Goal: Task Accomplishment & Management: Manage account settings

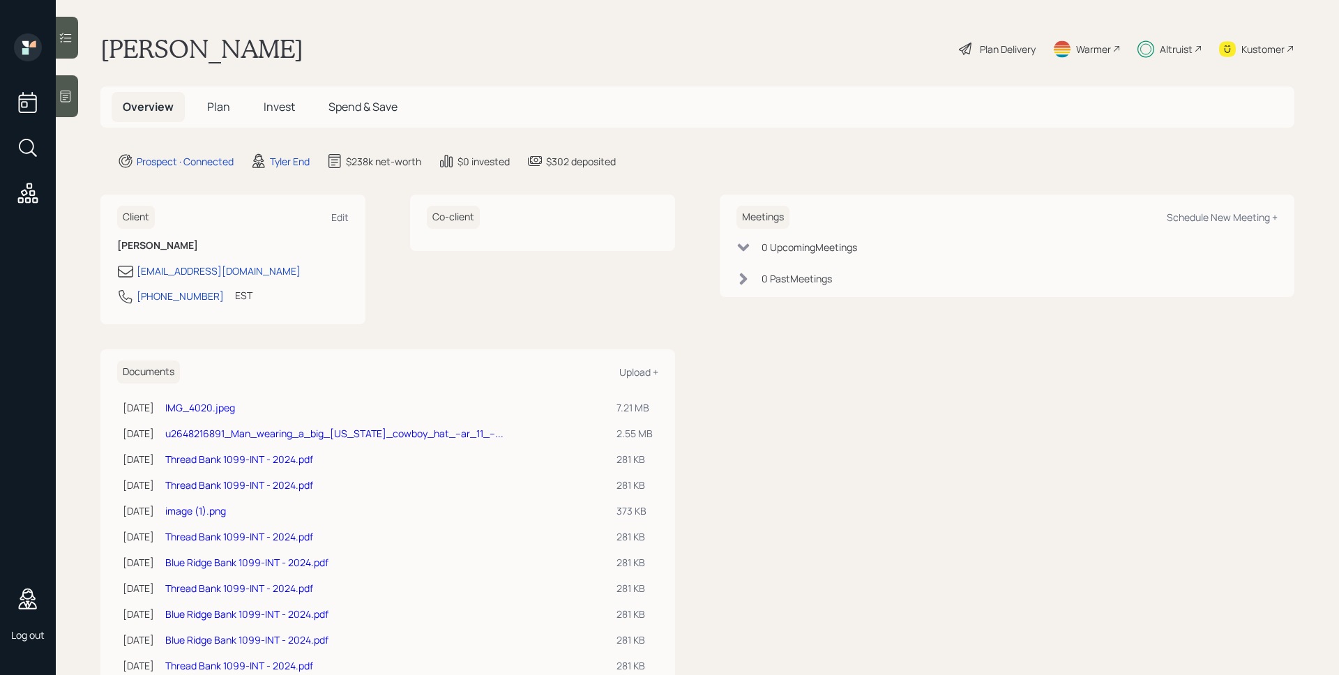
click at [1005, 50] on div "Plan Delivery" at bounding box center [1008, 49] width 56 height 15
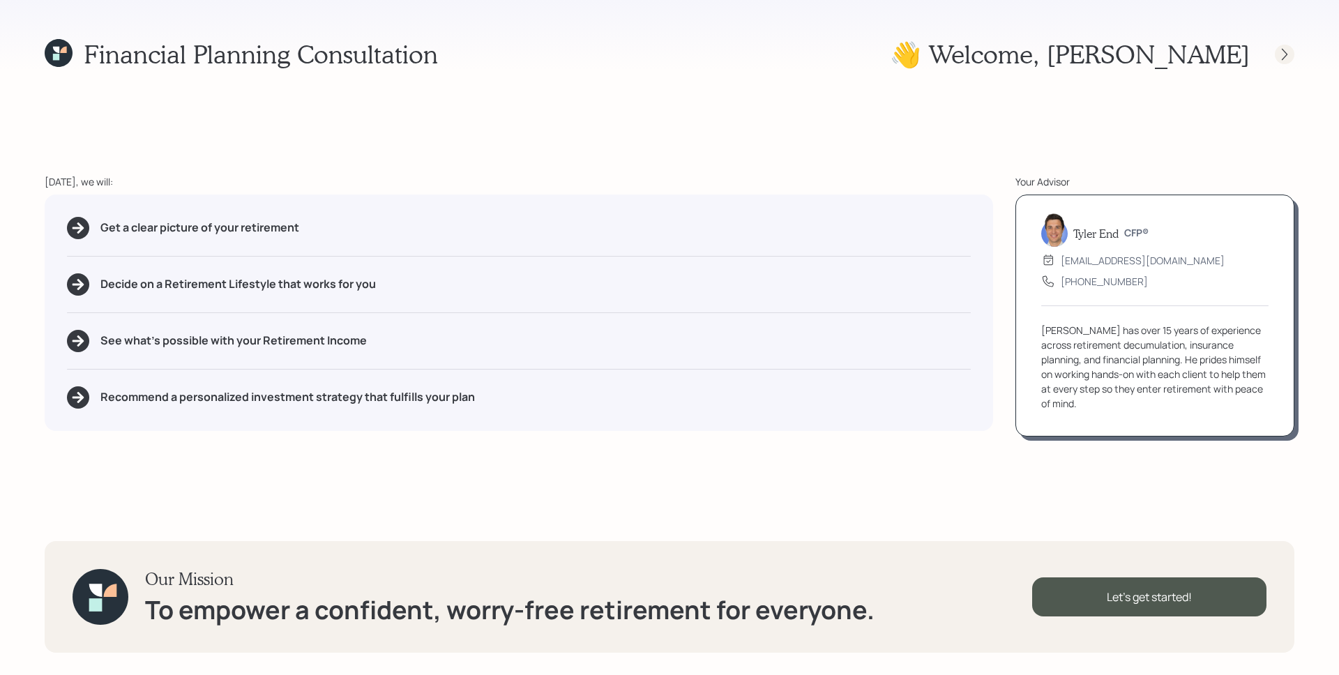
click at [1285, 54] on icon at bounding box center [1284, 54] width 14 height 14
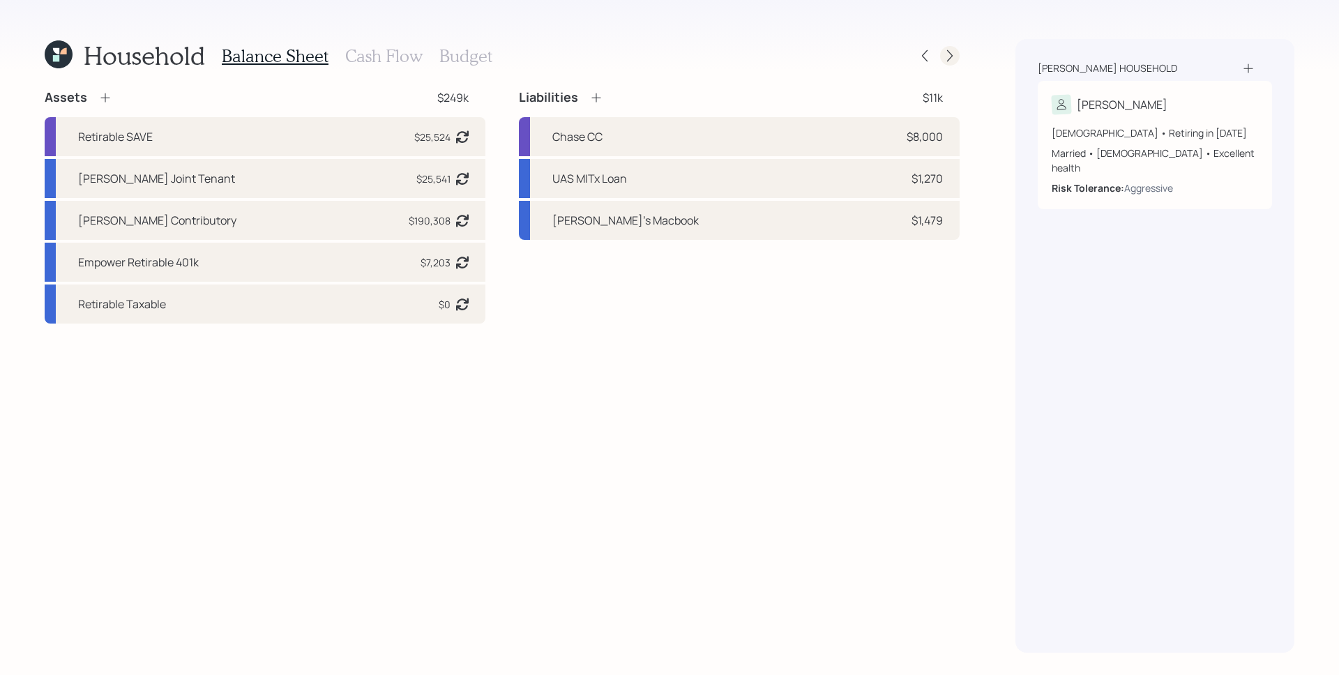
click at [952, 61] on icon at bounding box center [950, 56] width 14 height 14
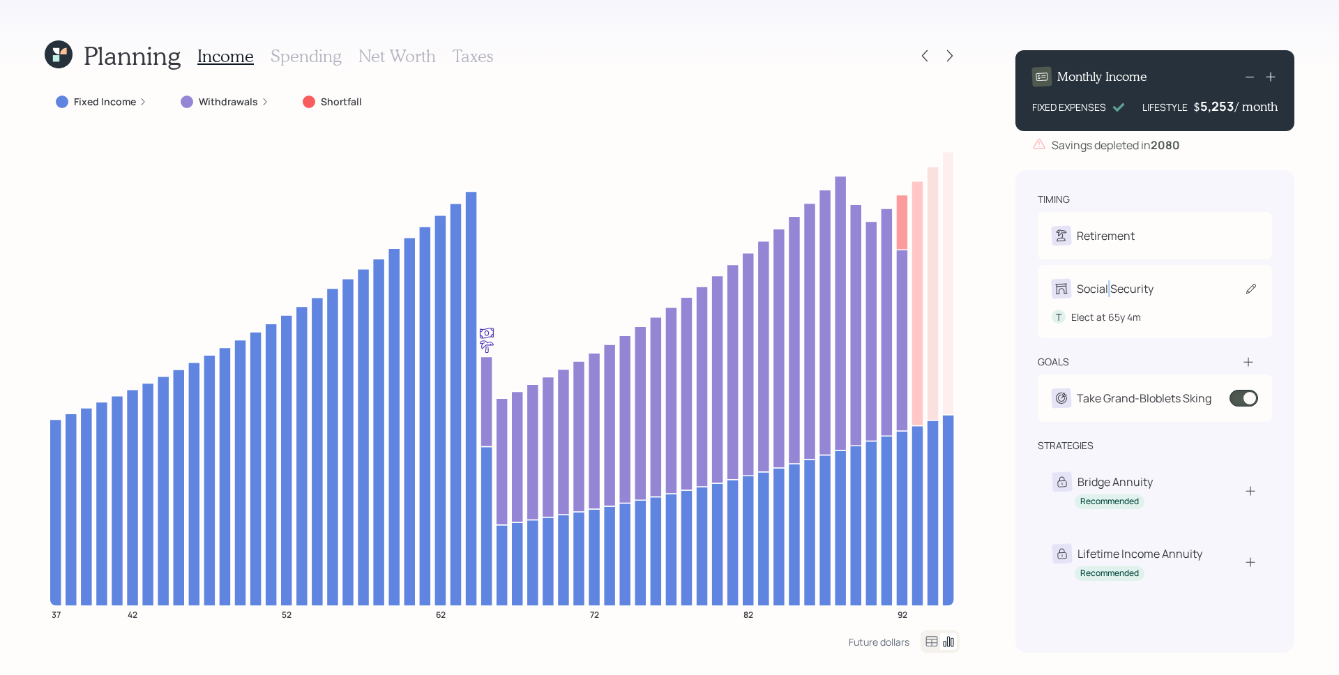
click at [1109, 291] on div "Social Security" at bounding box center [1115, 288] width 77 height 17
select select "4"
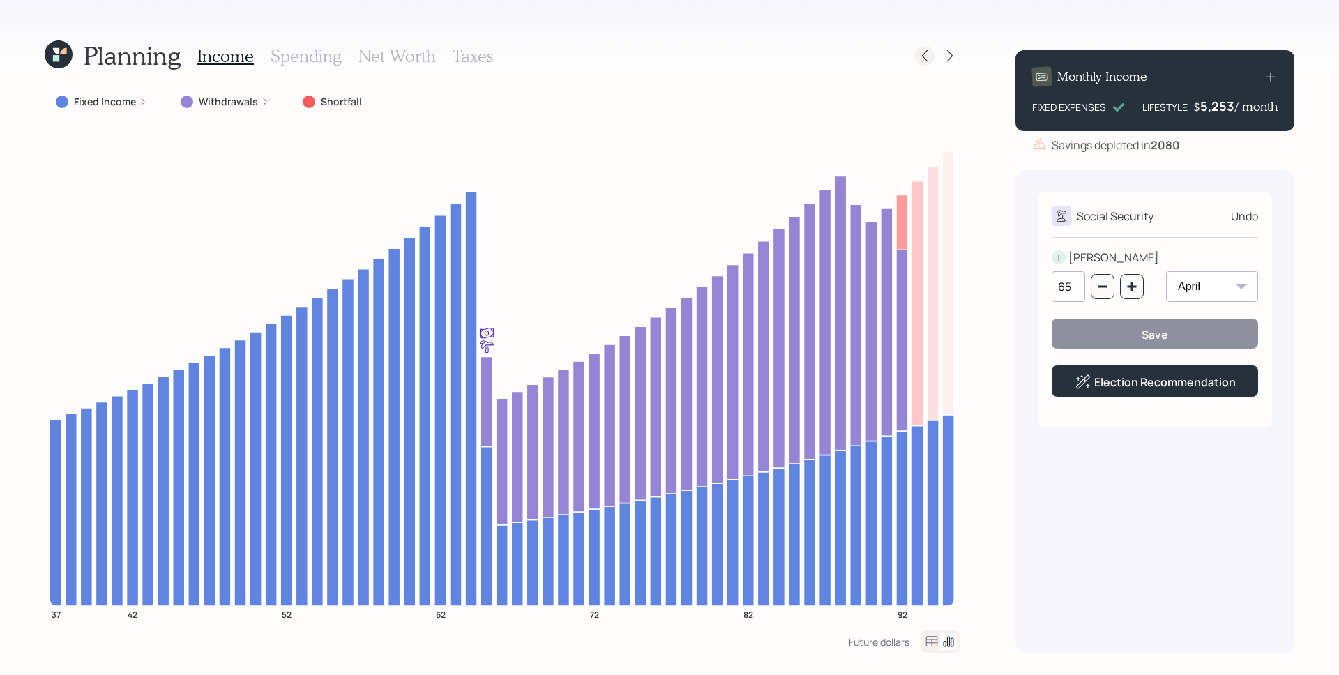
click at [925, 59] on icon at bounding box center [925, 56] width 6 height 12
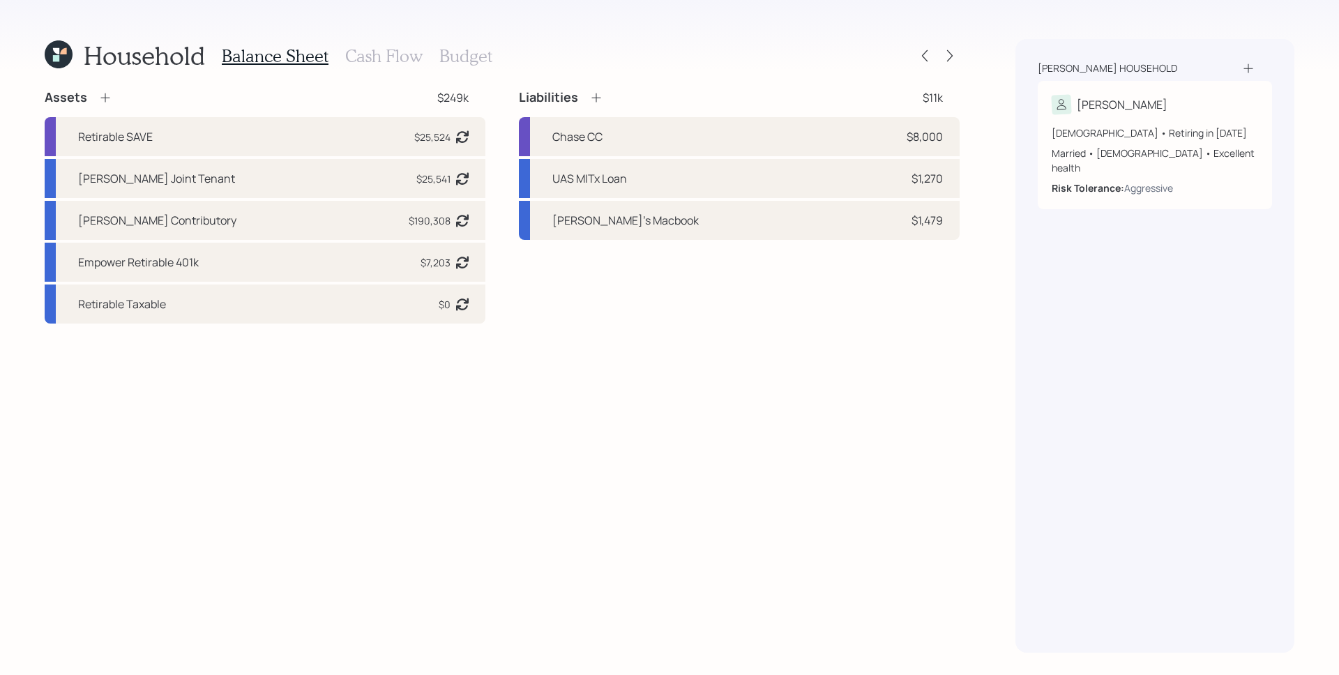
click at [1247, 67] on icon at bounding box center [1248, 68] width 14 height 14
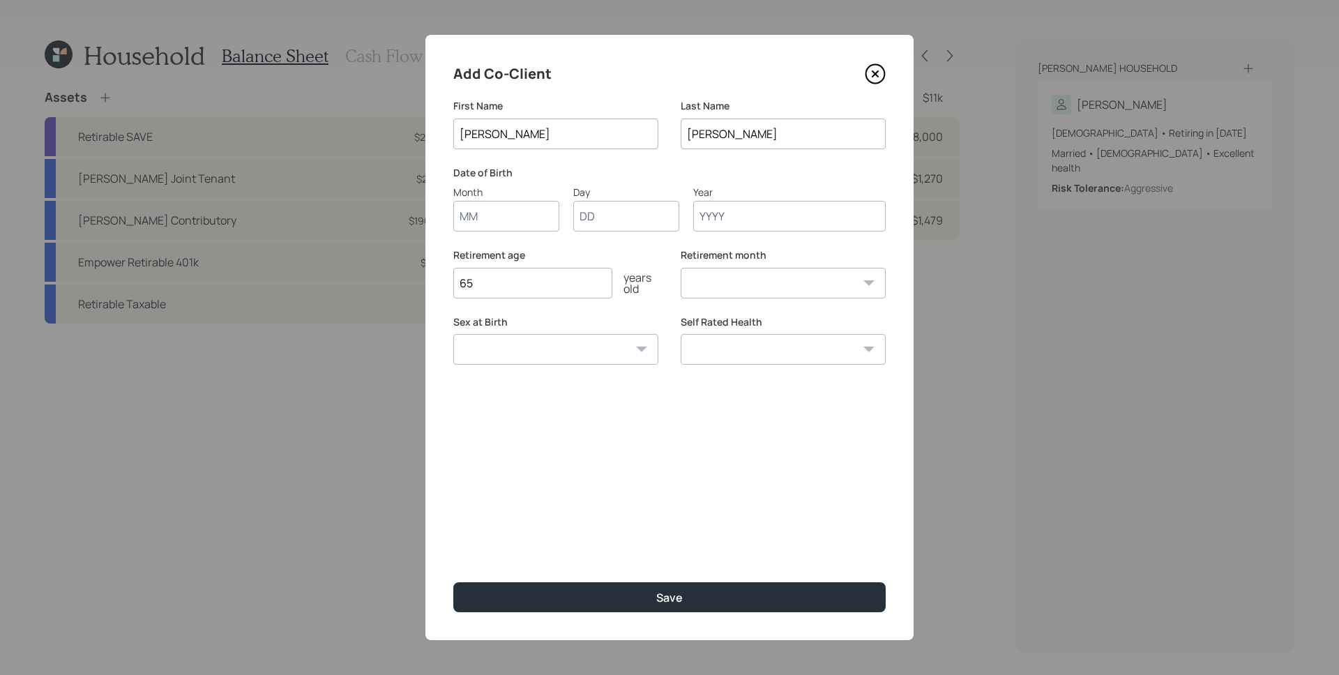
type input "[PERSON_NAME]"
click at [678, 69] on div "Add Co-Client" at bounding box center [669, 74] width 432 height 22
click at [496, 216] on input "Month" at bounding box center [506, 216] width 106 height 31
type input "11"
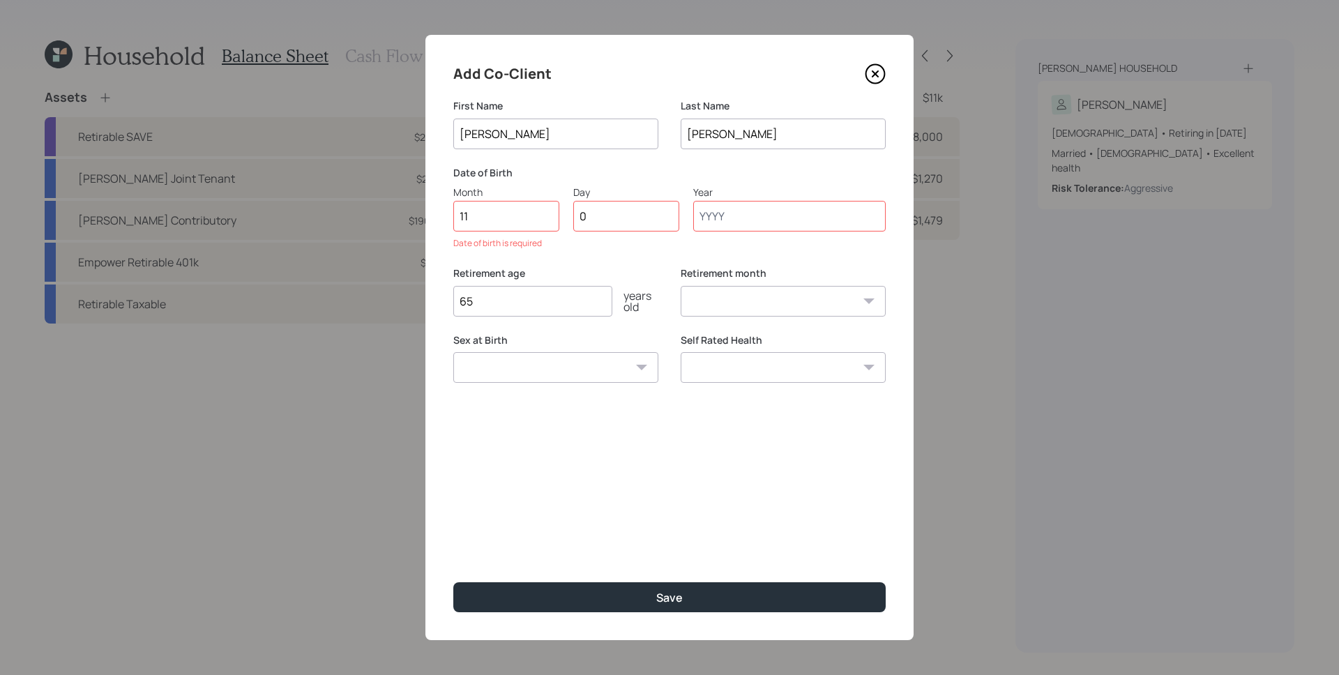
type input "08"
type input "1987"
select select "11"
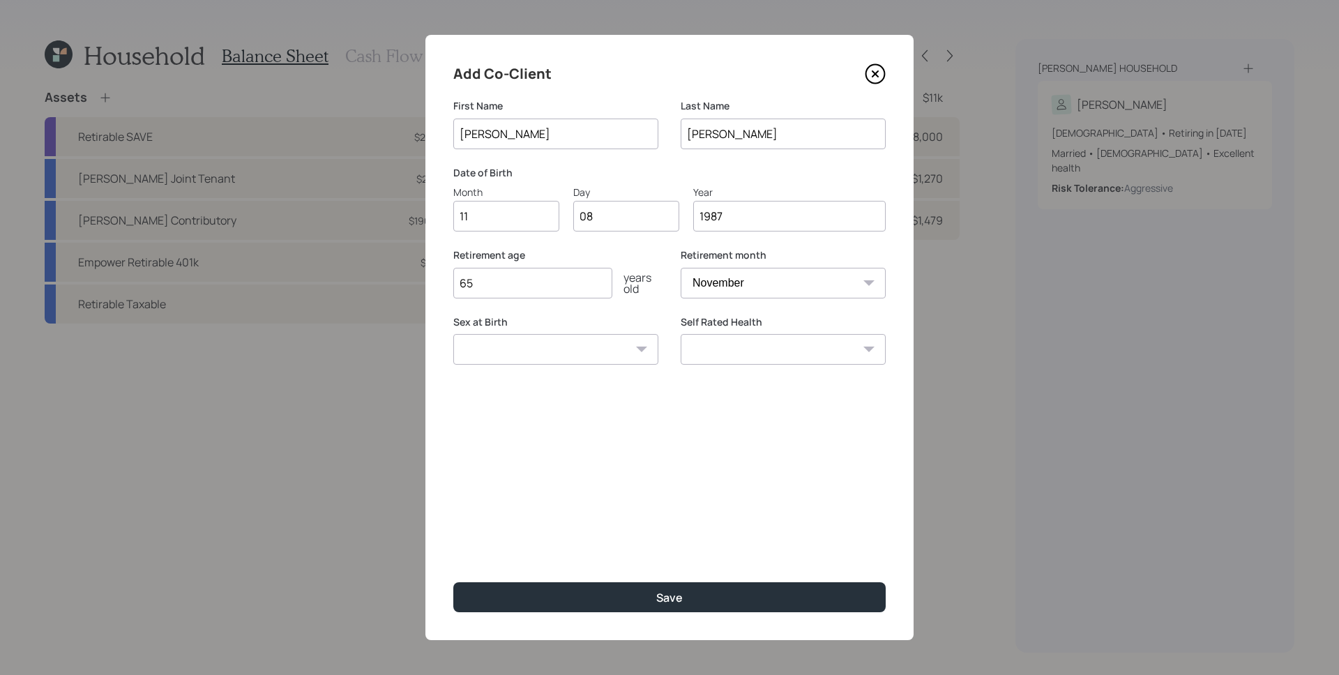
type input "1987"
click at [593, 353] on select "Male Female Other / Prefer not to say" at bounding box center [555, 349] width 205 height 31
select select "female"
click at [453, 334] on select "Male Female Other / Prefer not to say" at bounding box center [555, 349] width 205 height 31
click at [763, 343] on select "Excellent Very Good Good Fair Poor" at bounding box center [782, 349] width 205 height 31
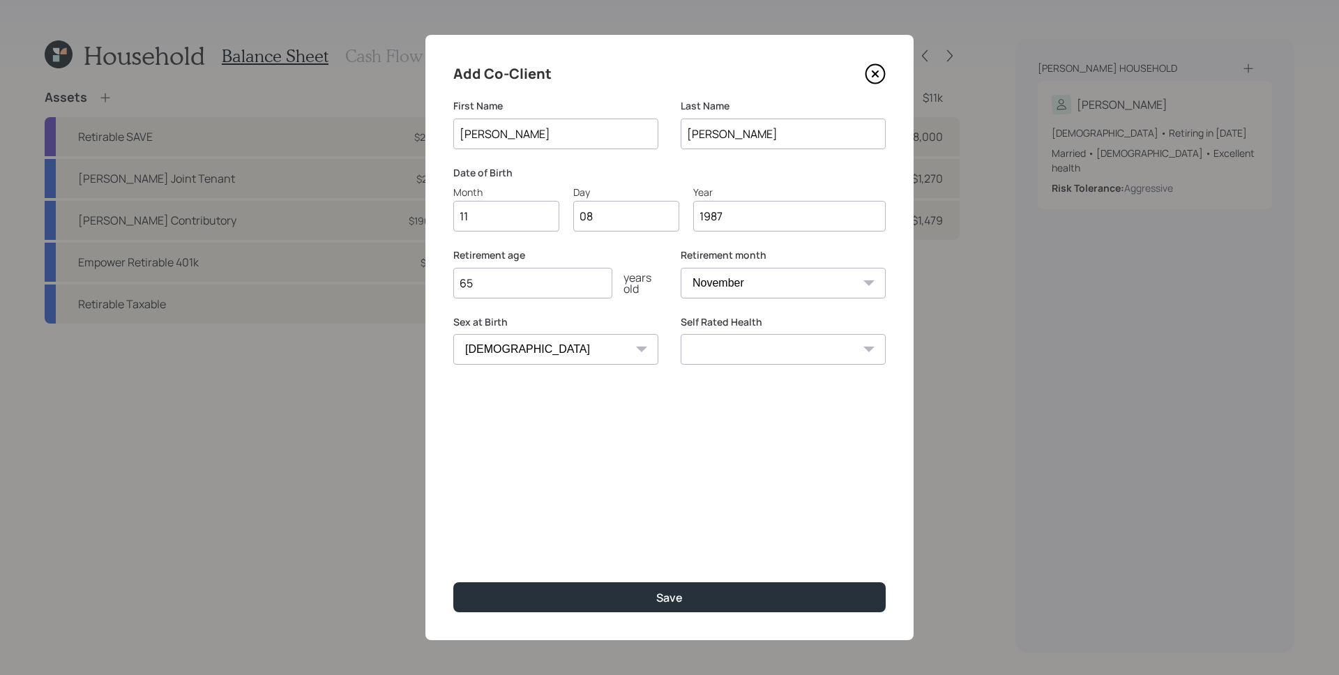
select select "excellent"
click at [680, 334] on select "Excellent Very Good Good Fair Poor" at bounding box center [782, 349] width 205 height 31
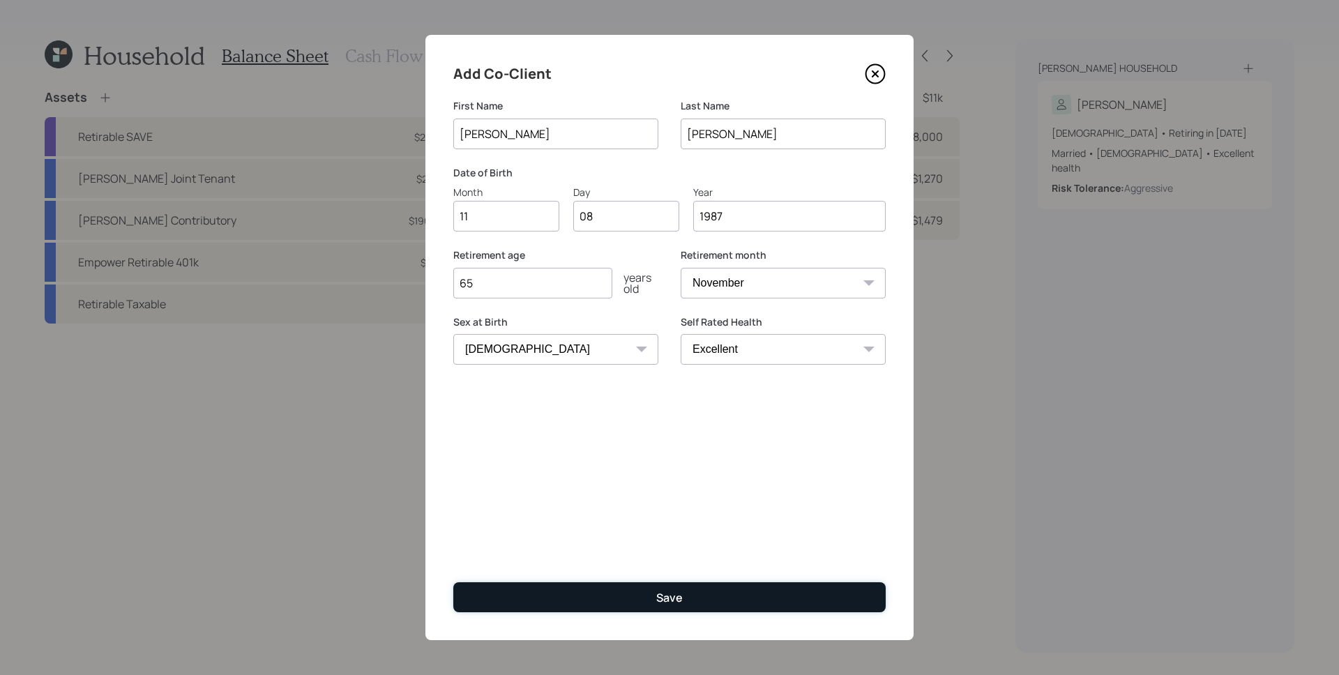
click at [680, 593] on div "Save" at bounding box center [669, 597] width 26 height 15
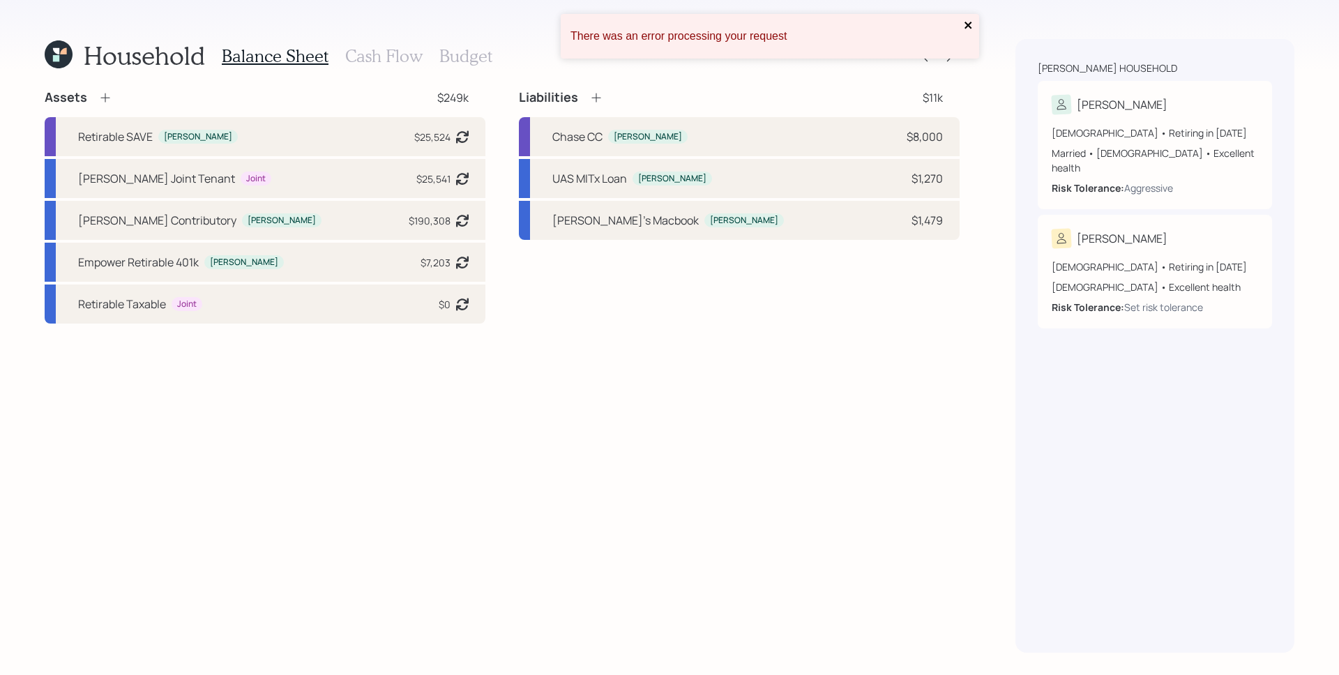
click at [970, 23] on icon "close" at bounding box center [967, 25] width 7 height 7
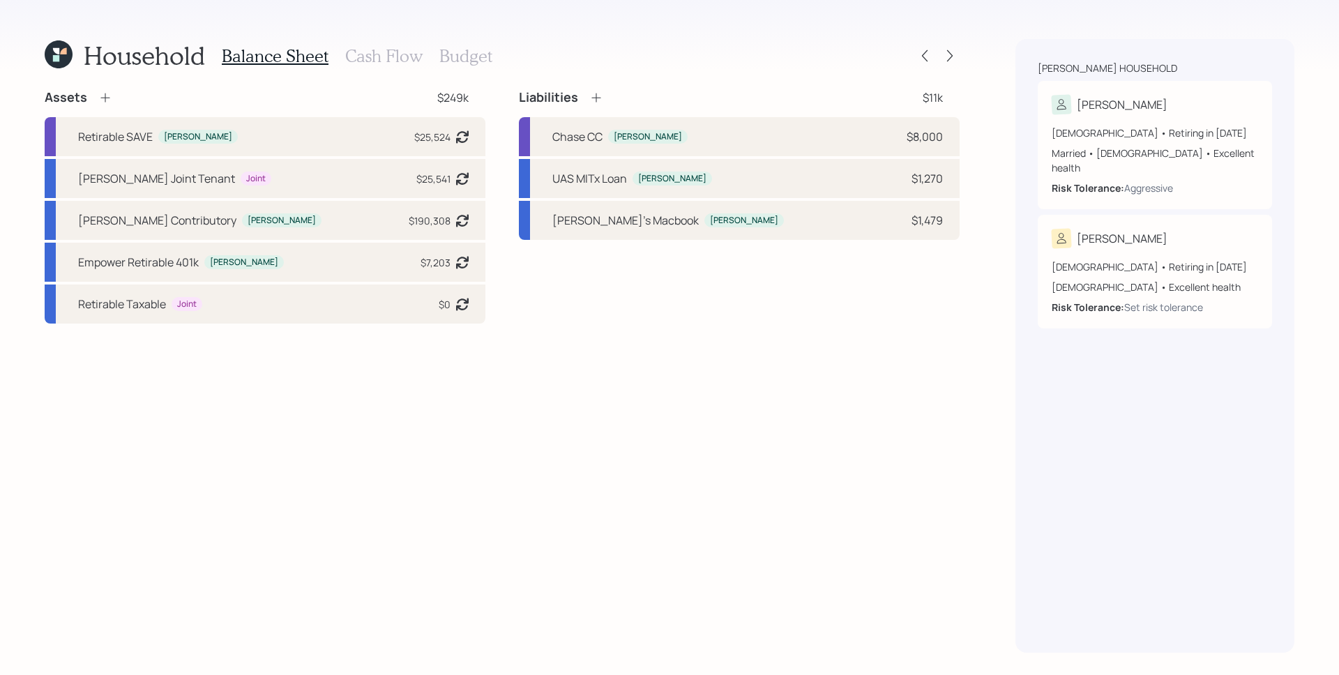
click at [406, 63] on h3 "Cash Flow" at bounding box center [383, 56] width 77 height 20
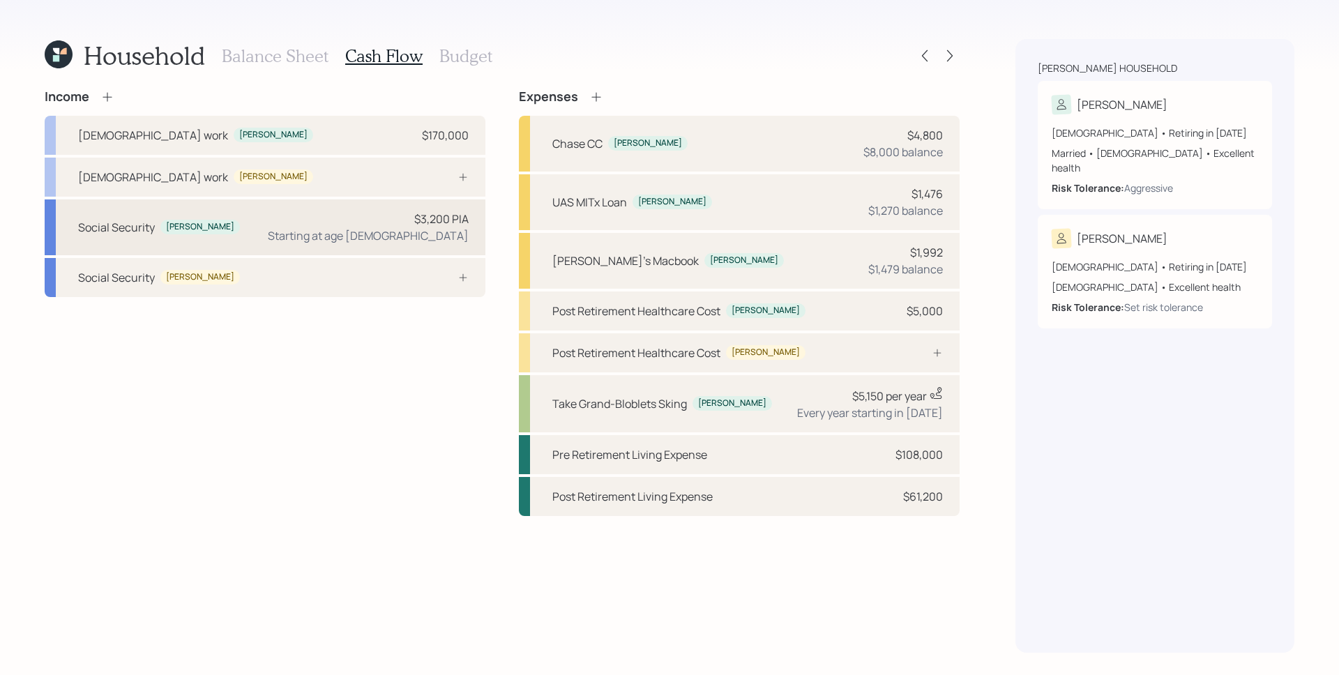
click at [448, 223] on div "$3,200 PIA" at bounding box center [441, 219] width 54 height 17
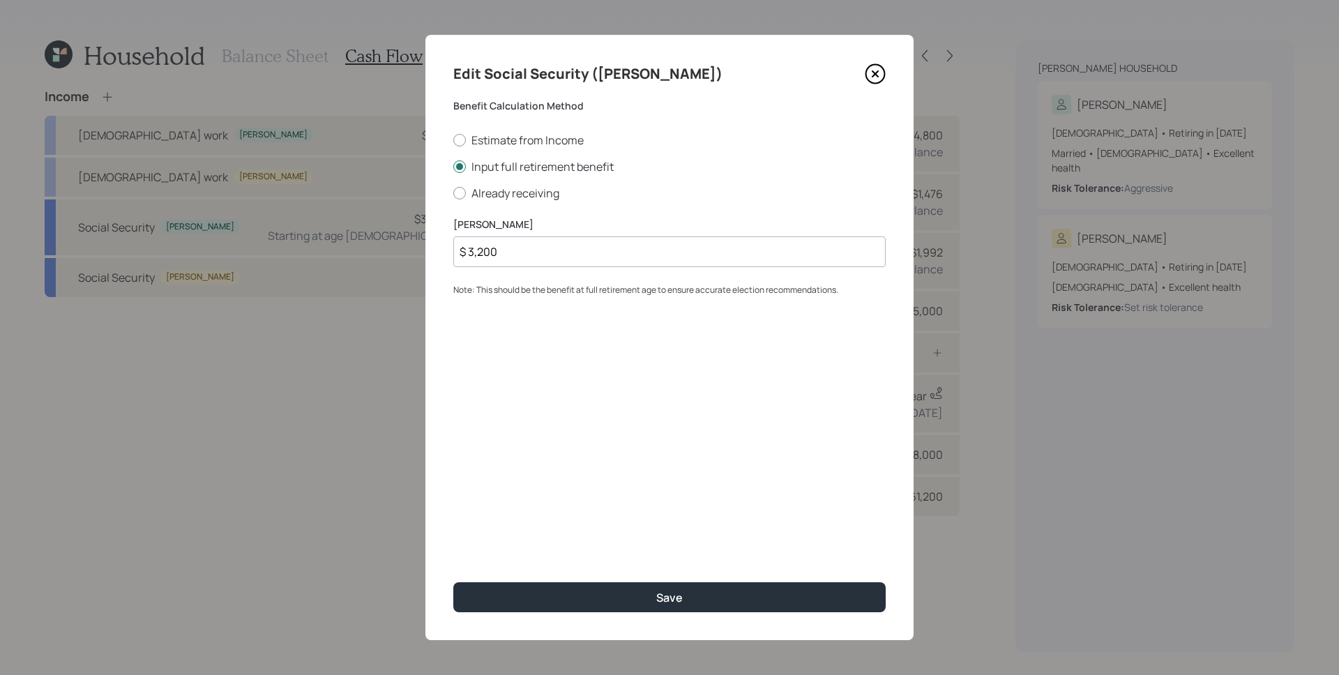
click at [872, 75] on icon at bounding box center [875, 73] width 21 height 21
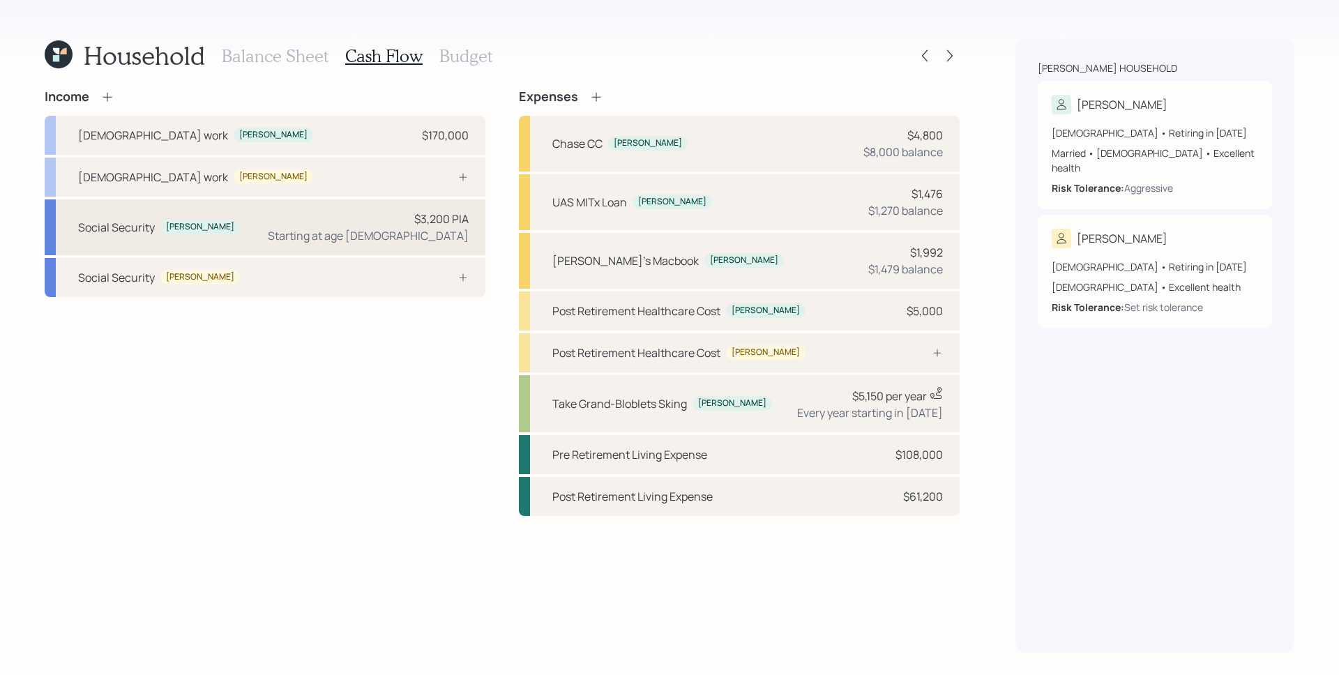
click at [407, 231] on div "Starting at age 65" at bounding box center [368, 235] width 201 height 17
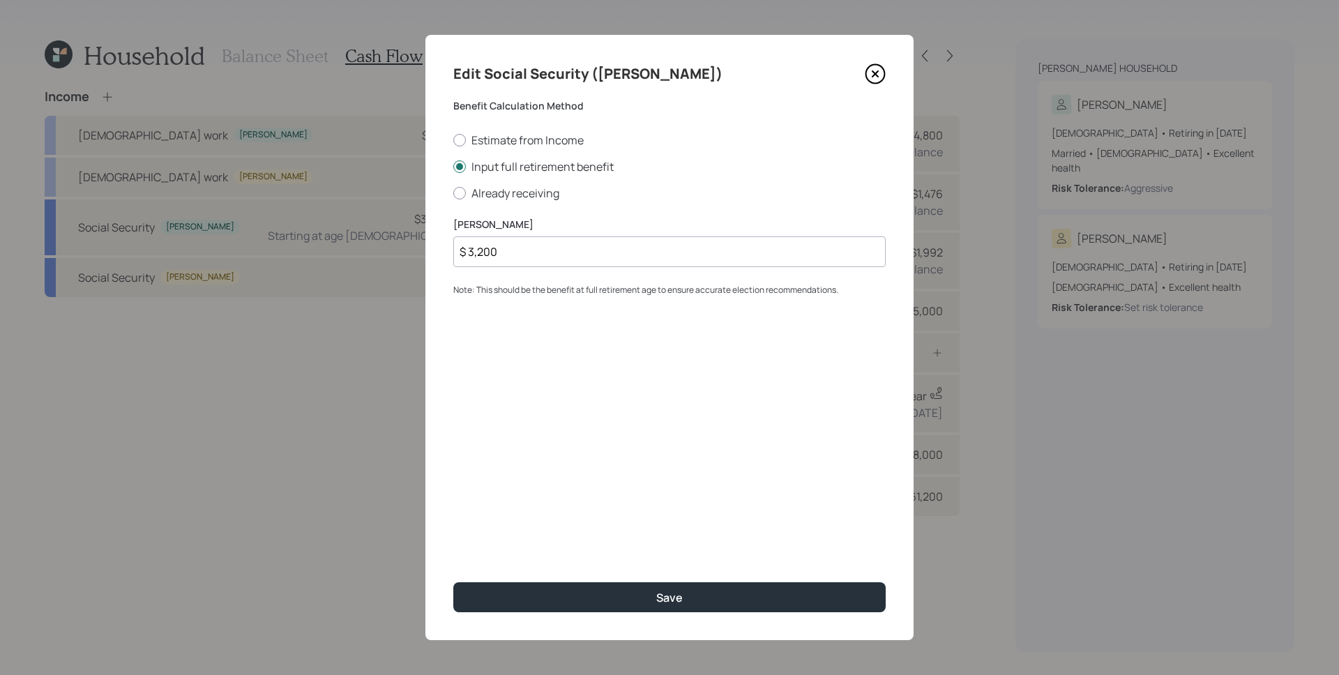
click at [487, 254] on input "$ 3,200" at bounding box center [669, 251] width 432 height 31
type input "$ 4,064"
click at [637, 351] on div "Edit Social Security (Trevor) Benefit Calculation Method Estimate from Income I…" at bounding box center [669, 337] width 488 height 605
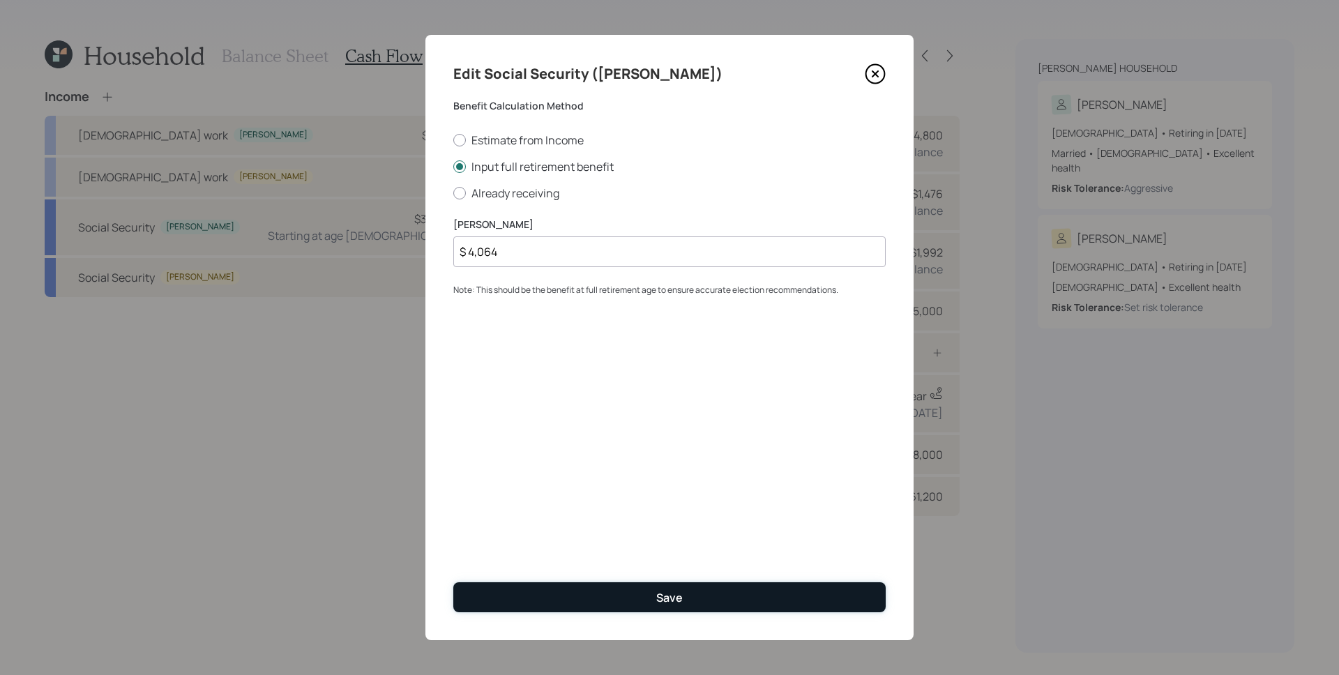
click at [718, 605] on button "Save" at bounding box center [669, 597] width 432 height 30
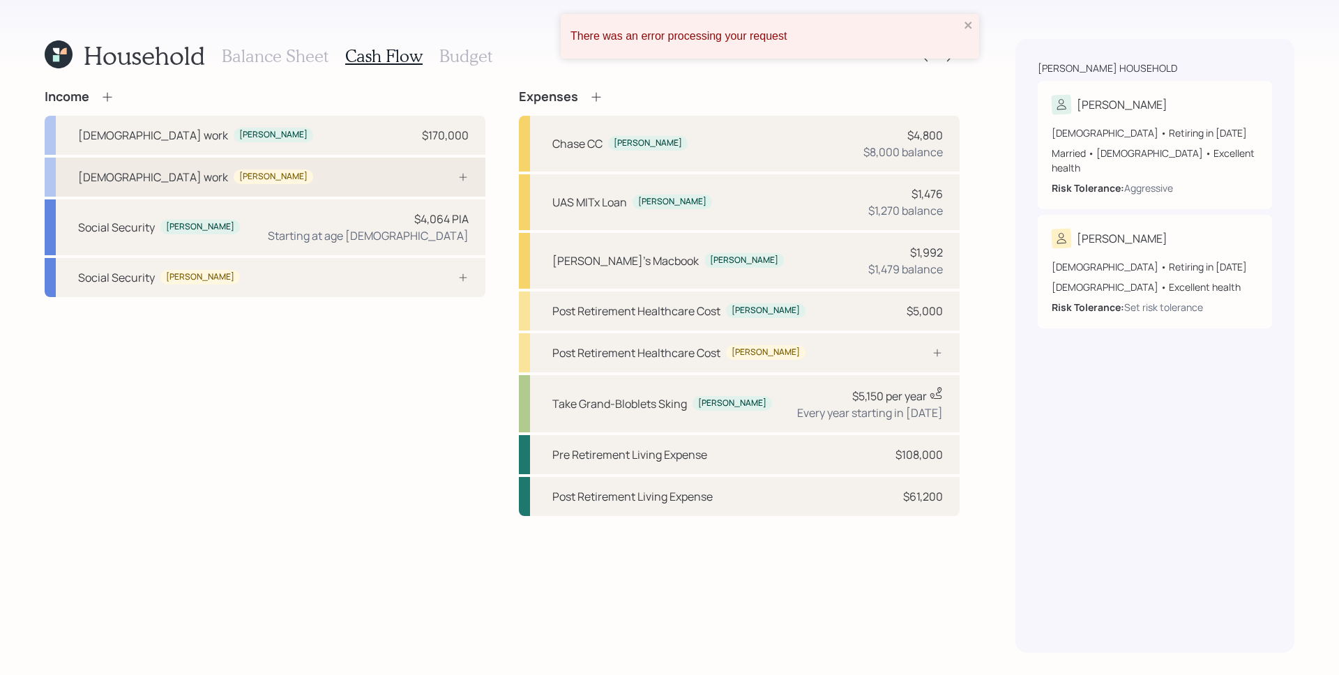
click at [299, 178] on div "Full-time work Tina" at bounding box center [265, 177] width 441 height 39
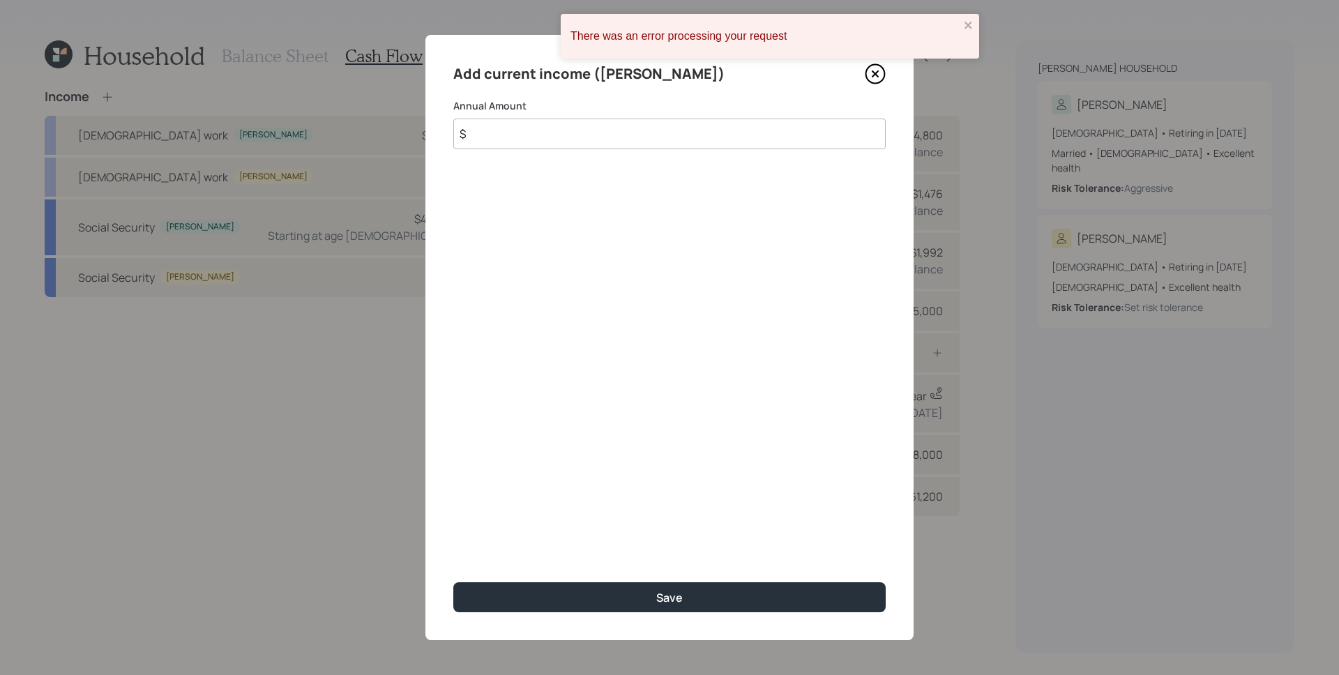
click at [564, 128] on input "$" at bounding box center [669, 134] width 432 height 31
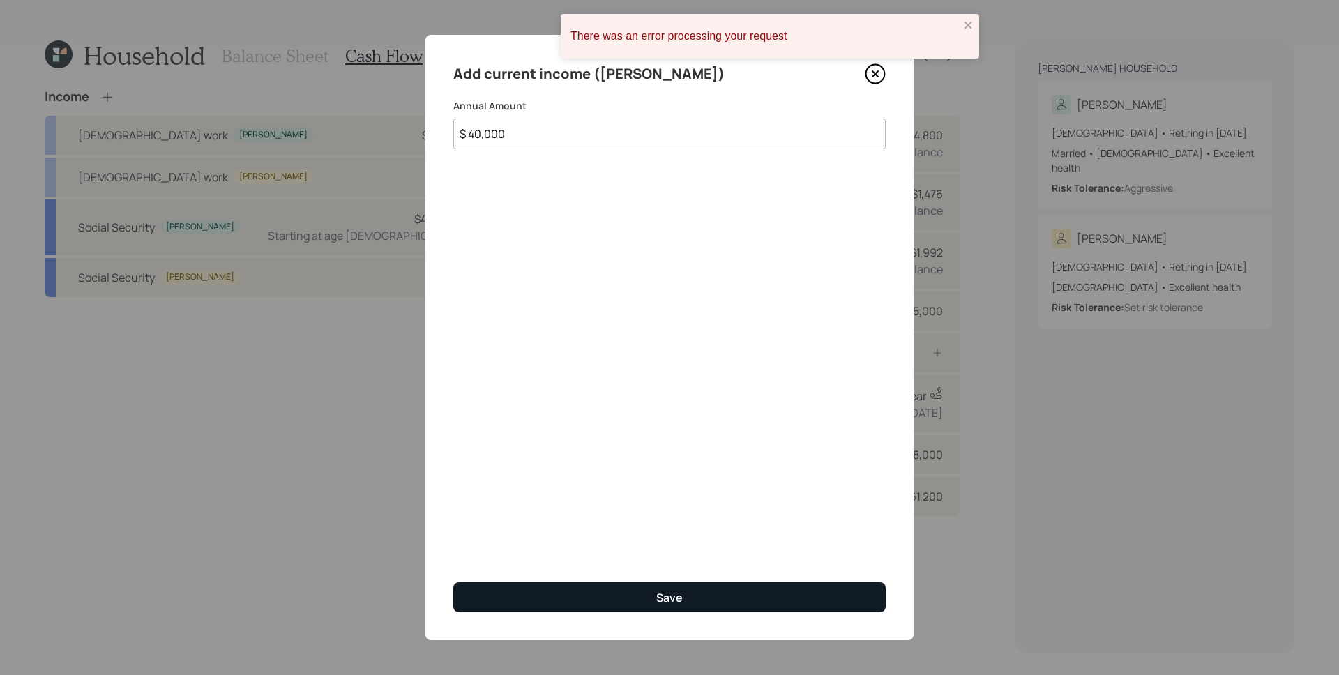
type input "$ 40,000"
click at [704, 609] on button "Save" at bounding box center [669, 597] width 432 height 30
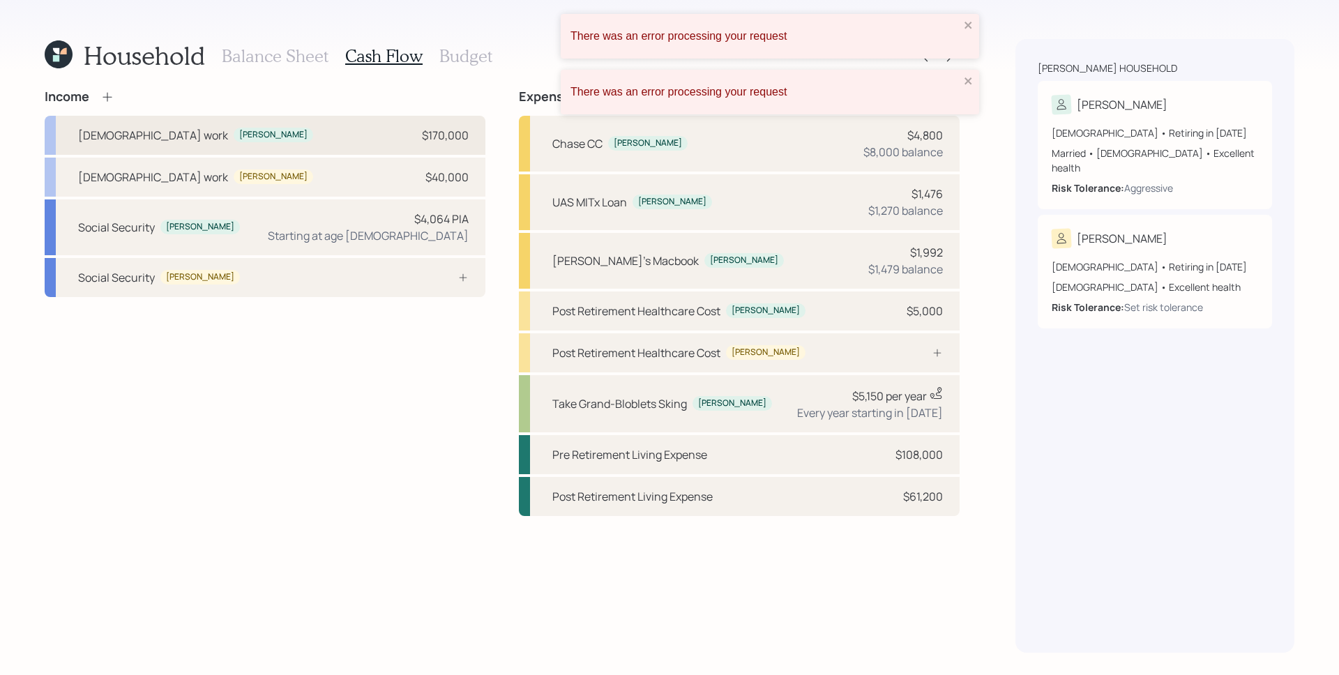
click at [418, 134] on div "Full-time work Trevor $170,000" at bounding box center [265, 135] width 441 height 39
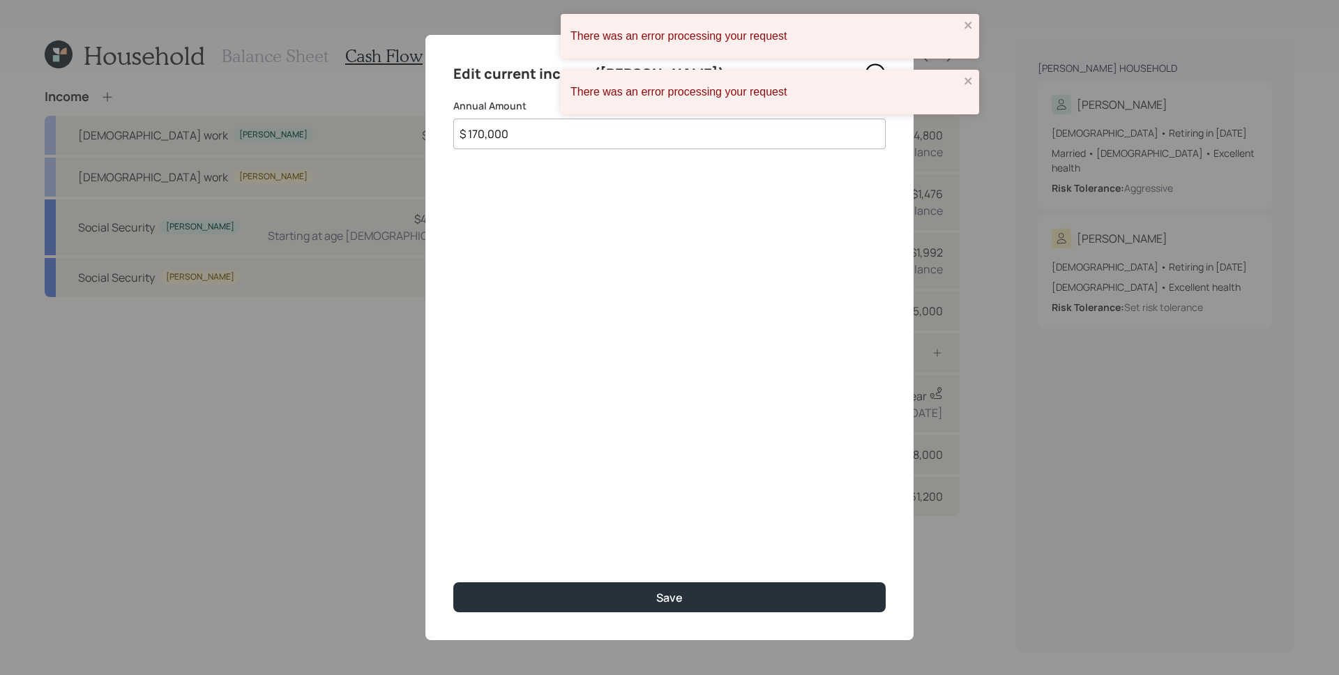
drag, startPoint x: 484, startPoint y: 133, endPoint x: 469, endPoint y: 130, distance: 15.6
click at [469, 130] on input "$ 170,000" at bounding box center [669, 134] width 432 height 31
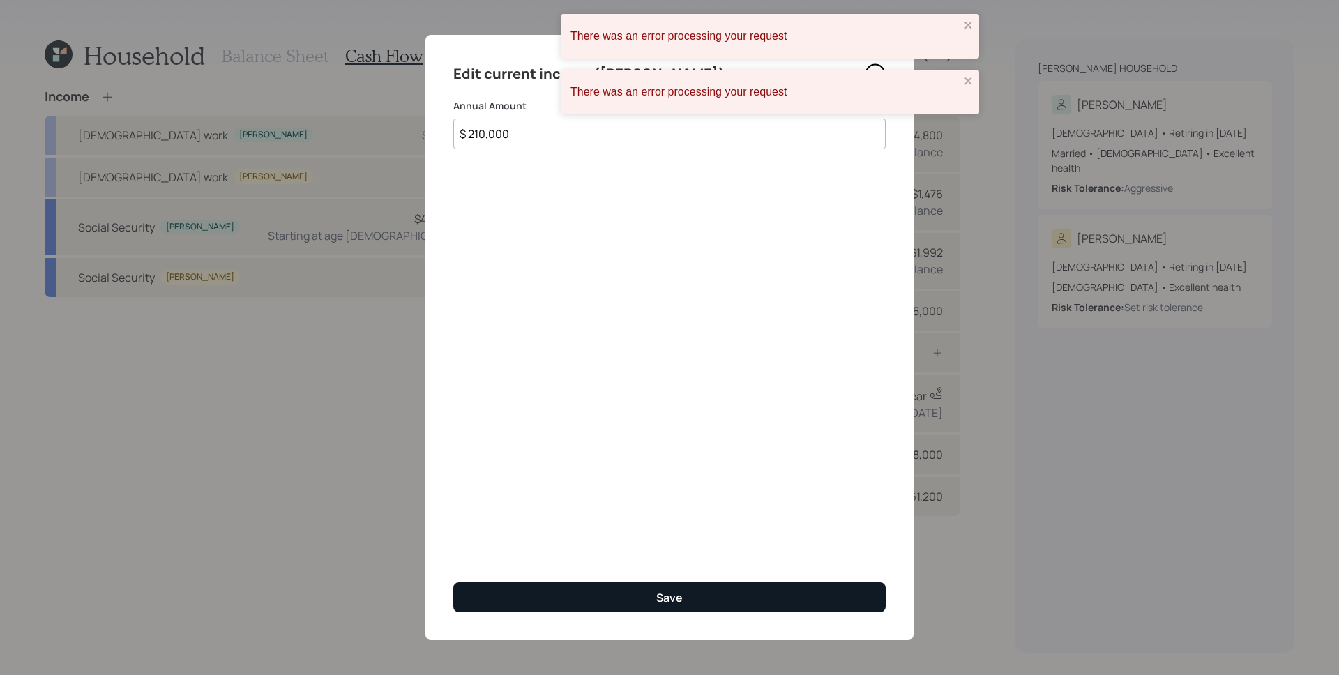
type input "$ 210,000"
click at [664, 605] on div "Save" at bounding box center [669, 597] width 26 height 15
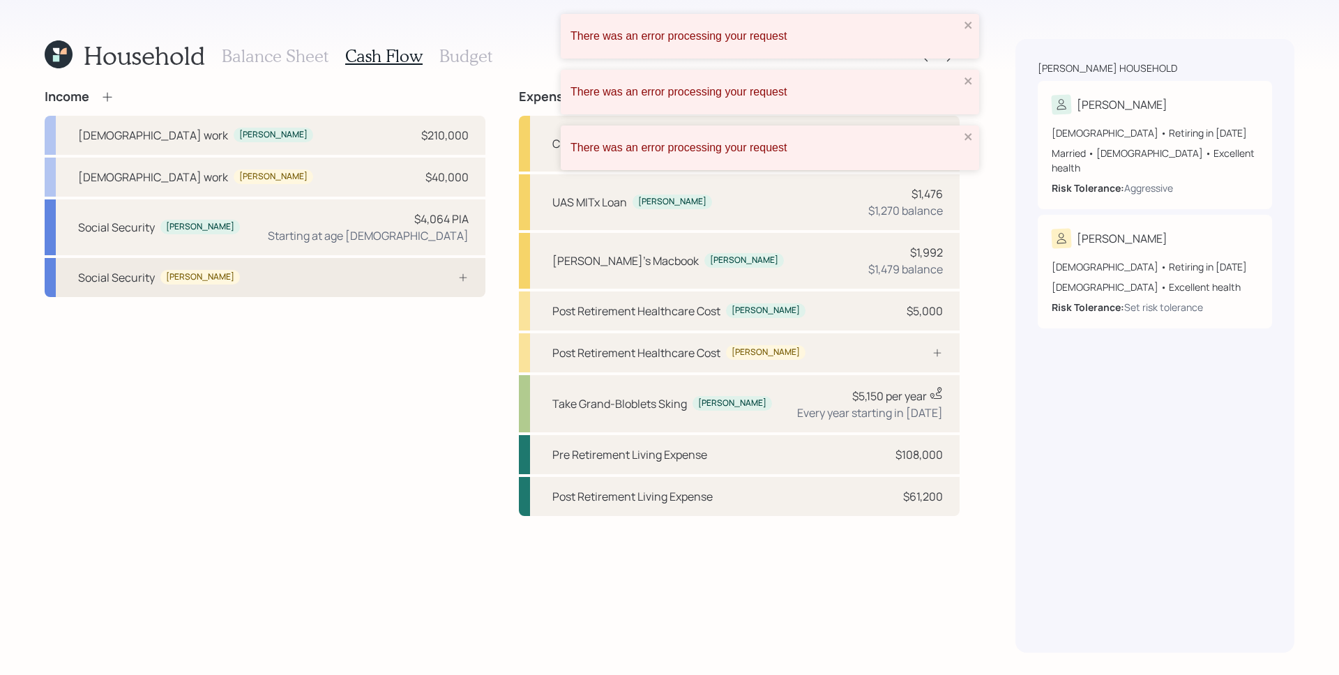
click at [462, 280] on icon at bounding box center [462, 277] width 11 height 11
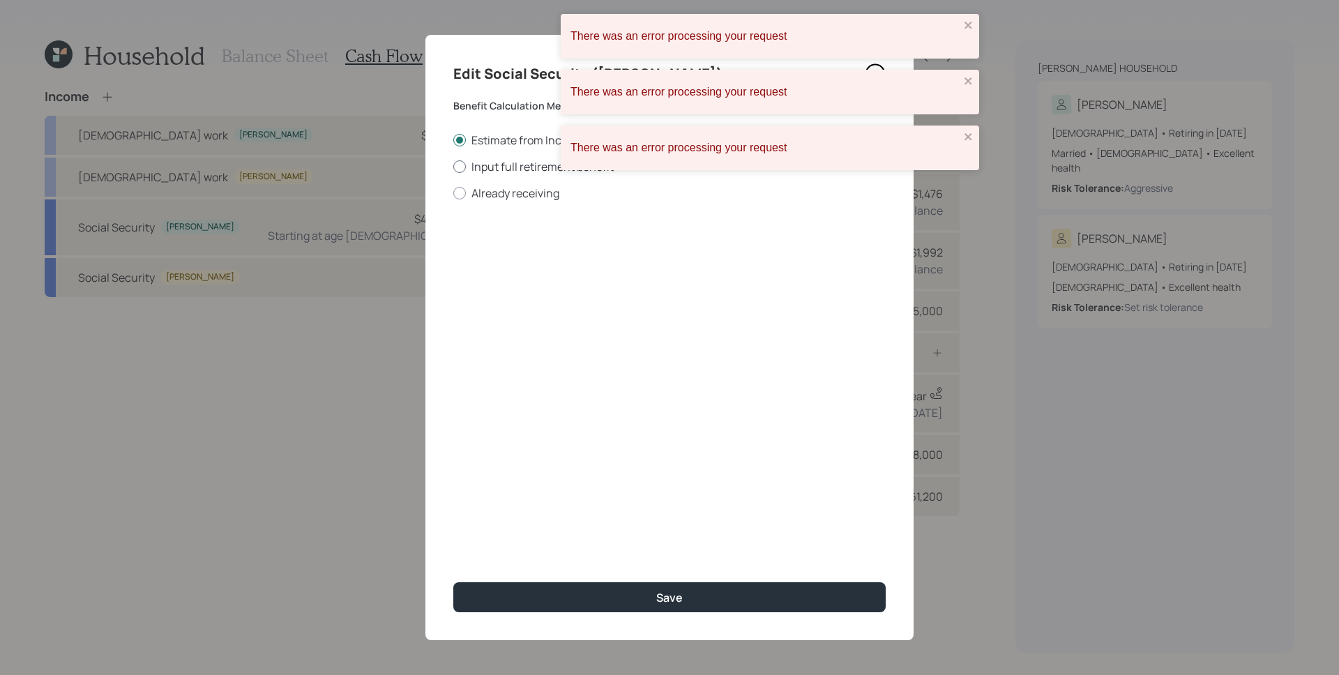
click at [515, 165] on label "Input full retirement benefit" at bounding box center [669, 166] width 432 height 15
click at [453, 166] on input "Input full retirement benefit" at bounding box center [453, 166] width 1 height 1
radio input "true"
click at [528, 252] on input "$" at bounding box center [669, 251] width 432 height 31
click at [492, 142] on label "Estimate from Income" at bounding box center [669, 139] width 432 height 15
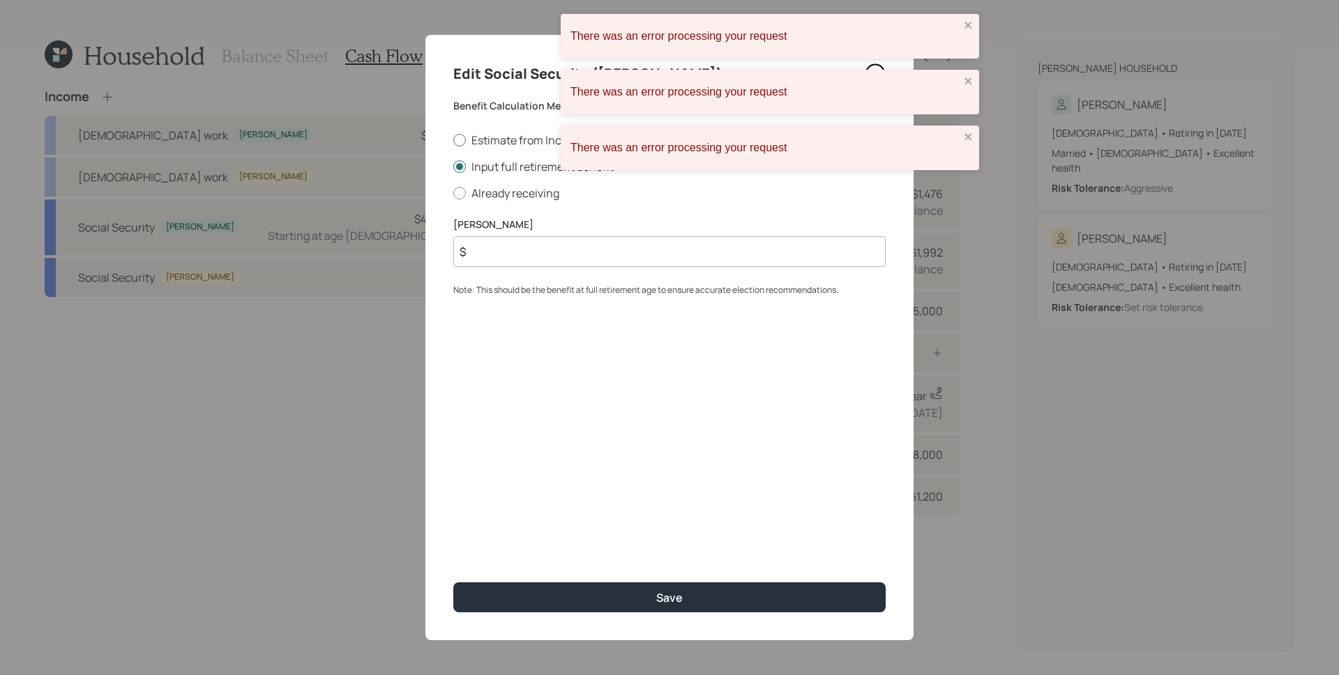
click at [453, 140] on input "Estimate from Income" at bounding box center [453, 139] width 1 height 1
radio input "true"
click at [971, 26] on icon "close" at bounding box center [969, 25] width 10 height 11
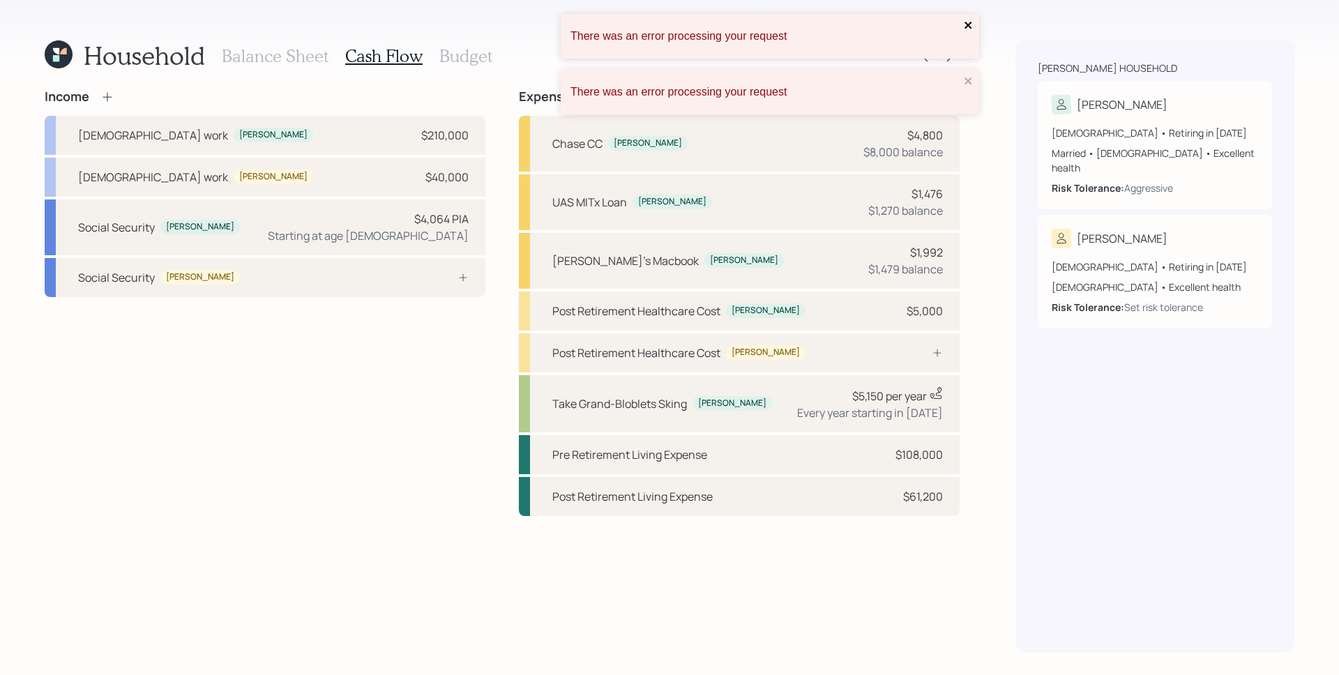
click at [971, 27] on icon "close" at bounding box center [967, 25] width 7 height 7
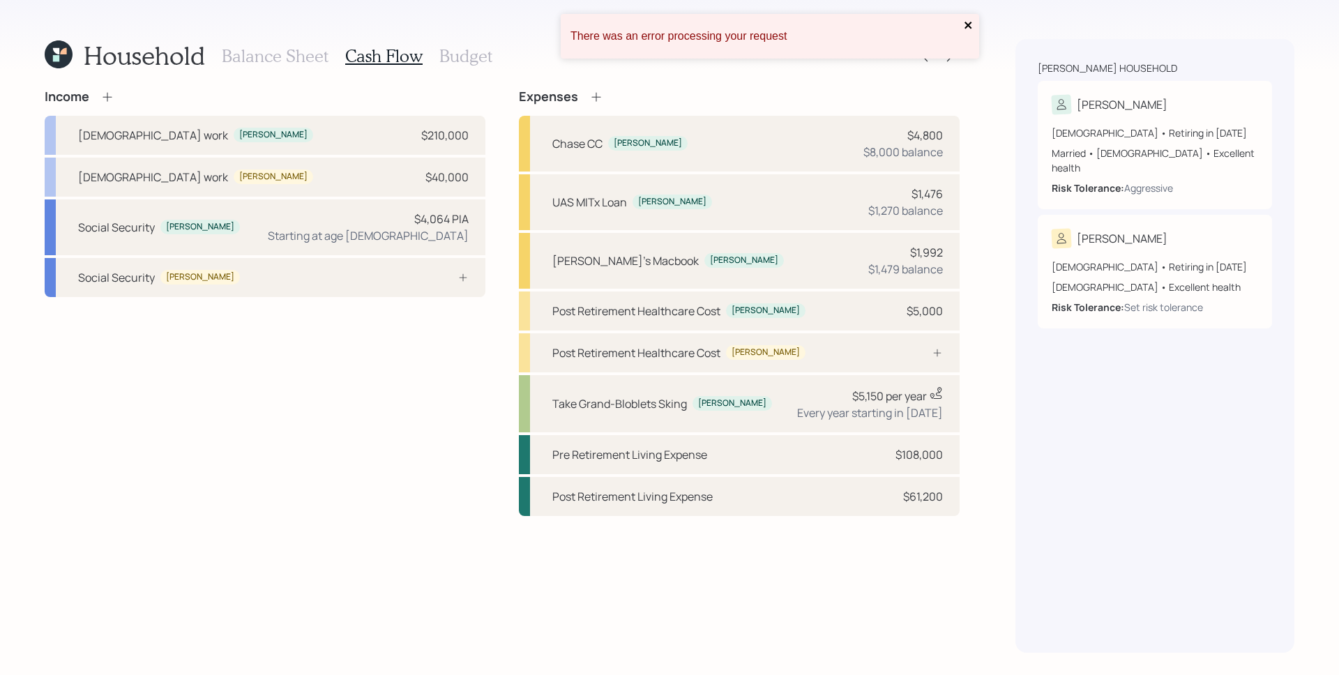
click at [971, 26] on icon "close" at bounding box center [969, 25] width 10 height 11
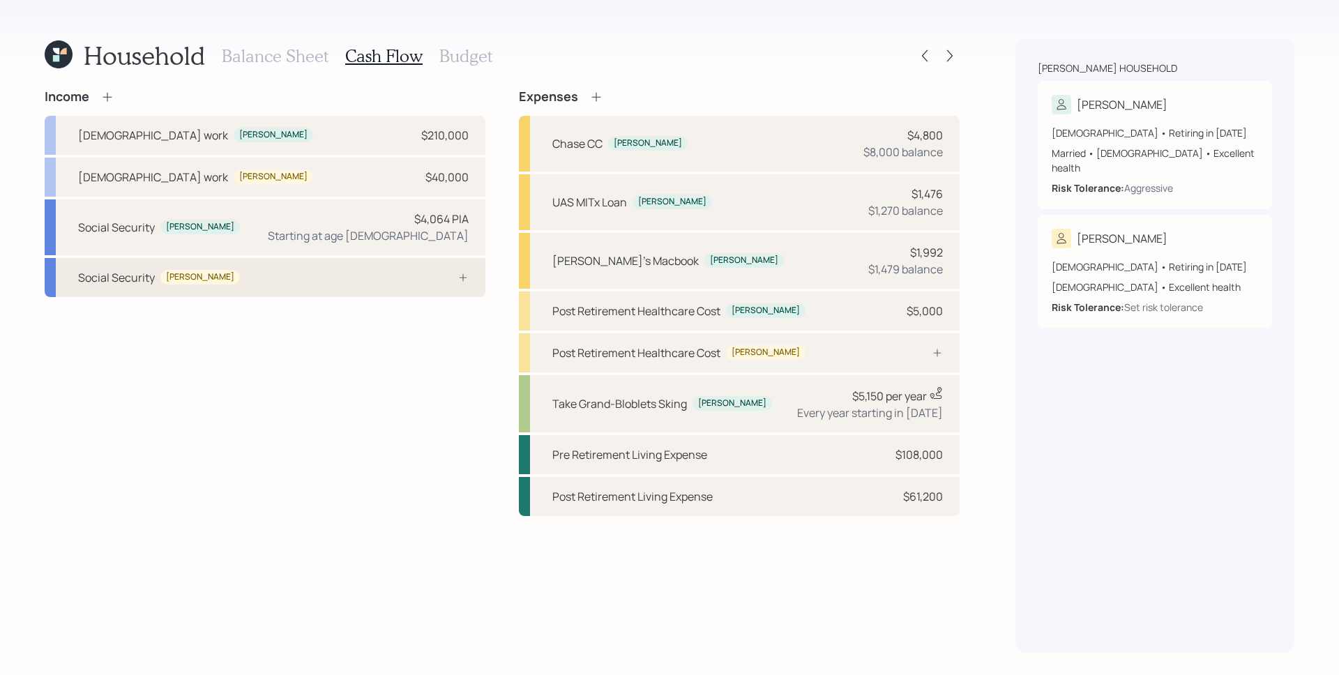
click at [466, 282] on icon at bounding box center [462, 277] width 11 height 11
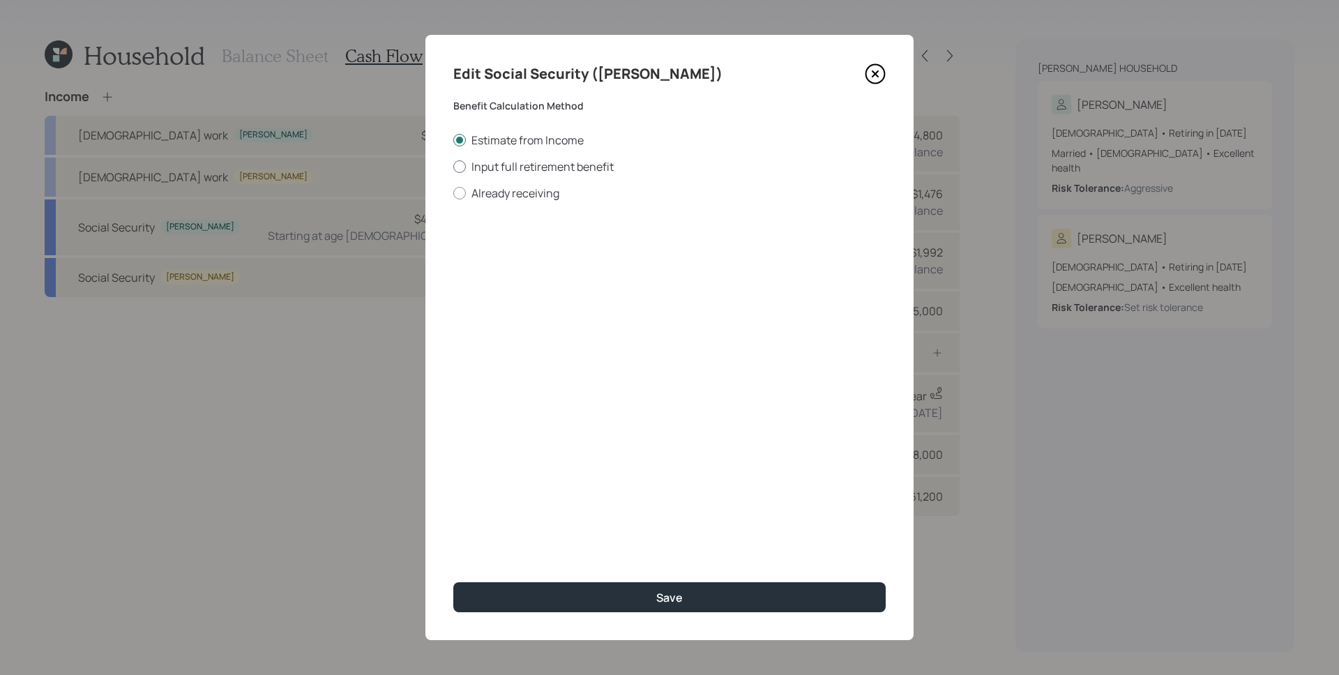
click at [518, 166] on label "Input full retirement benefit" at bounding box center [669, 166] width 432 height 15
click at [453, 166] on input "Input full retirement benefit" at bounding box center [453, 166] width 1 height 1
radio input "true"
click at [571, 257] on input "$" at bounding box center [669, 251] width 432 height 31
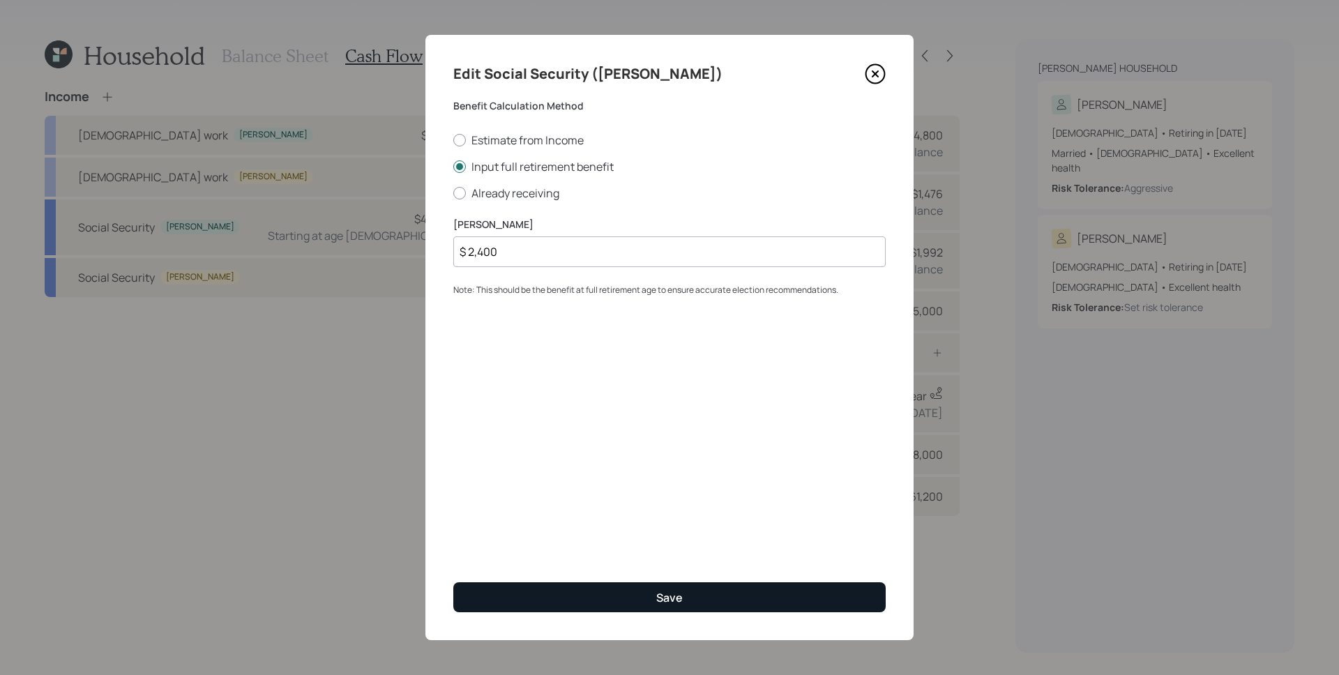
type input "$ 2,400"
click at [721, 600] on button "Save" at bounding box center [669, 597] width 432 height 30
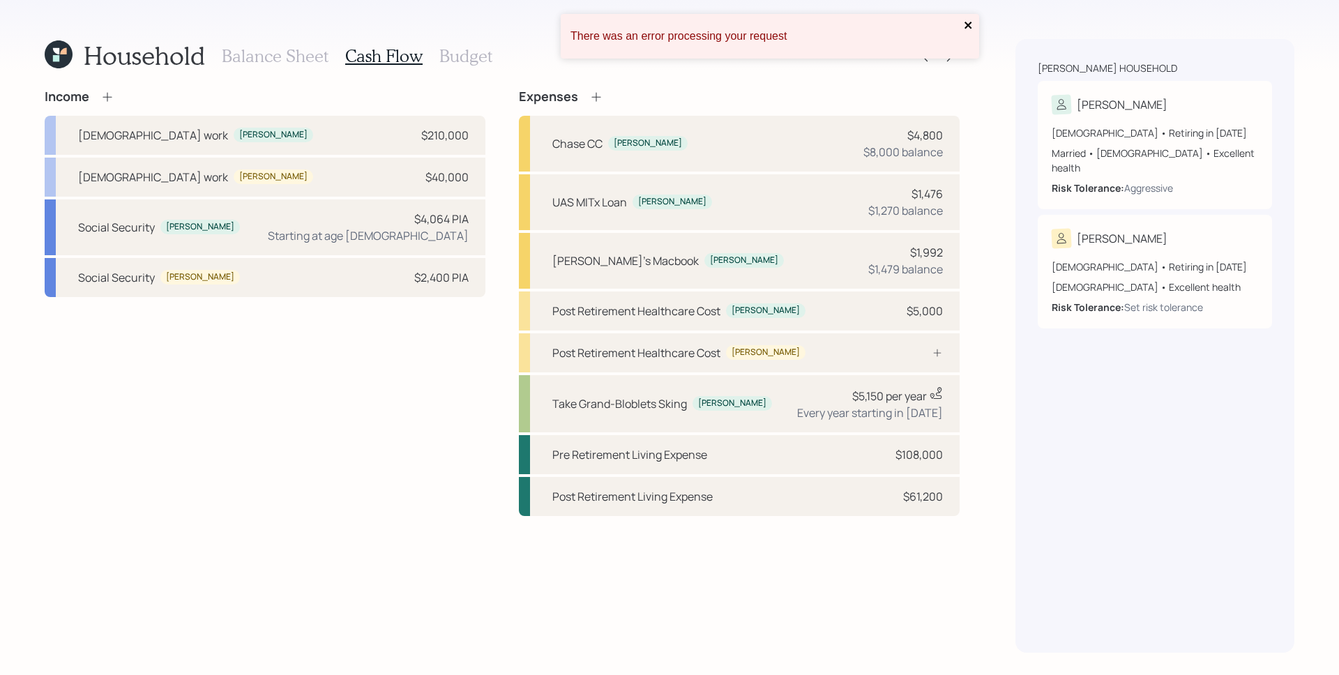
click at [971, 20] on icon "close" at bounding box center [969, 25] width 10 height 11
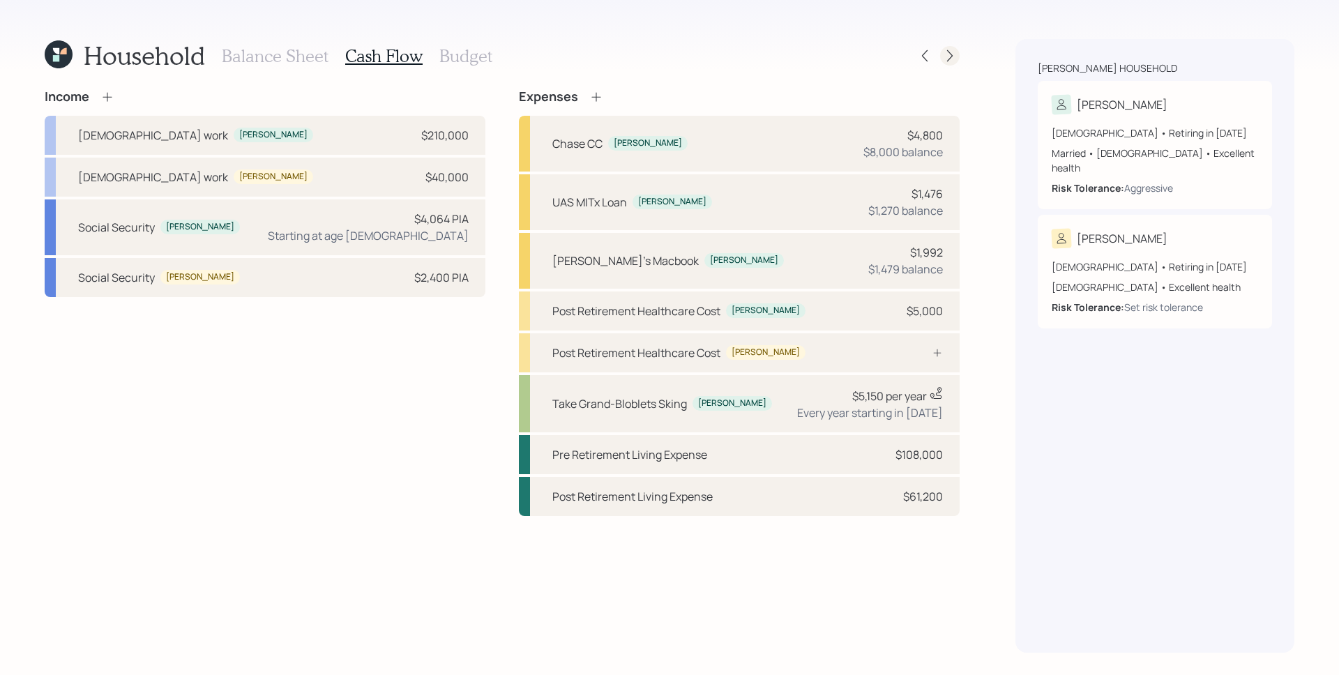
click at [951, 51] on icon at bounding box center [950, 56] width 14 height 14
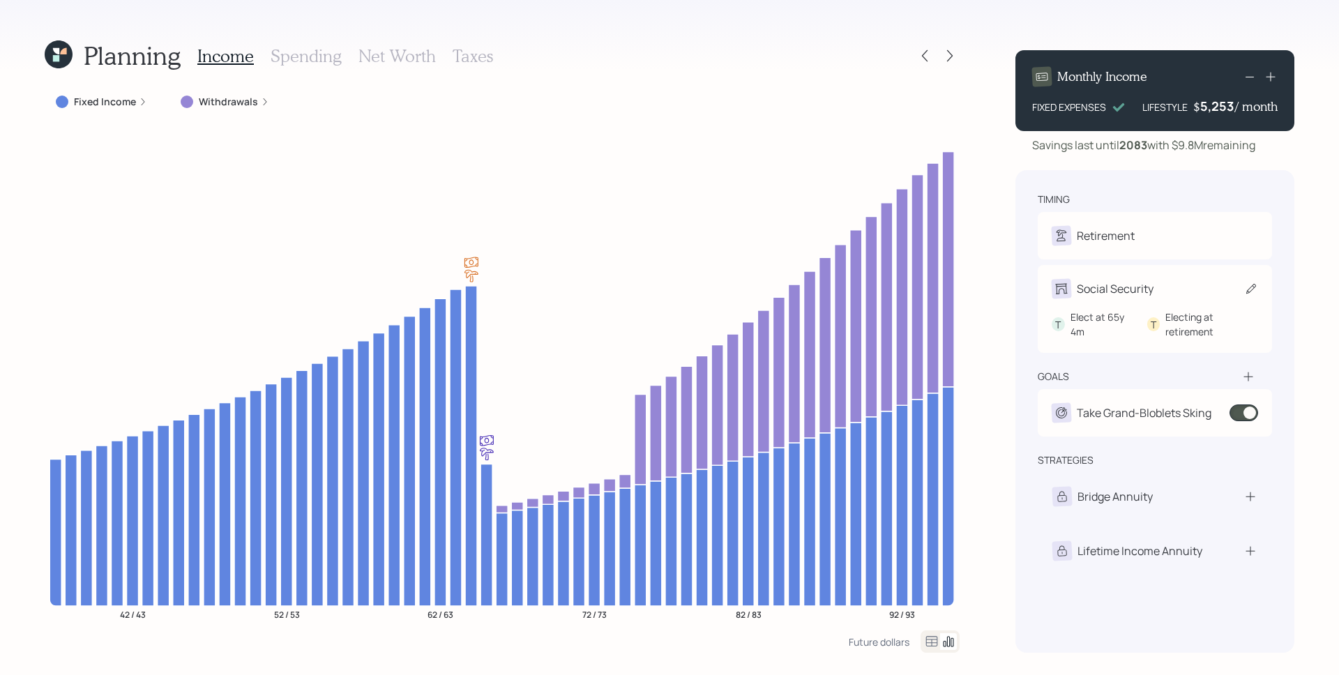
click at [1169, 286] on div "Social Security" at bounding box center [1154, 289] width 206 height 20
select select "4"
select select "11"
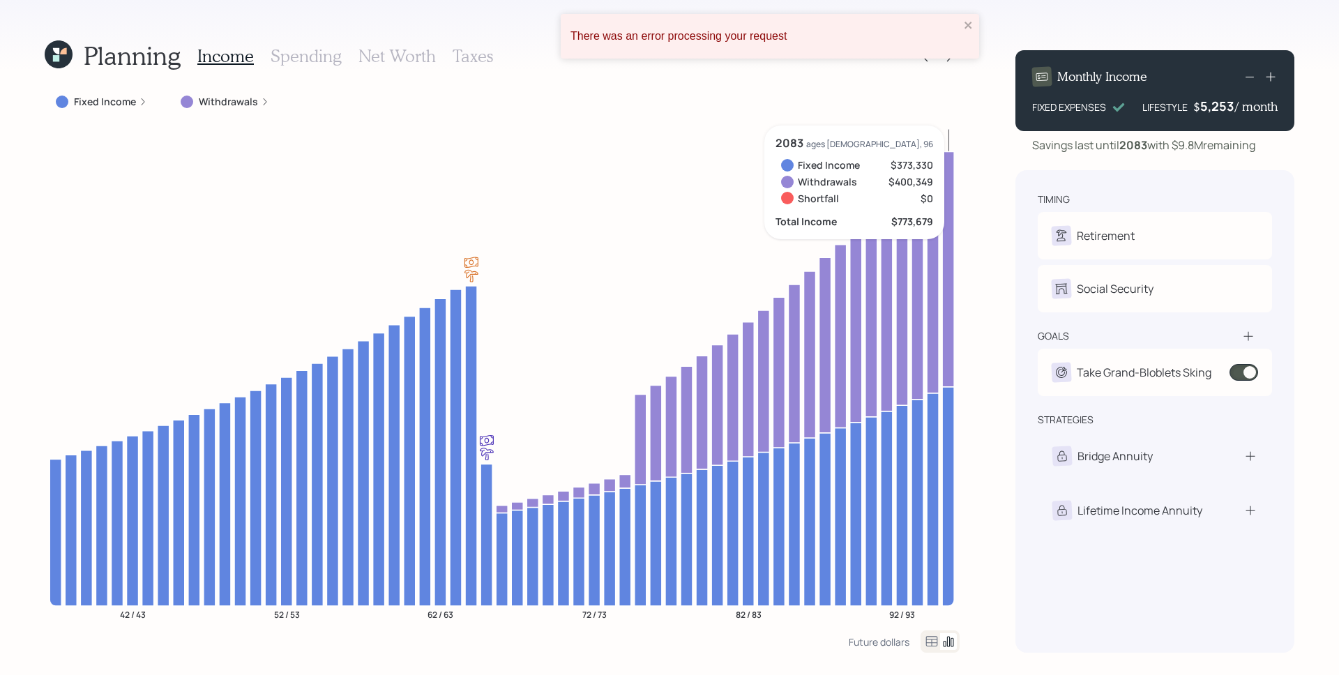
click at [1273, 79] on icon at bounding box center [1270, 77] width 14 height 14
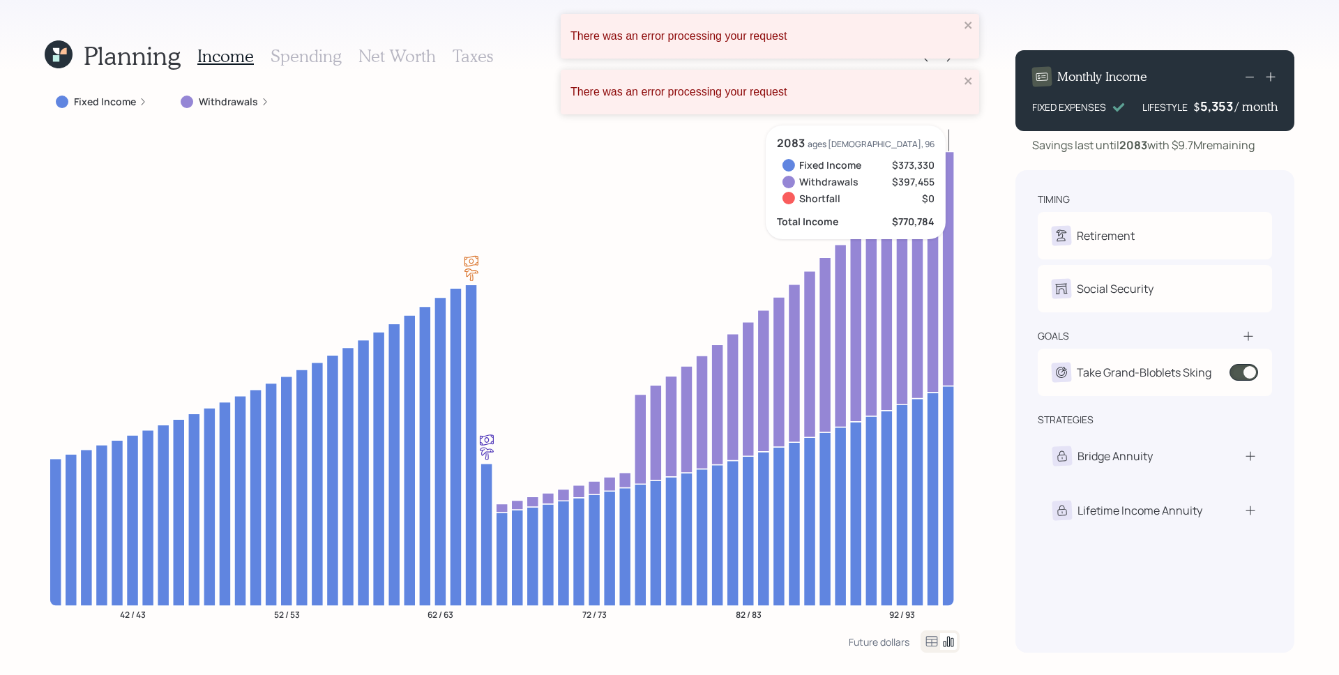
click at [1273, 79] on icon at bounding box center [1270, 77] width 14 height 14
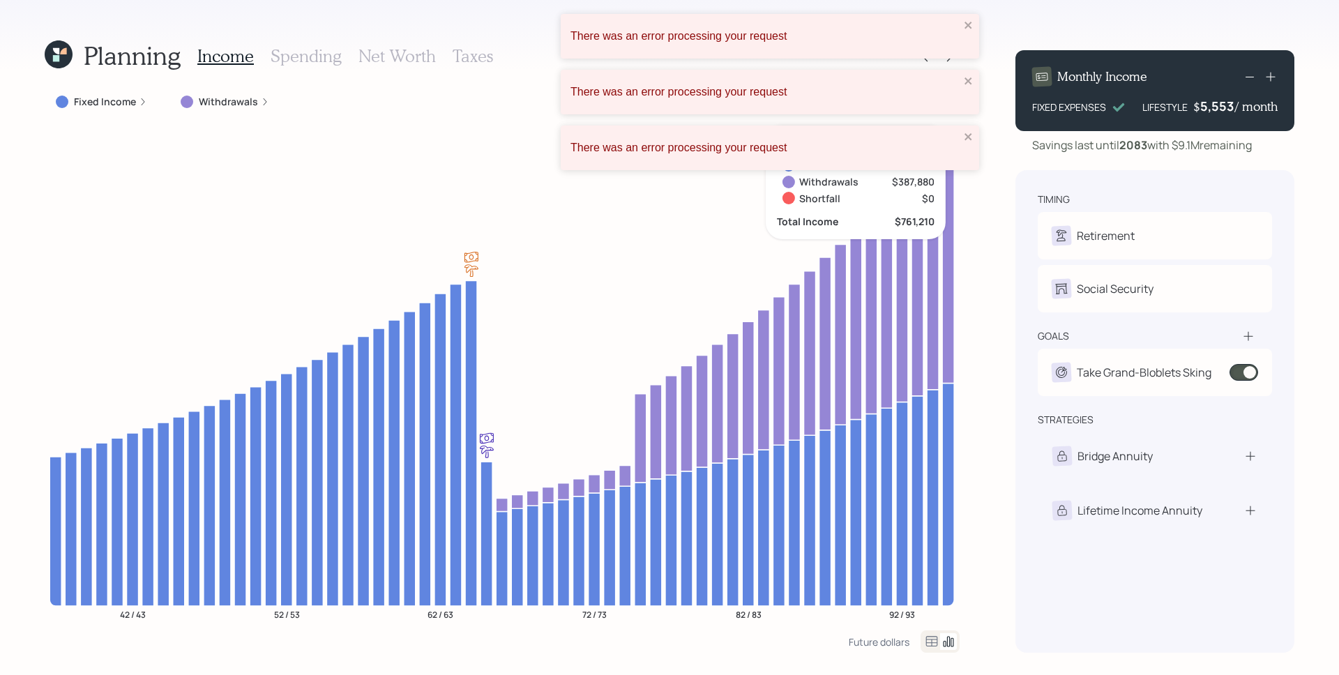
click at [1273, 79] on icon at bounding box center [1270, 77] width 14 height 14
click at [968, 25] on icon "close" at bounding box center [967, 25] width 7 height 7
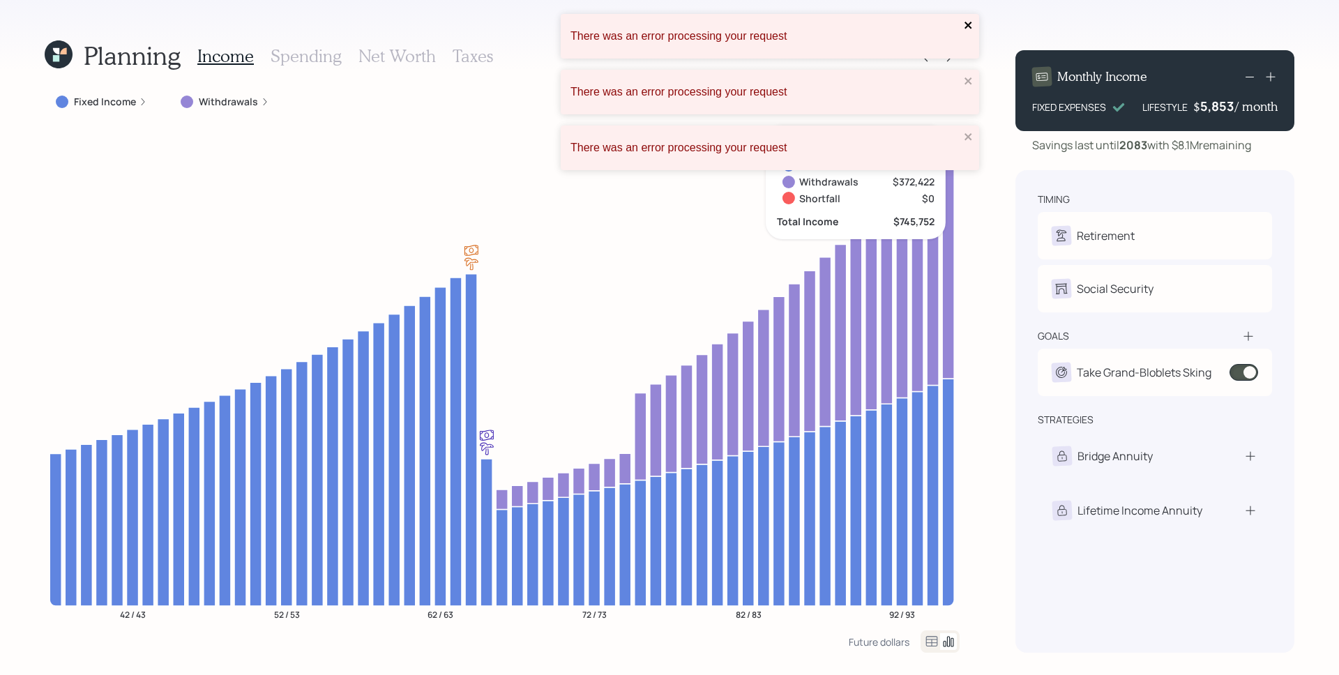
click at [968, 25] on icon "close" at bounding box center [967, 25] width 7 height 7
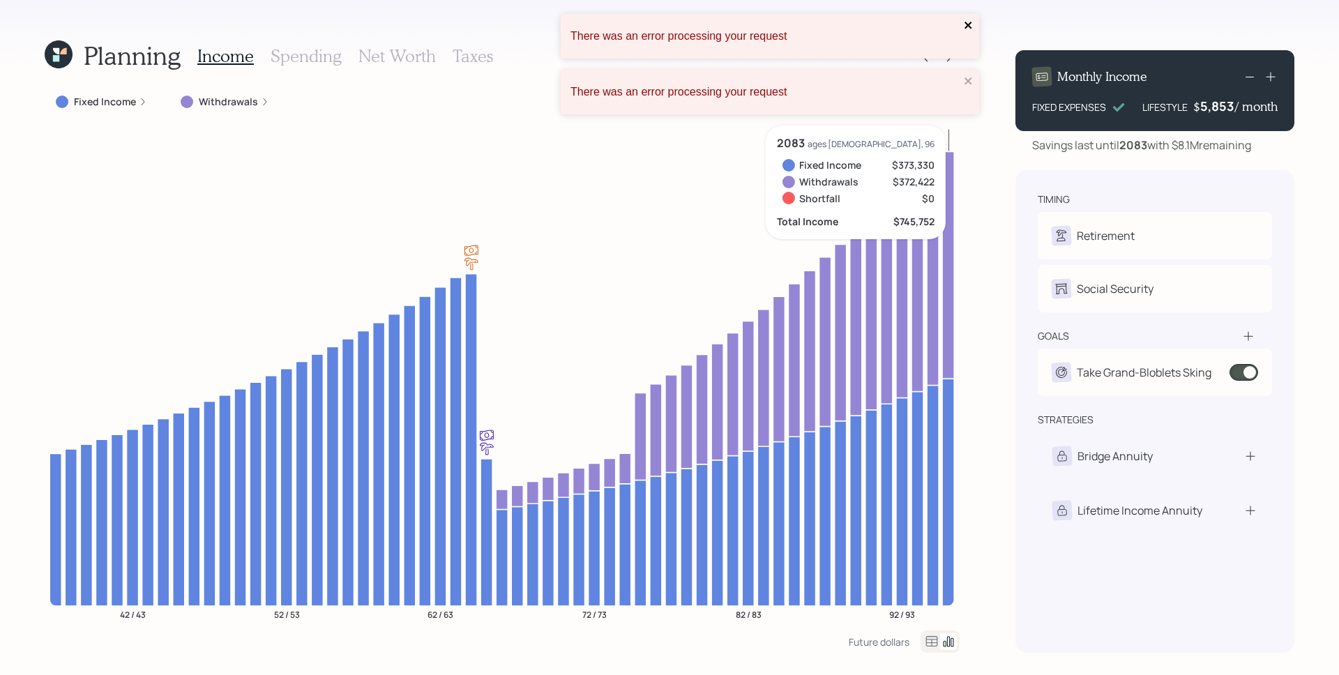
click at [968, 26] on icon "close" at bounding box center [967, 25] width 7 height 7
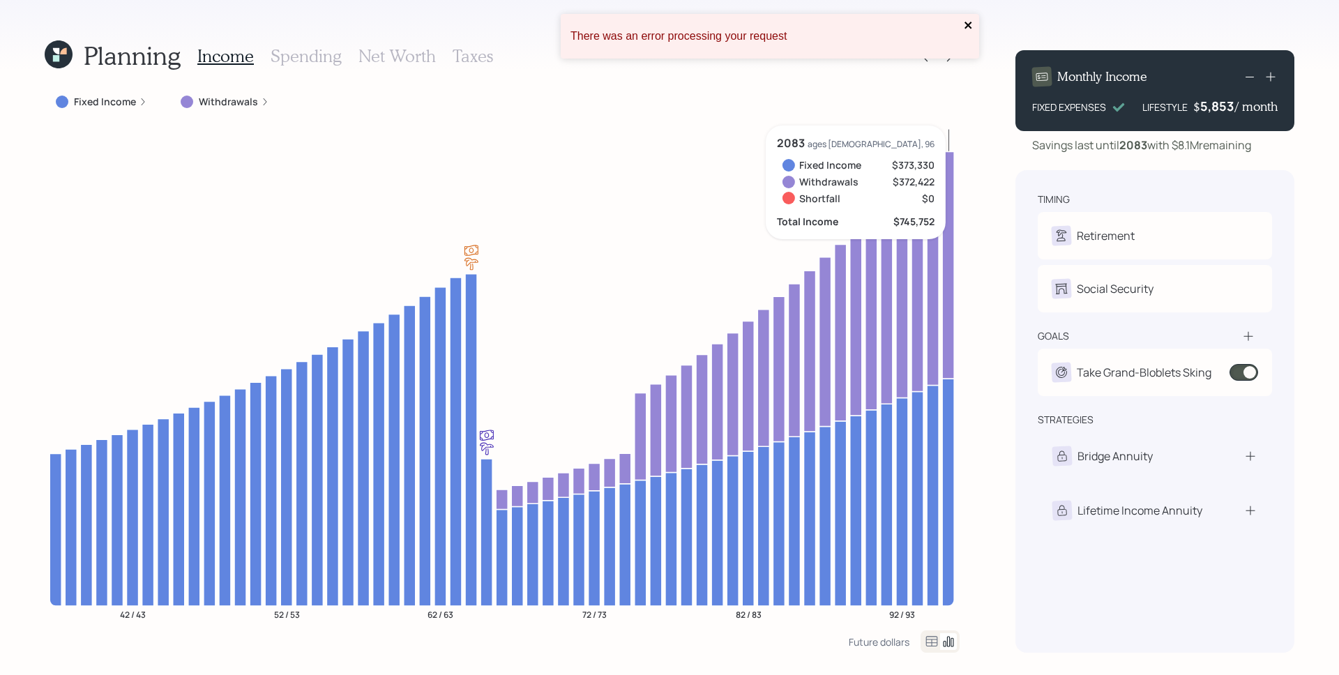
click at [971, 26] on icon "close" at bounding box center [969, 25] width 10 height 11
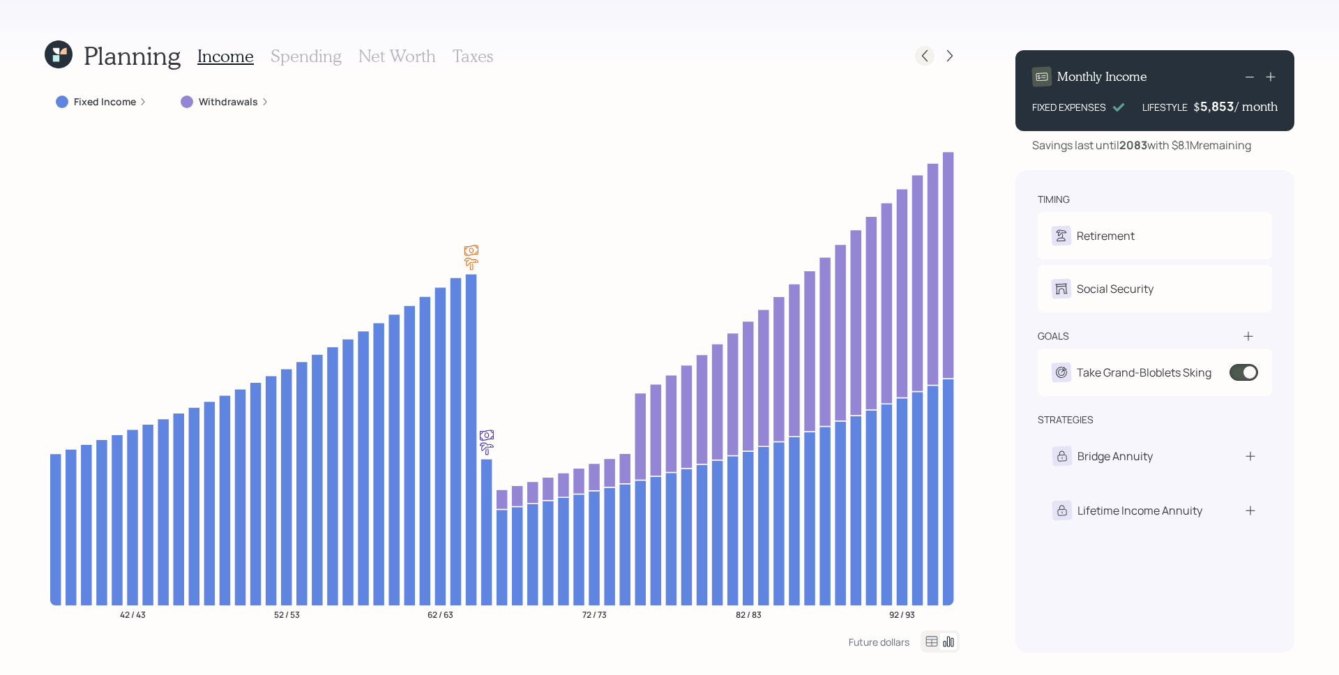
click at [923, 56] on icon at bounding box center [925, 56] width 6 height 12
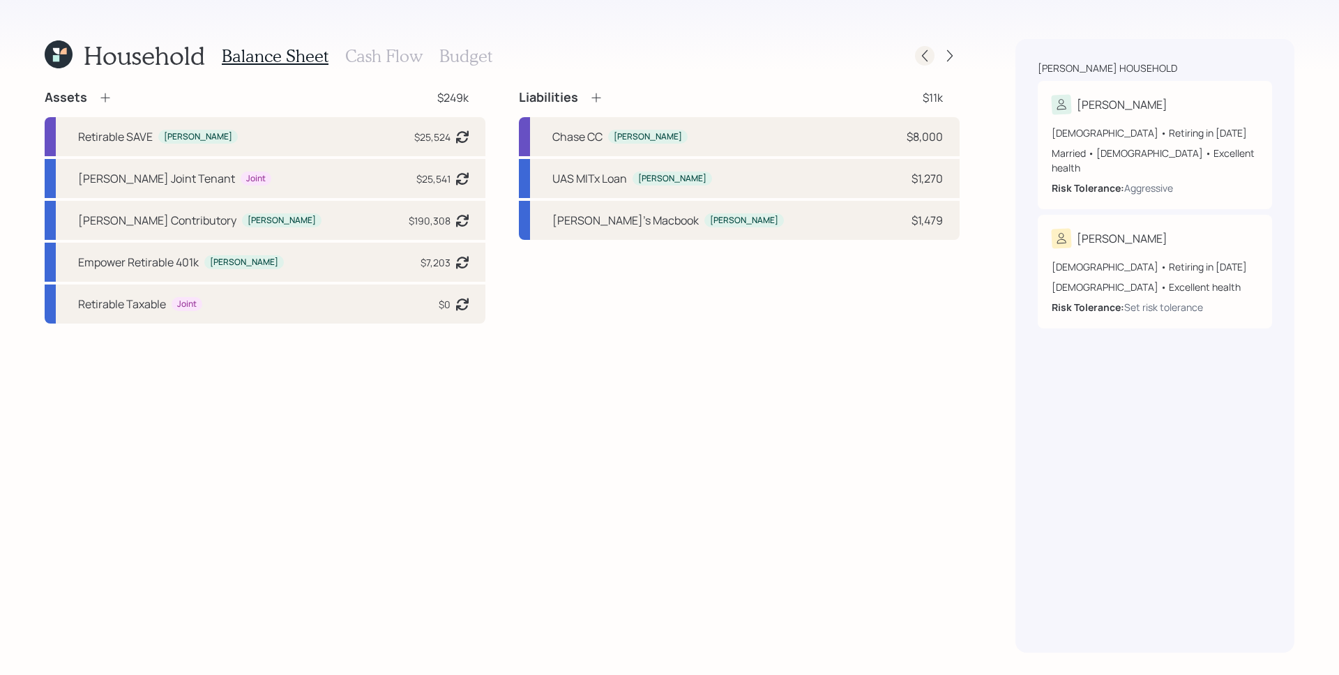
click at [921, 62] on icon at bounding box center [925, 56] width 14 height 14
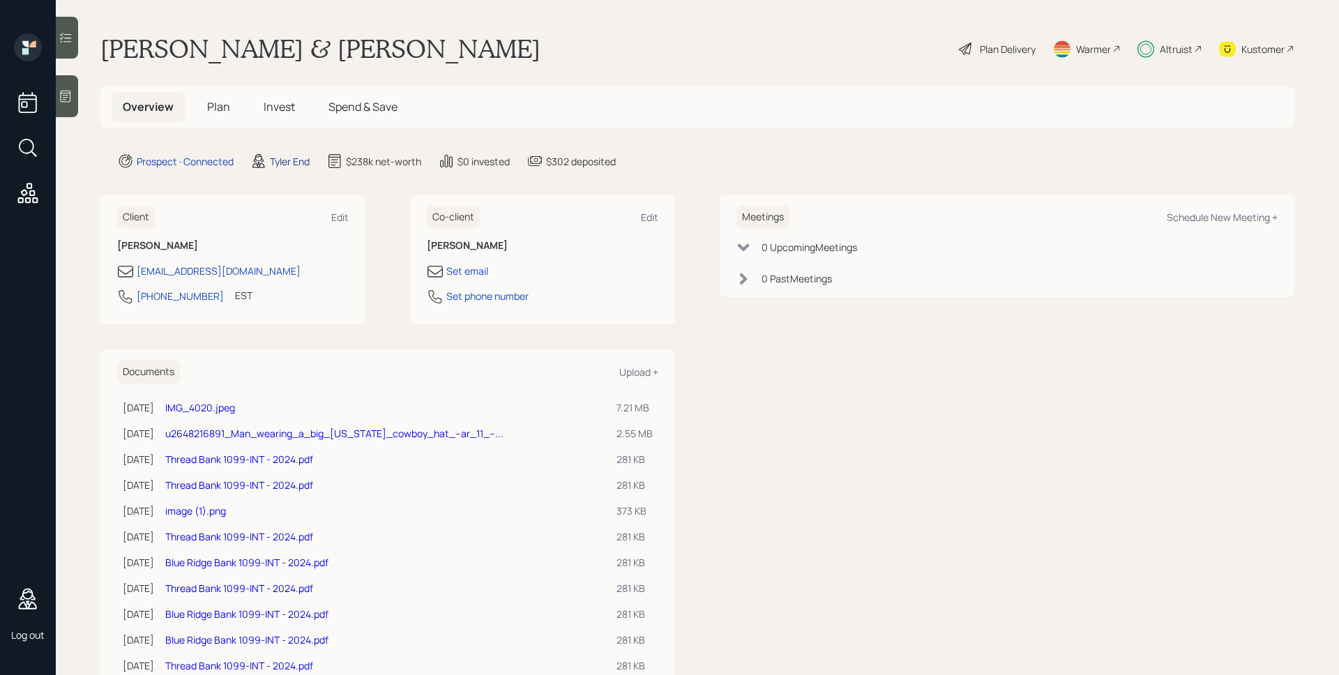
click at [305, 161] on div "Tyler End" at bounding box center [290, 161] width 40 height 15
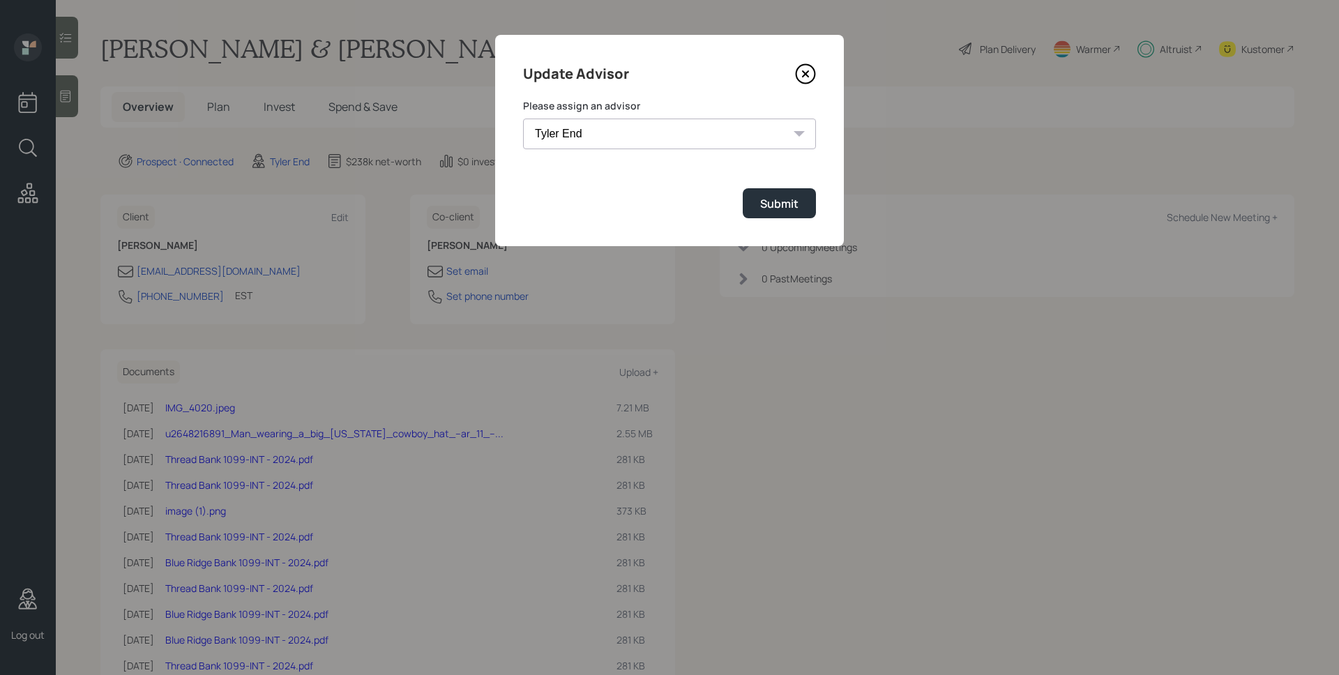
click at [602, 131] on select "[PERSON_NAME] [PERSON_NAME] End [PERSON_NAME] [PERSON_NAME] [PERSON_NAME] [PERS…" at bounding box center [669, 134] width 293 height 31
select select "0b795ae8-1863-4763-b3fc-5d179ee76cb1"
click at [523, 119] on select "[PERSON_NAME] [PERSON_NAME] End [PERSON_NAME] [PERSON_NAME] [PERSON_NAME] [PERS…" at bounding box center [669, 134] width 293 height 31
click at [775, 204] on div "Submit" at bounding box center [779, 203] width 38 height 15
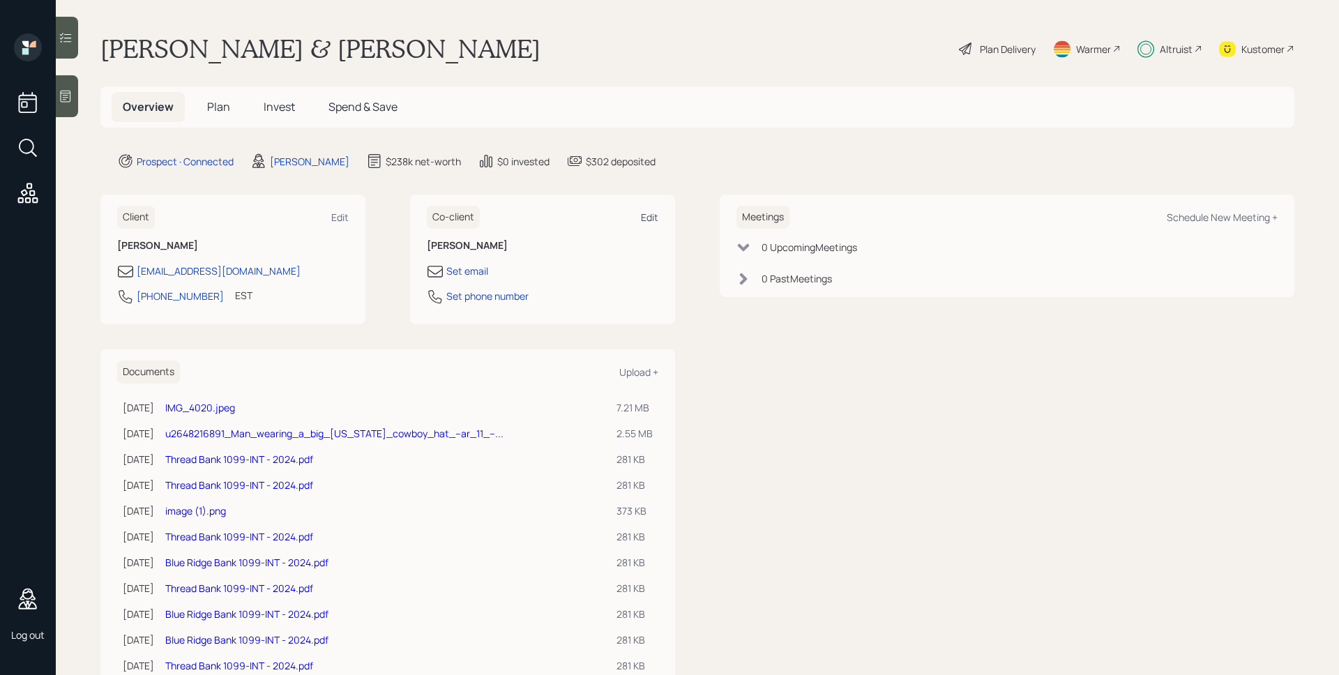
click at [648, 218] on div "Edit" at bounding box center [649, 217] width 17 height 13
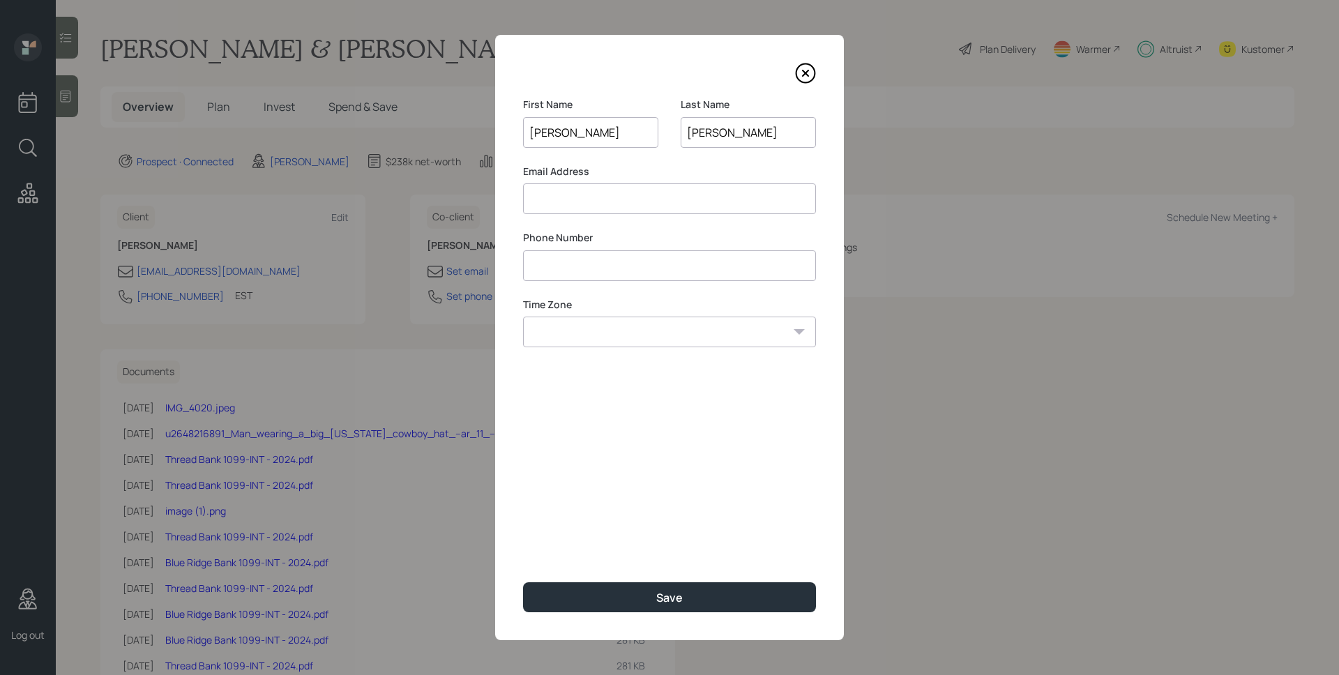
click at [780, 203] on input at bounding box center [669, 198] width 293 height 31
type input "[PERSON_NAME][EMAIL_ADDRESS][PERSON_NAME][DOMAIN_NAME]"
type input "**********"
click at [735, 410] on div "**********" at bounding box center [669, 337] width 349 height 605
click at [748, 331] on select "Eastern Standard Time Central Standard Time Mountain Standard Time Pacific Stan…" at bounding box center [669, 332] width 293 height 31
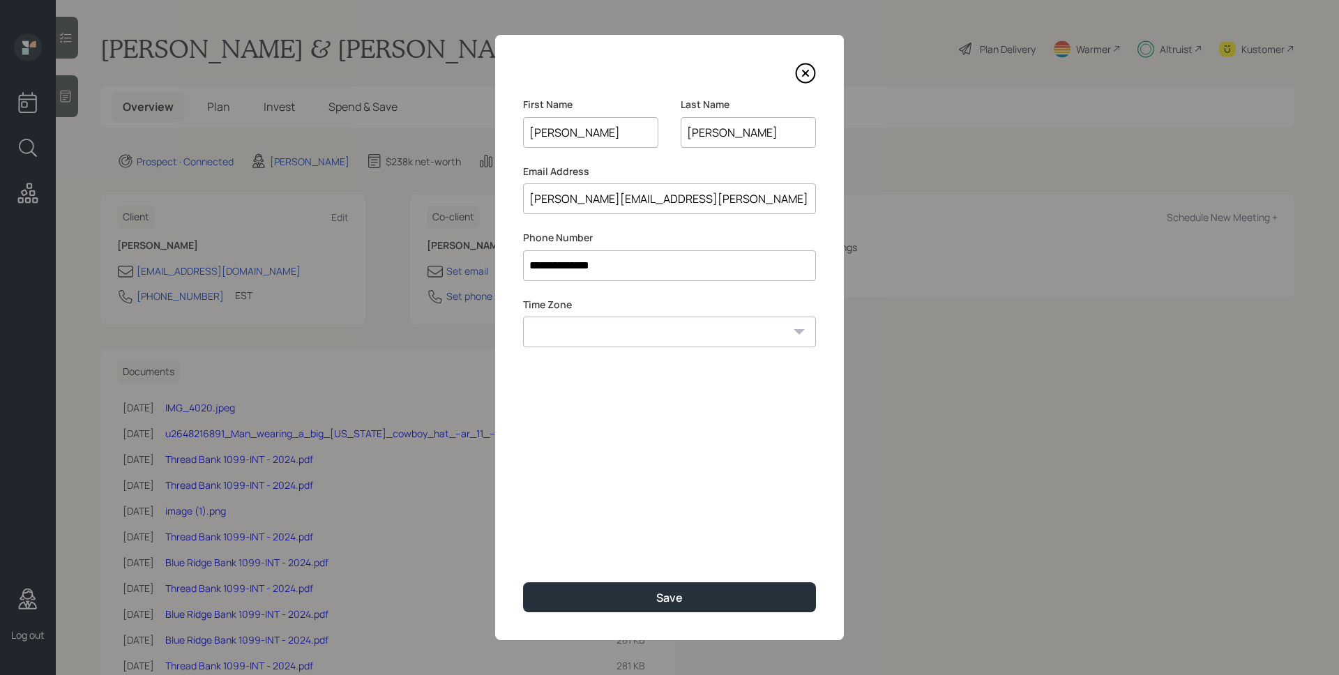
select select "America/New_York"
click at [523, 317] on select "Eastern Standard Time Central Standard Time Mountain Standard Time Pacific Stan…" at bounding box center [669, 332] width 293 height 31
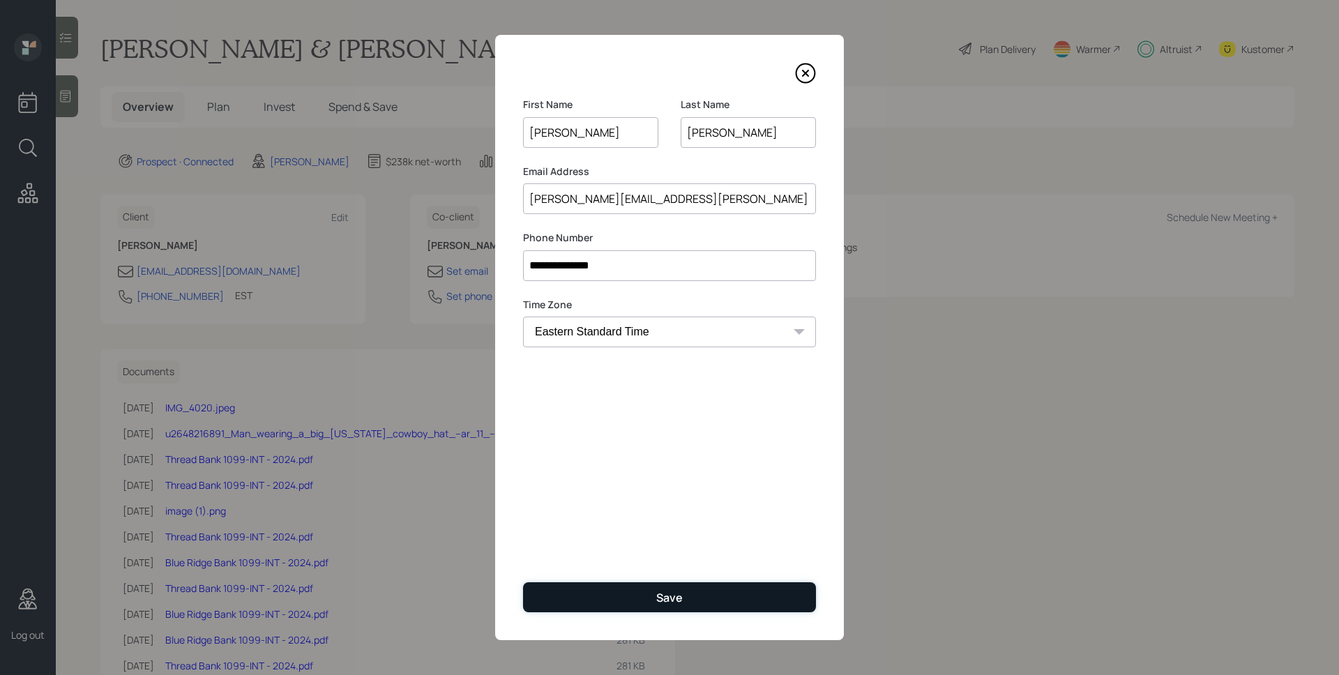
click at [711, 595] on button "Save" at bounding box center [669, 597] width 293 height 30
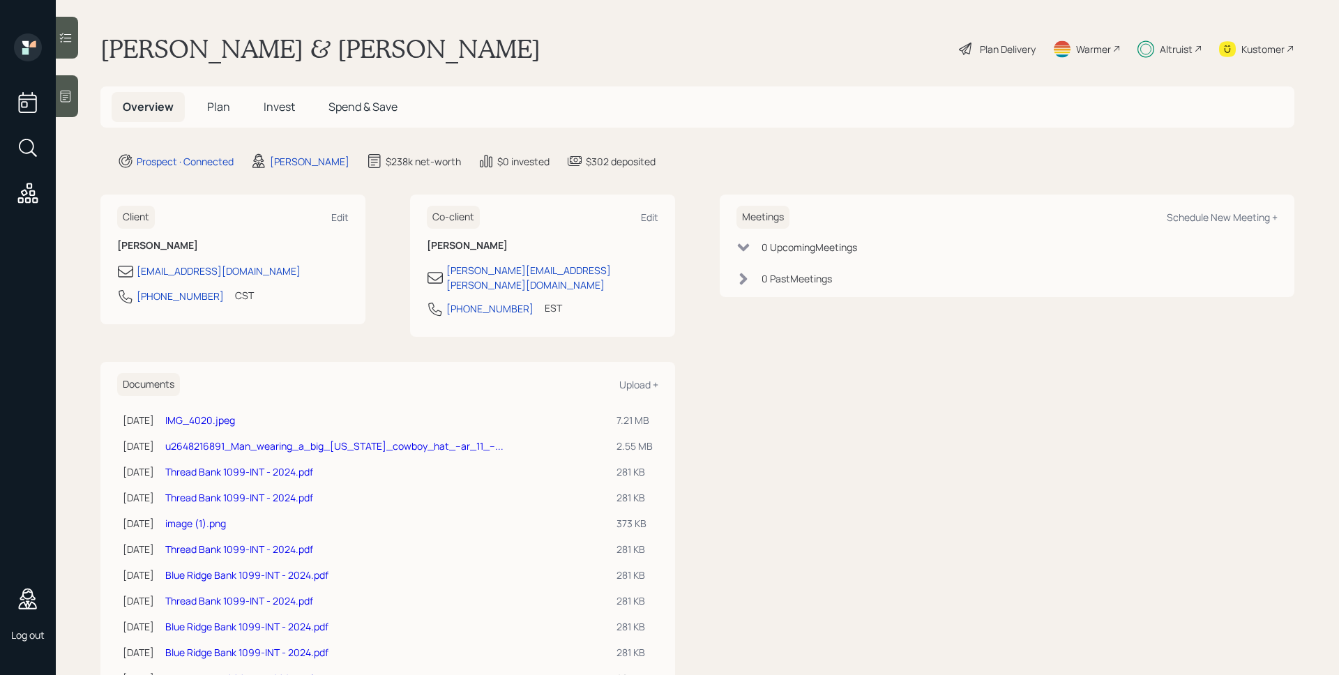
click at [220, 102] on span "Plan" at bounding box center [218, 106] width 23 height 15
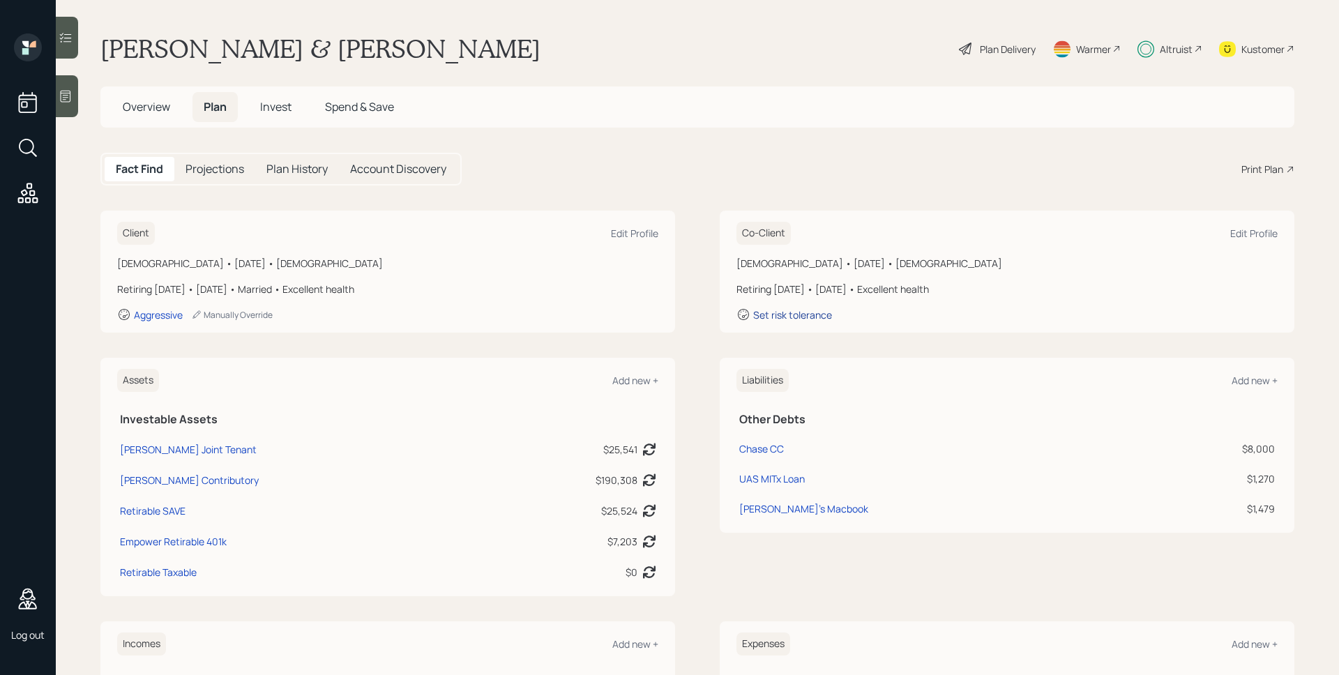
click at [803, 318] on div "Set risk tolerance" at bounding box center [792, 314] width 79 height 13
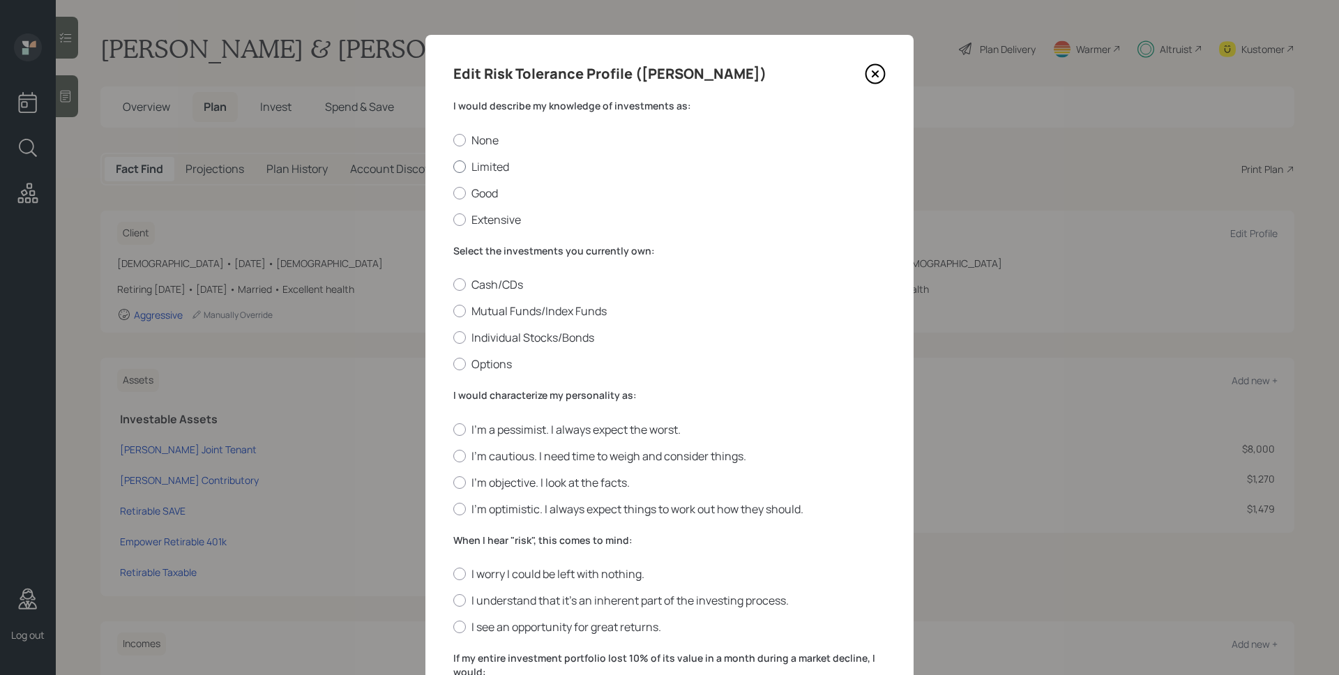
click at [492, 166] on label "Limited" at bounding box center [669, 166] width 432 height 15
click at [453, 166] on input "Limited" at bounding box center [453, 166] width 1 height 1
radio input "true"
click at [531, 311] on label "Mutual Funds/Index Funds" at bounding box center [669, 310] width 432 height 15
click at [453, 311] on input "Mutual Funds/Index Funds" at bounding box center [453, 311] width 1 height 1
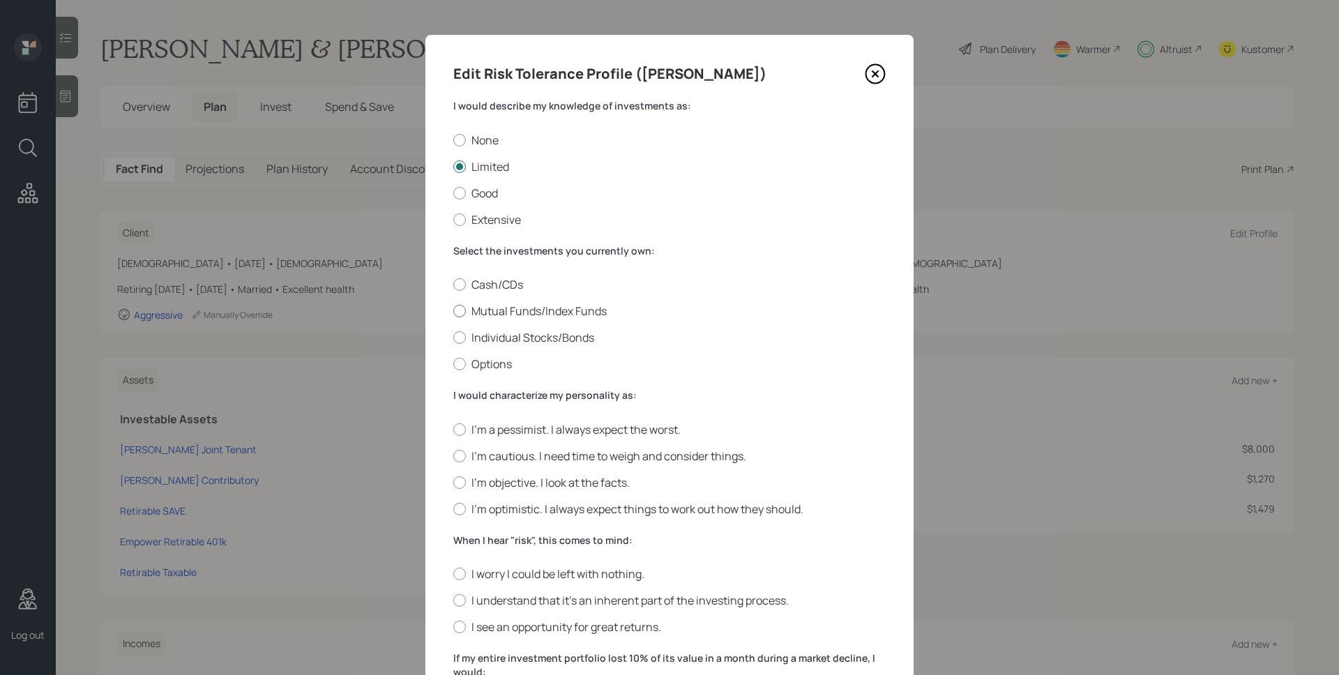
radio input "true"
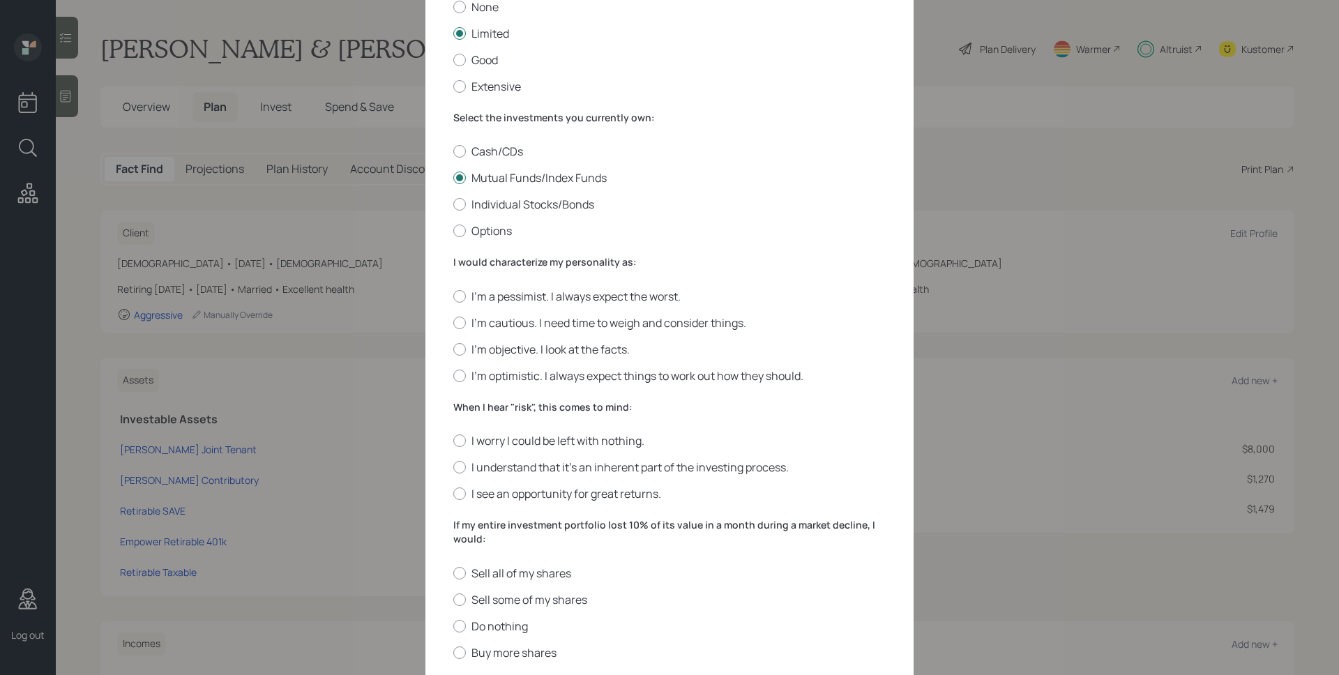
scroll to position [192, 0]
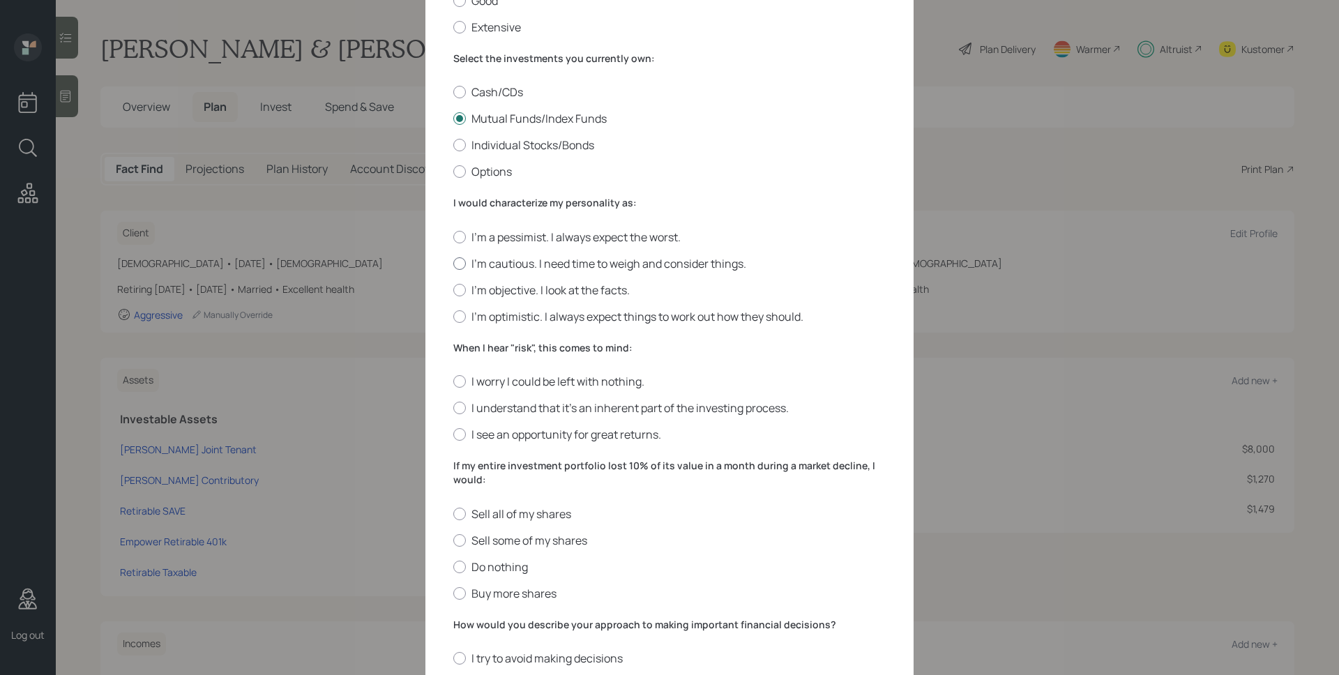
click at [549, 266] on label "I'm cautious. I need time to weigh and consider things." at bounding box center [669, 263] width 432 height 15
click at [453, 264] on input "I'm cautious. I need time to weigh and consider things." at bounding box center [453, 263] width 1 height 1
radio input "true"
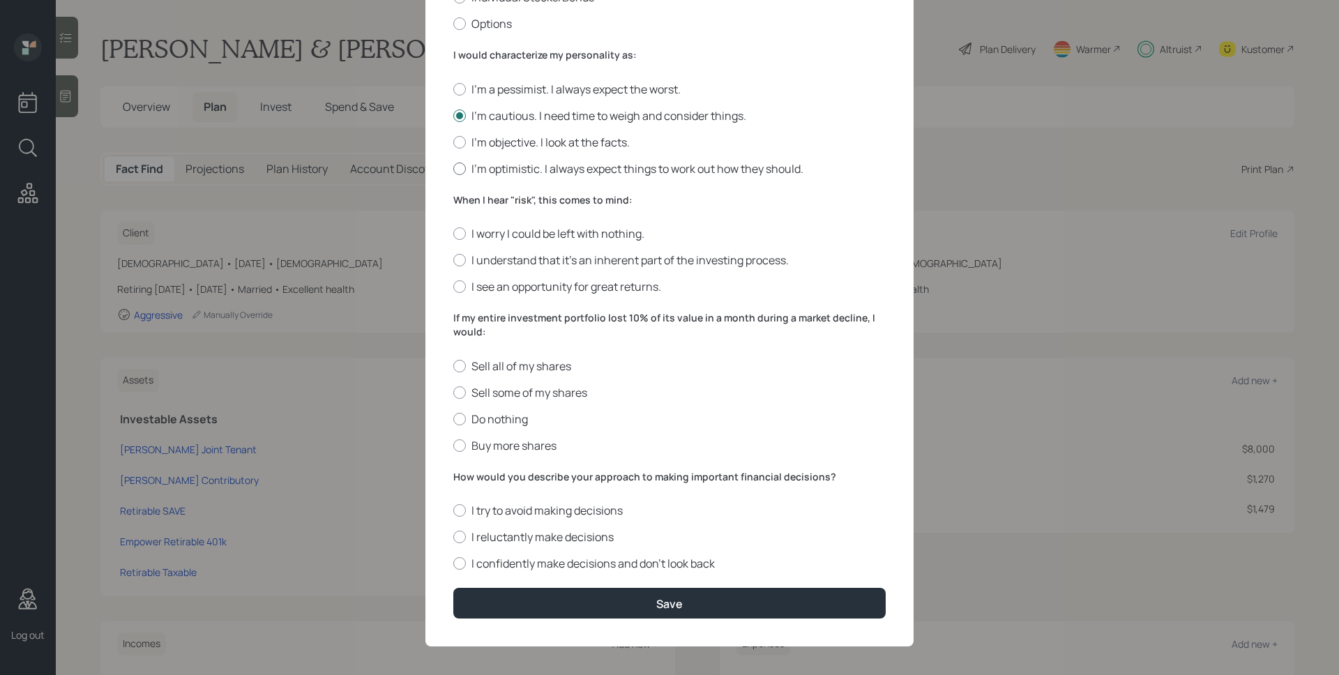
scroll to position [347, 0]
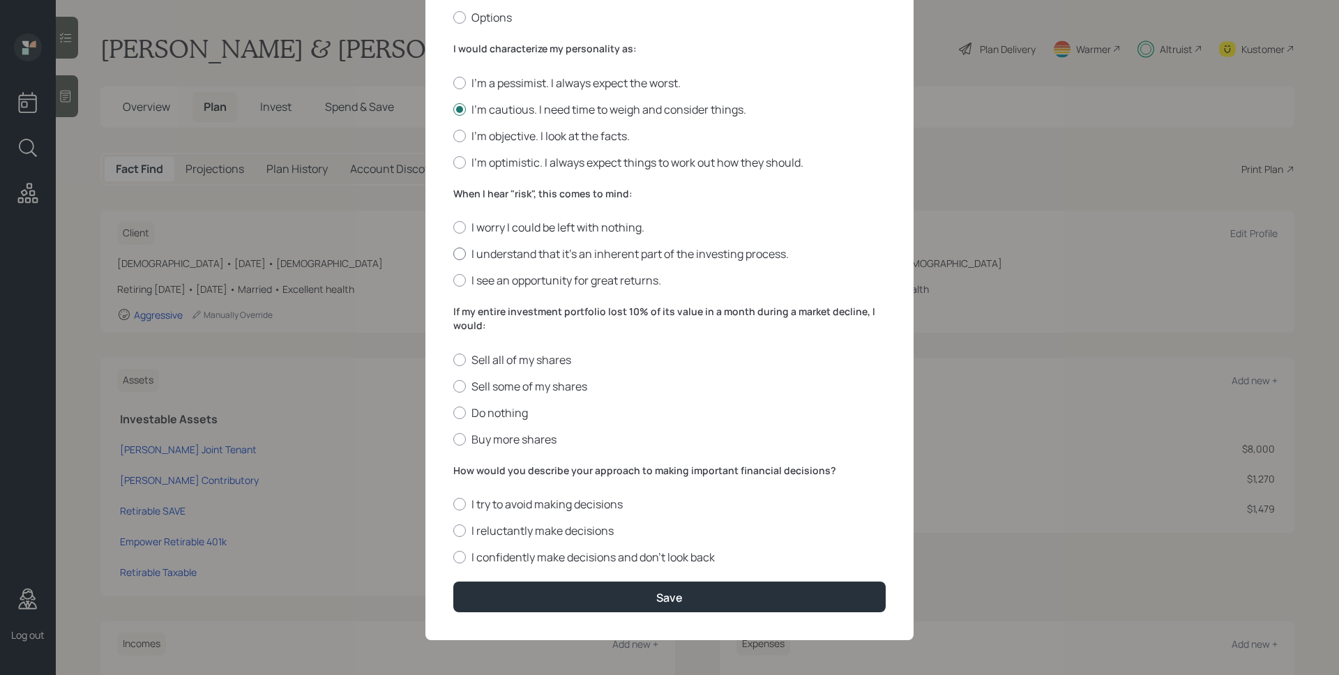
click at [577, 251] on label "I understand that it’s an inherent part of the investing process." at bounding box center [669, 253] width 432 height 15
click at [453, 254] on input "I understand that it’s an inherent part of the investing process." at bounding box center [453, 254] width 1 height 1
radio input "true"
click at [513, 413] on label "Do nothing" at bounding box center [669, 412] width 432 height 15
click at [453, 413] on input "Do nothing" at bounding box center [453, 412] width 1 height 1
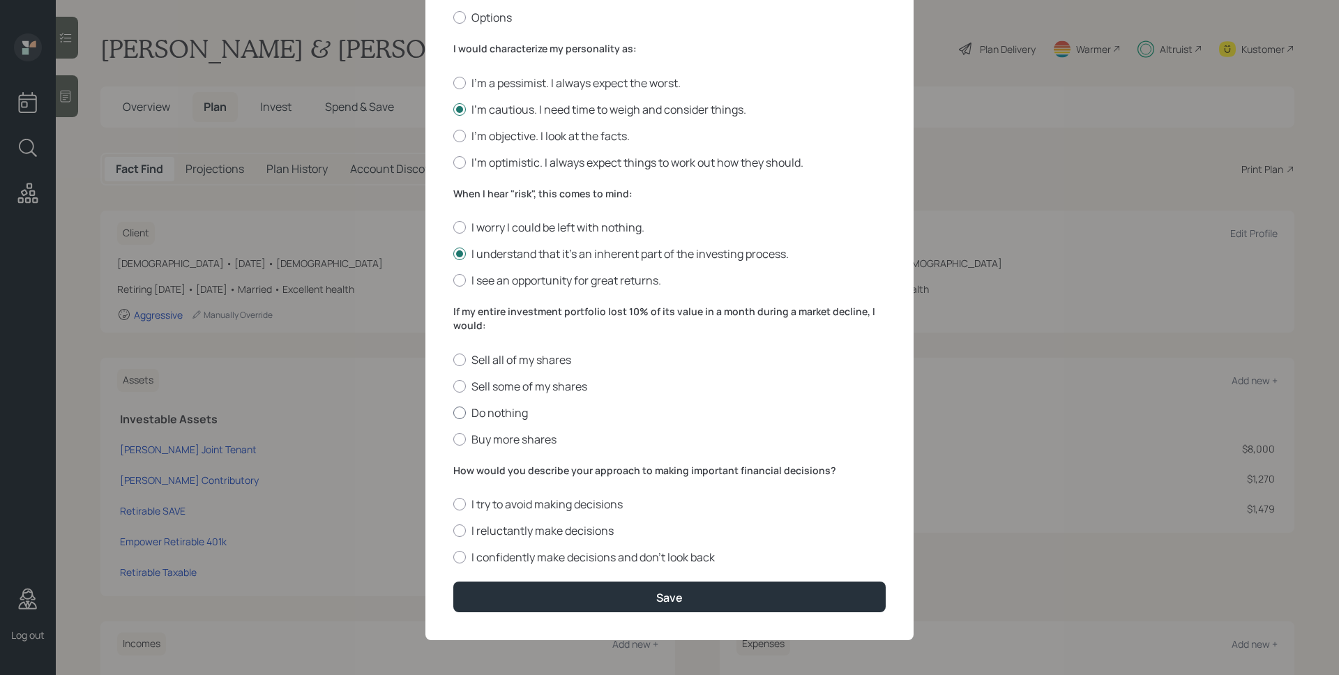
radio input "true"
click at [590, 531] on label "I reluctantly make decisions" at bounding box center [669, 530] width 432 height 15
click at [453, 531] on input "I reluctantly make decisions" at bounding box center [453, 531] width 1 height 1
radio input "true"
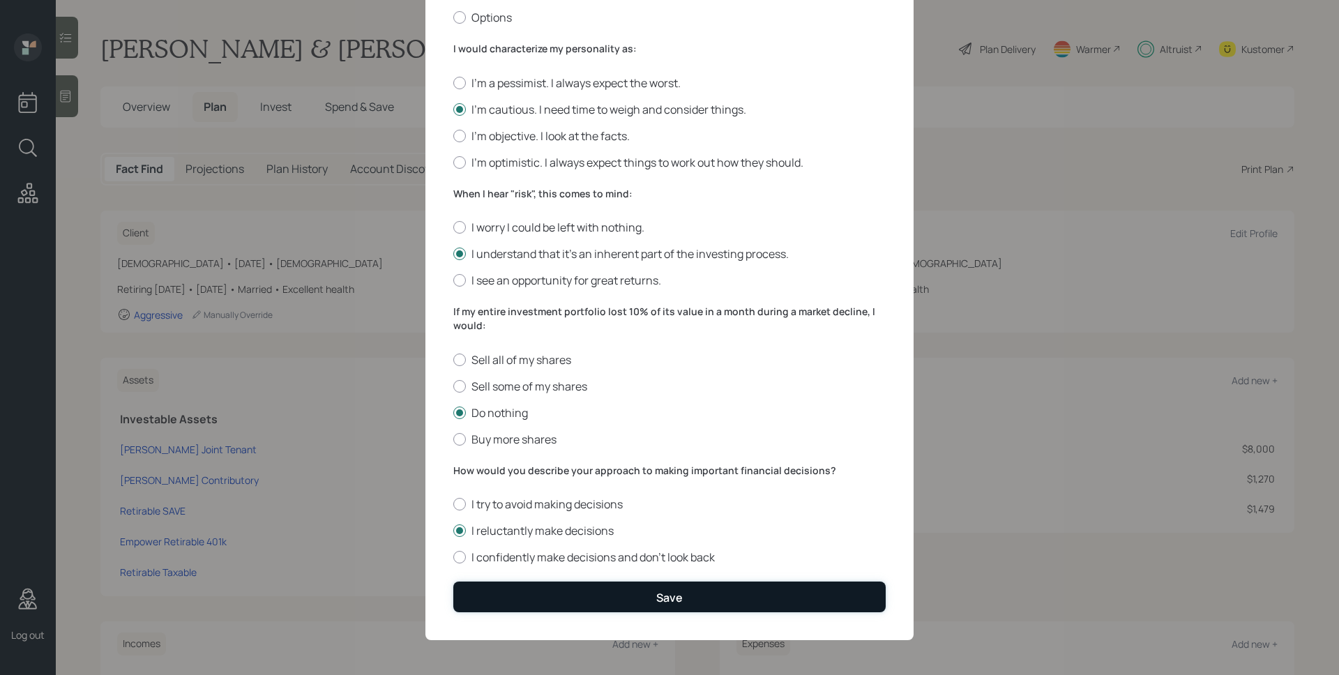
click at [634, 600] on button "Save" at bounding box center [669, 596] width 432 height 30
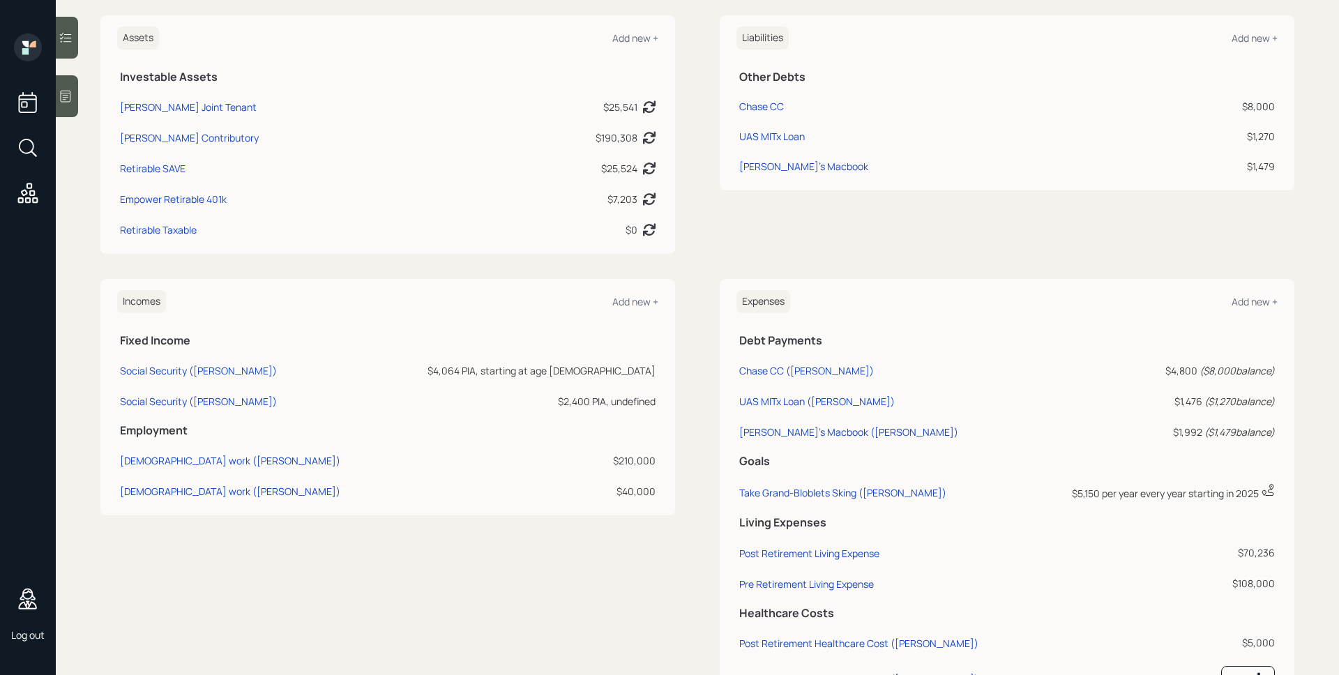
scroll to position [409, 0]
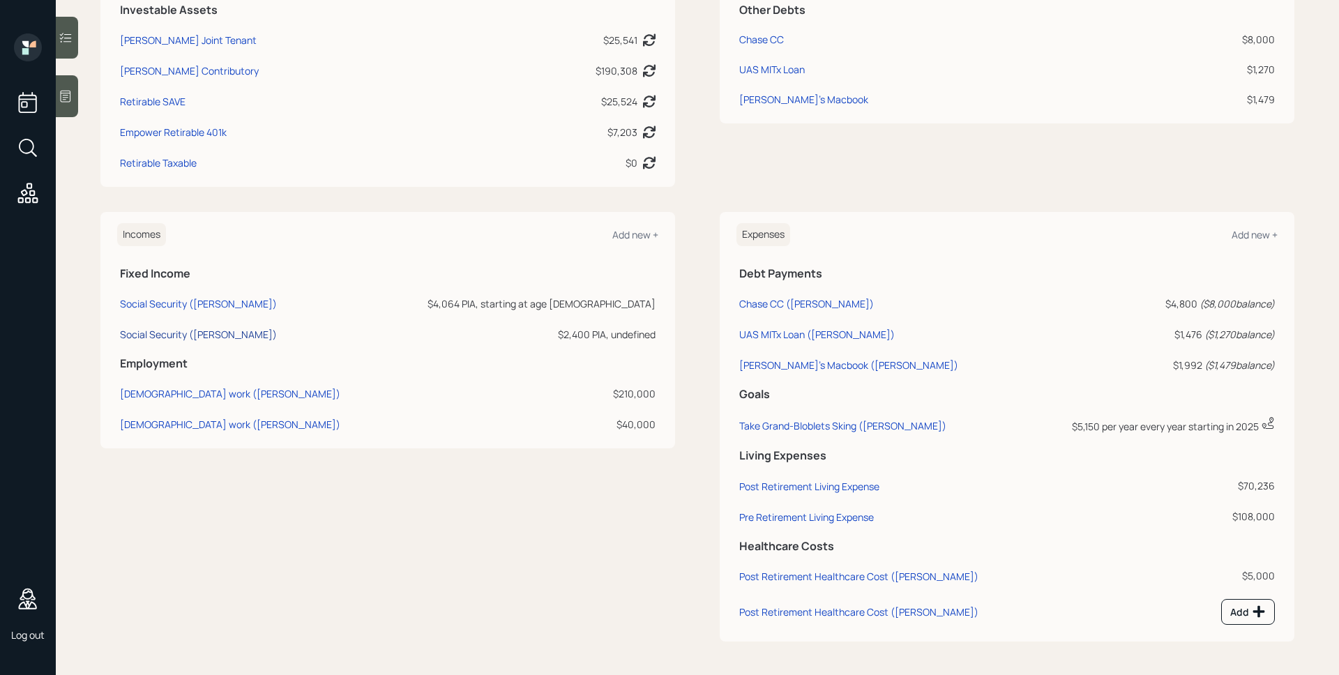
click at [174, 336] on div "Social Security (Tina)" at bounding box center [198, 334] width 157 height 13
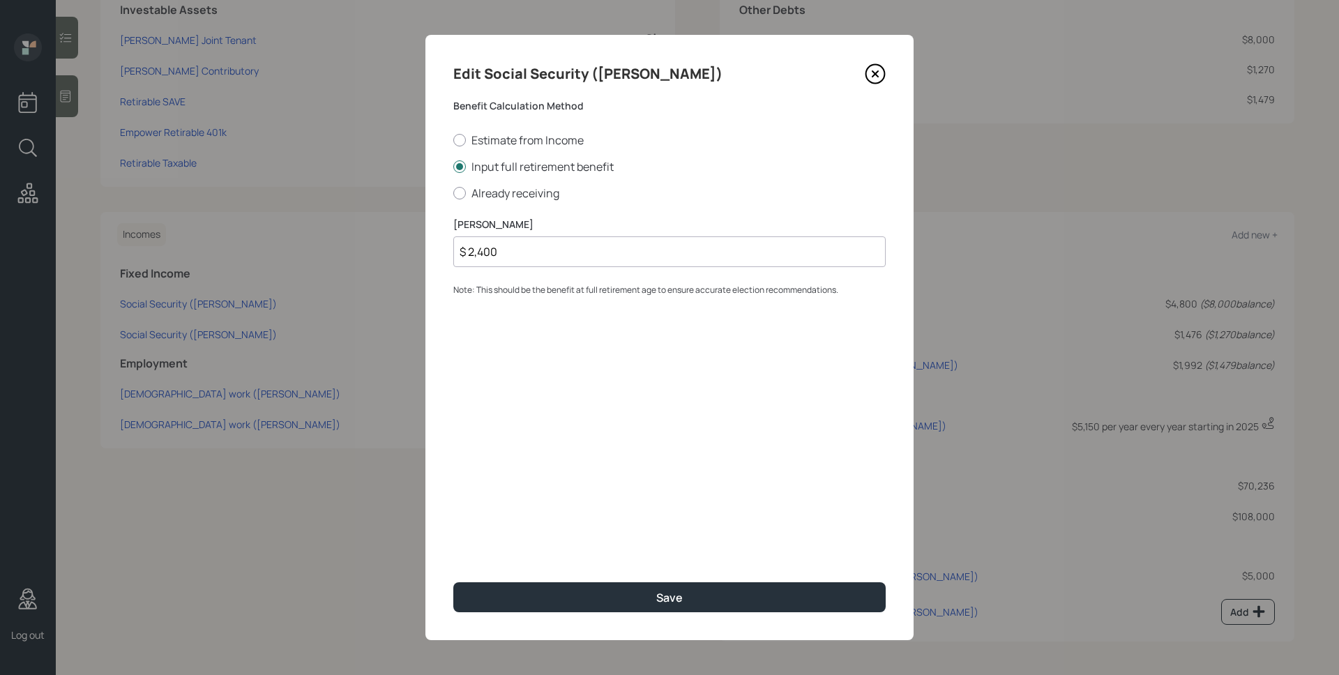
click at [874, 73] on icon at bounding box center [875, 74] width 6 height 6
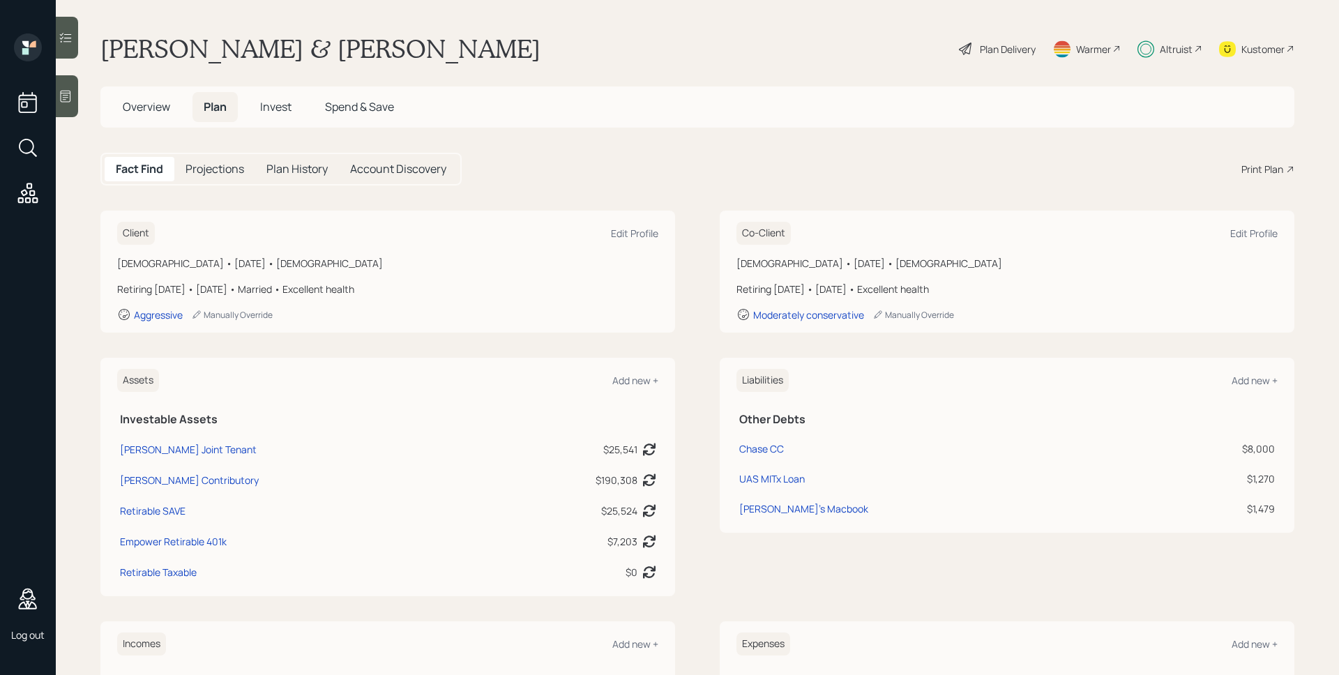
click at [209, 168] on h5 "Projections" at bounding box center [214, 168] width 59 height 13
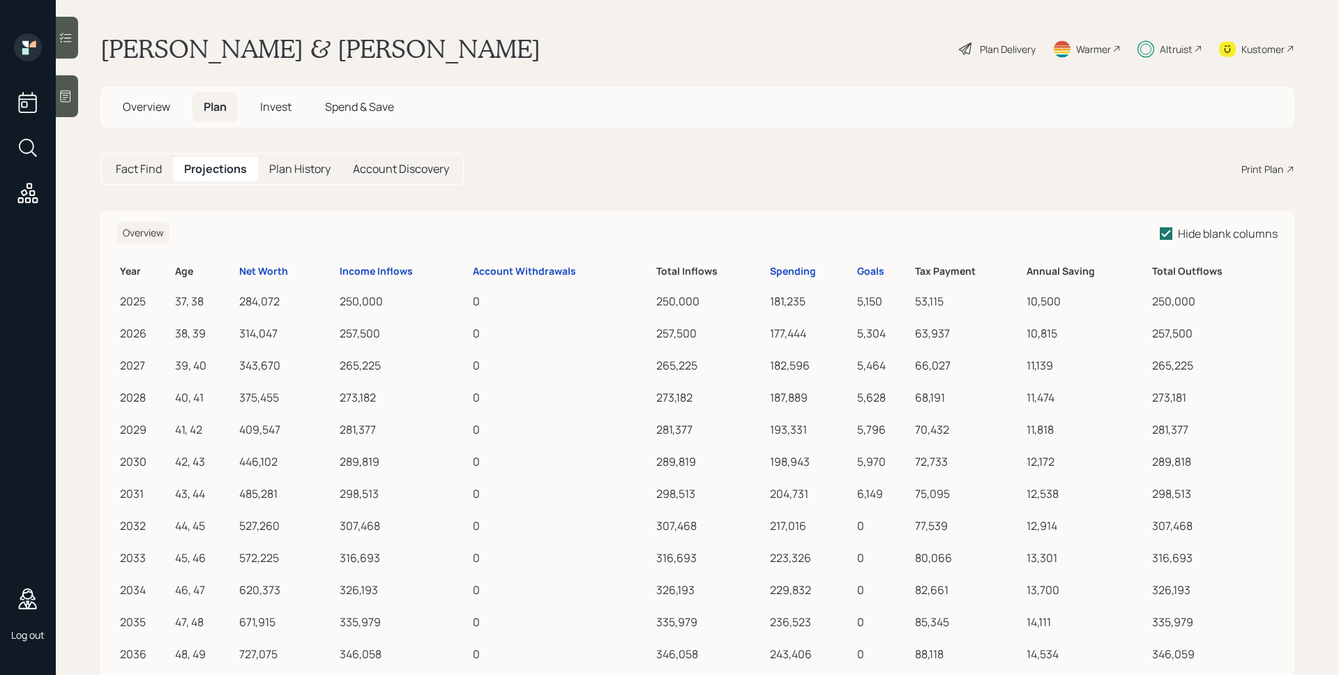
click at [283, 107] on span "Invest" at bounding box center [275, 106] width 31 height 15
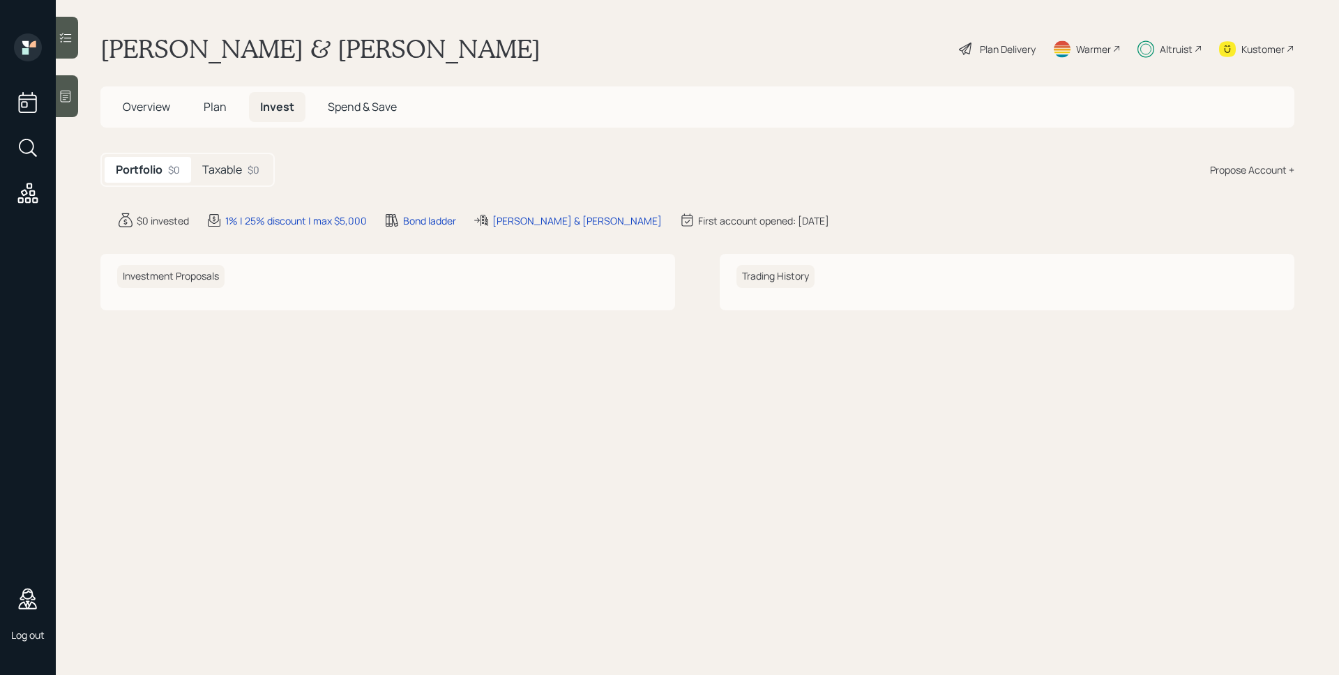
click at [1017, 47] on div "Plan Delivery" at bounding box center [1008, 49] width 56 height 15
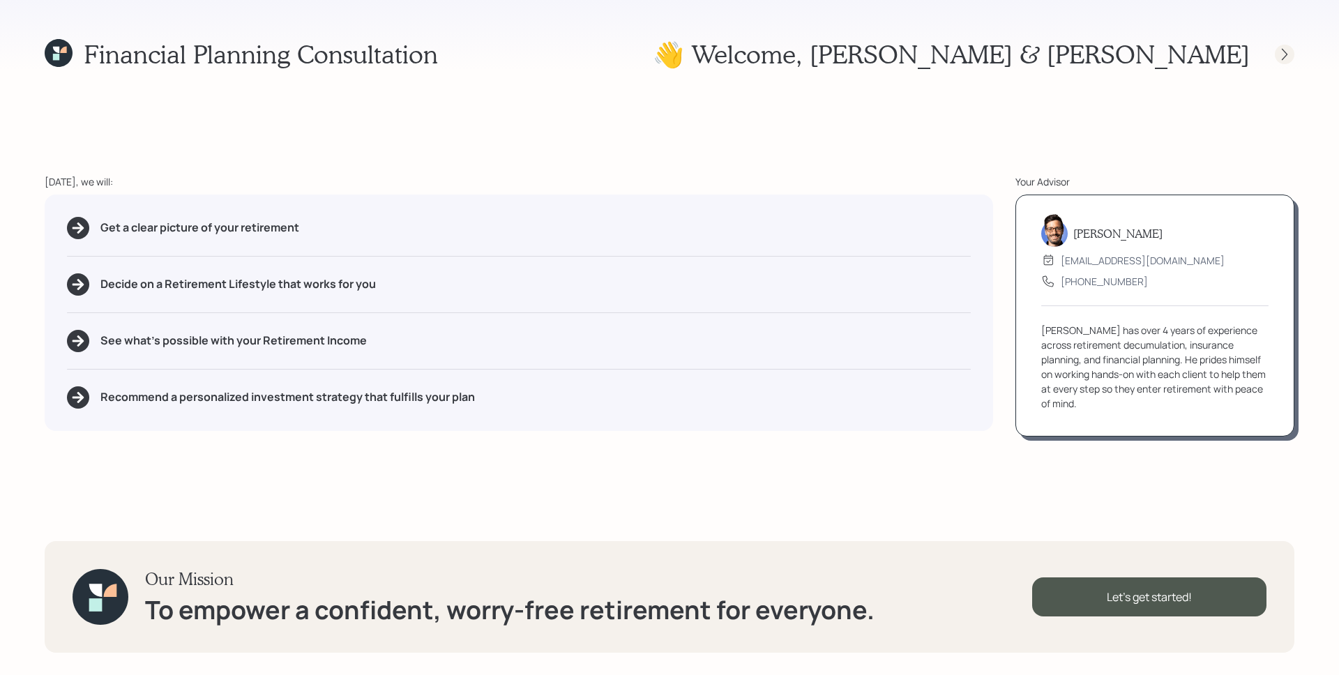
click at [1288, 56] on icon at bounding box center [1284, 54] width 14 height 14
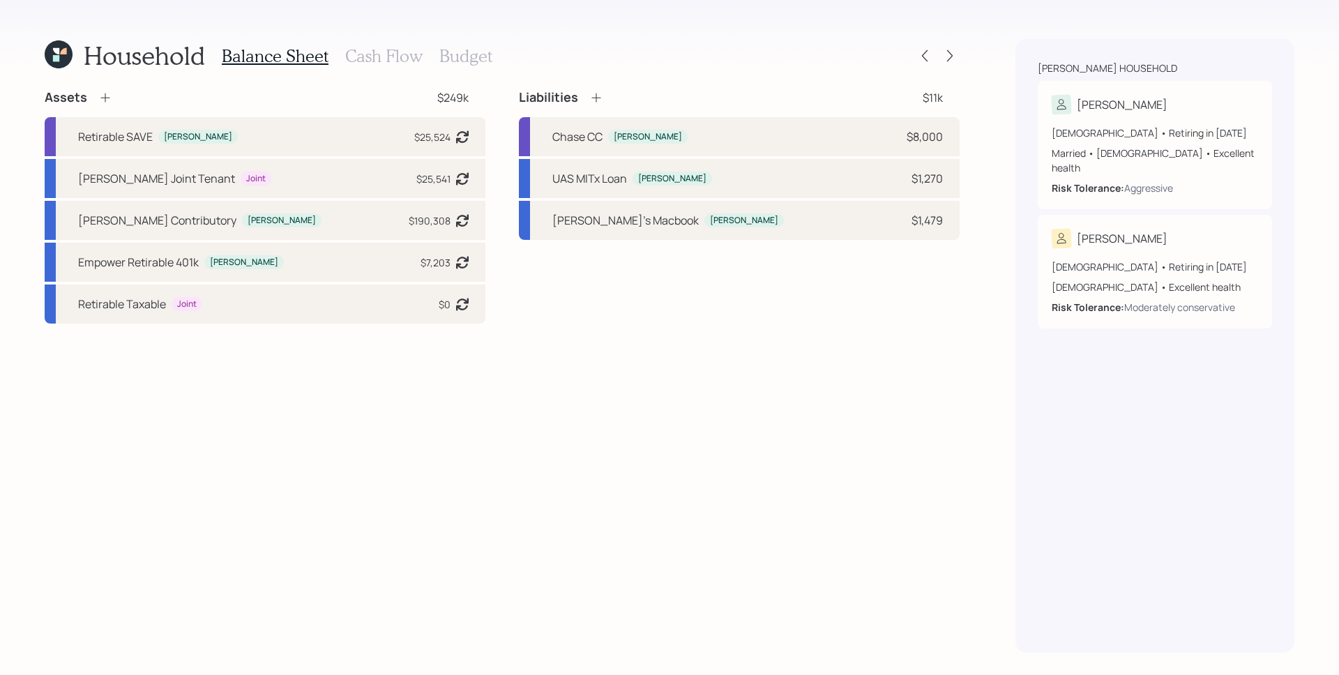
click at [469, 56] on h3 "Budget" at bounding box center [465, 56] width 53 height 20
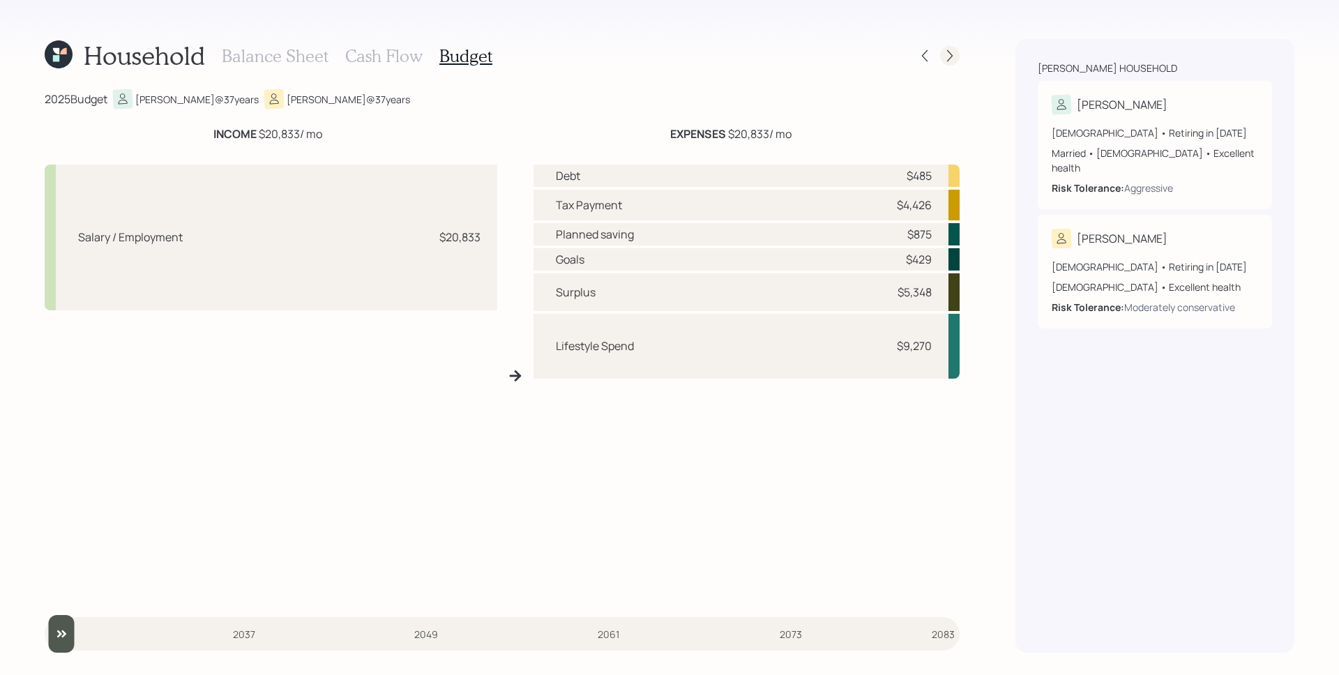
click at [943, 61] on icon at bounding box center [950, 56] width 14 height 14
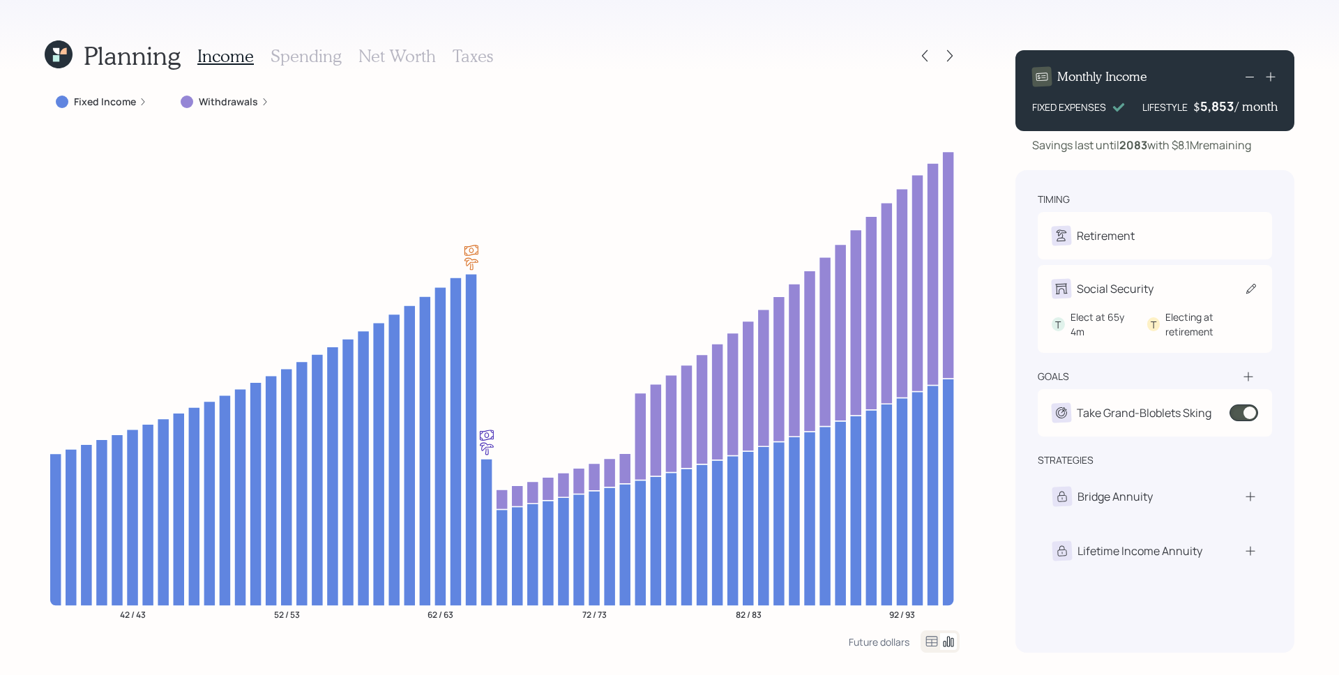
click at [1139, 290] on div "Social Security" at bounding box center [1115, 288] width 77 height 17
select select "4"
select select "11"
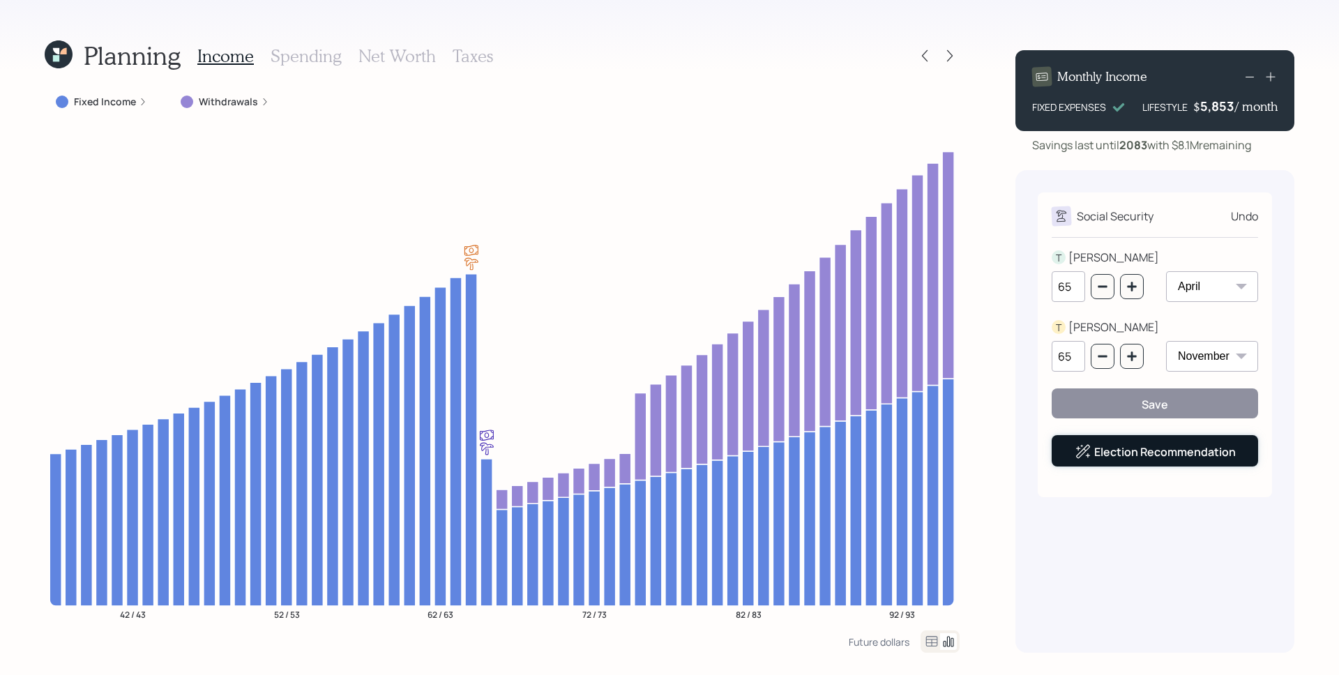
click at [1188, 453] on link "Election Recommendation" at bounding box center [1165, 451] width 142 height 15
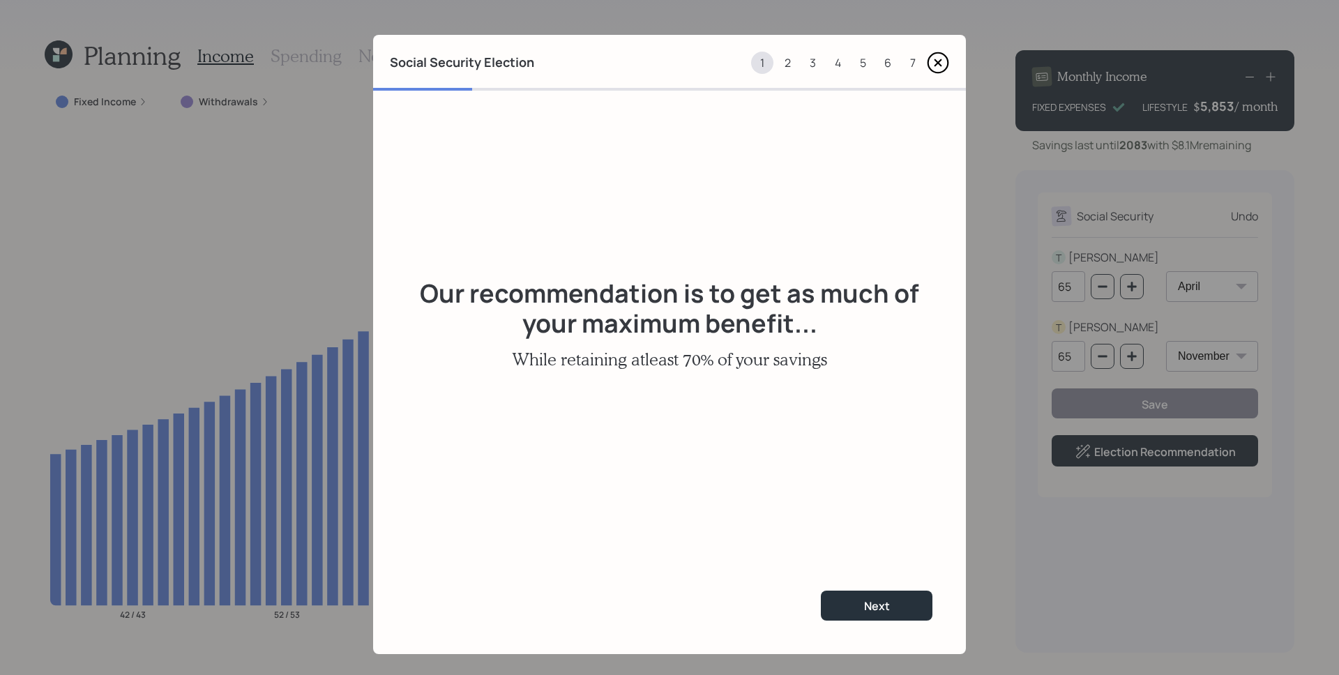
click at [932, 59] on icon at bounding box center [938, 63] width 22 height 22
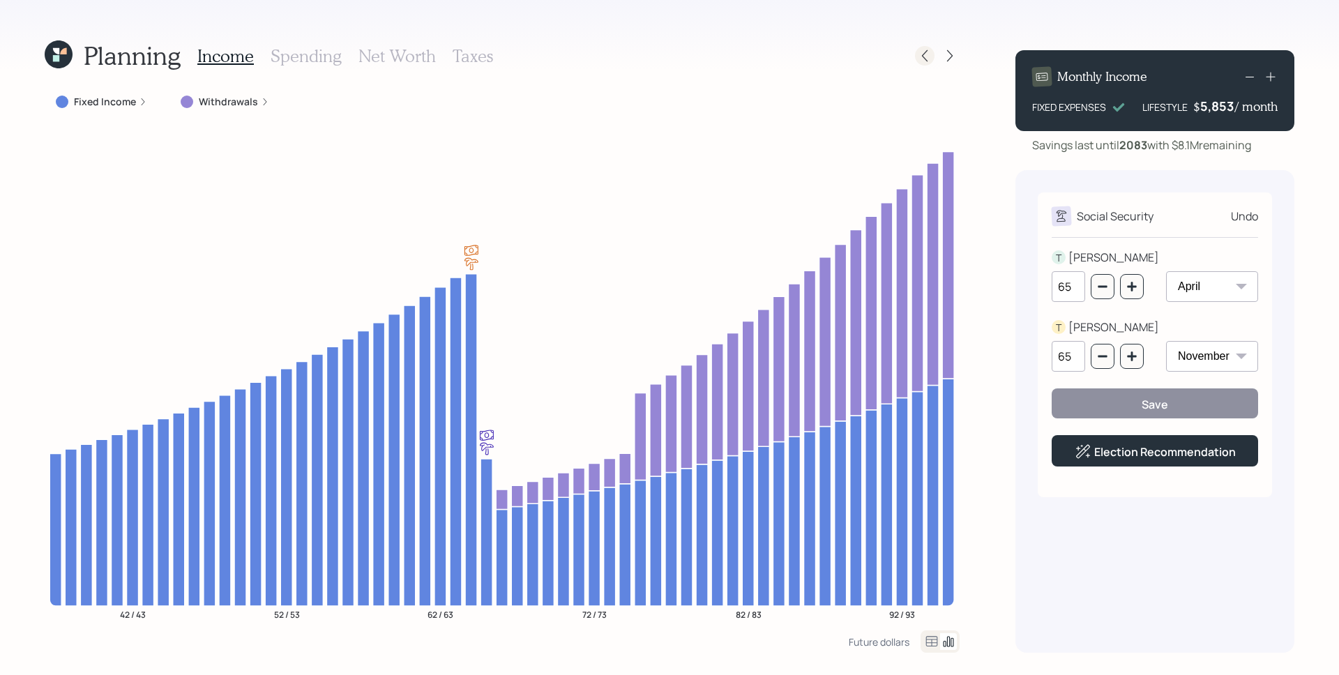
click at [932, 51] on div at bounding box center [925, 56] width 20 height 20
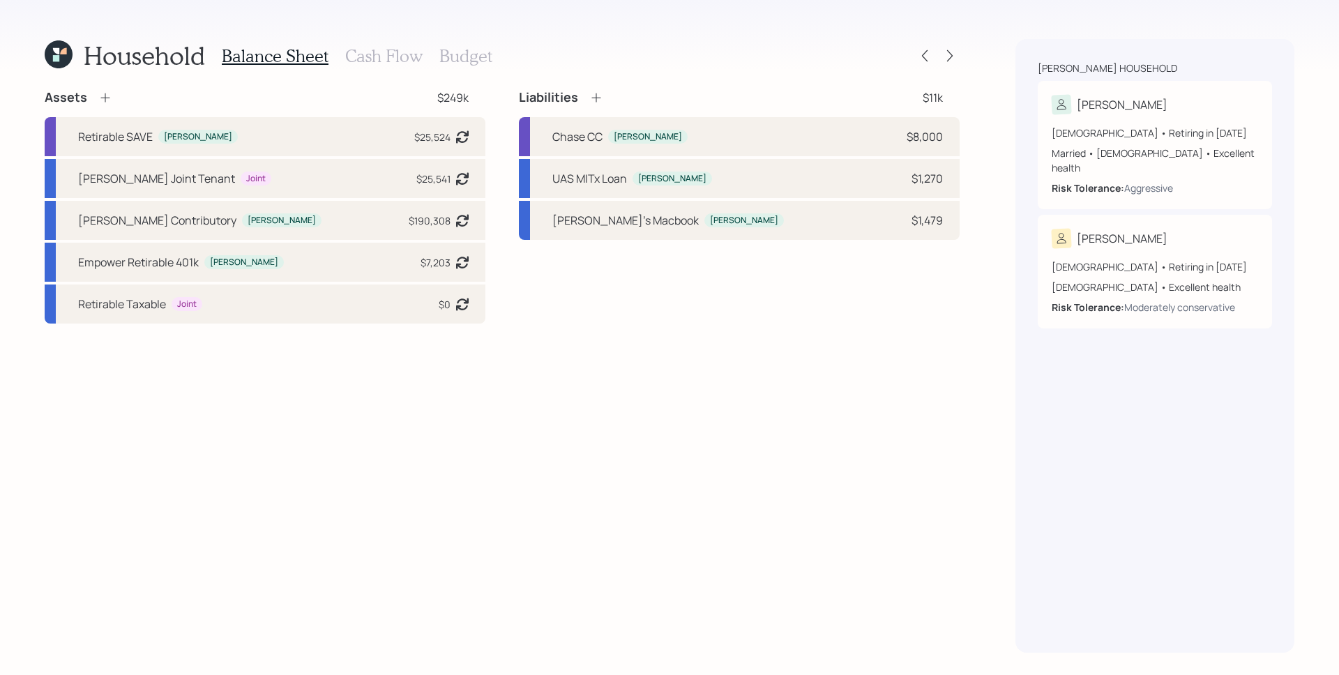
click at [366, 54] on h3 "Cash Flow" at bounding box center [383, 56] width 77 height 20
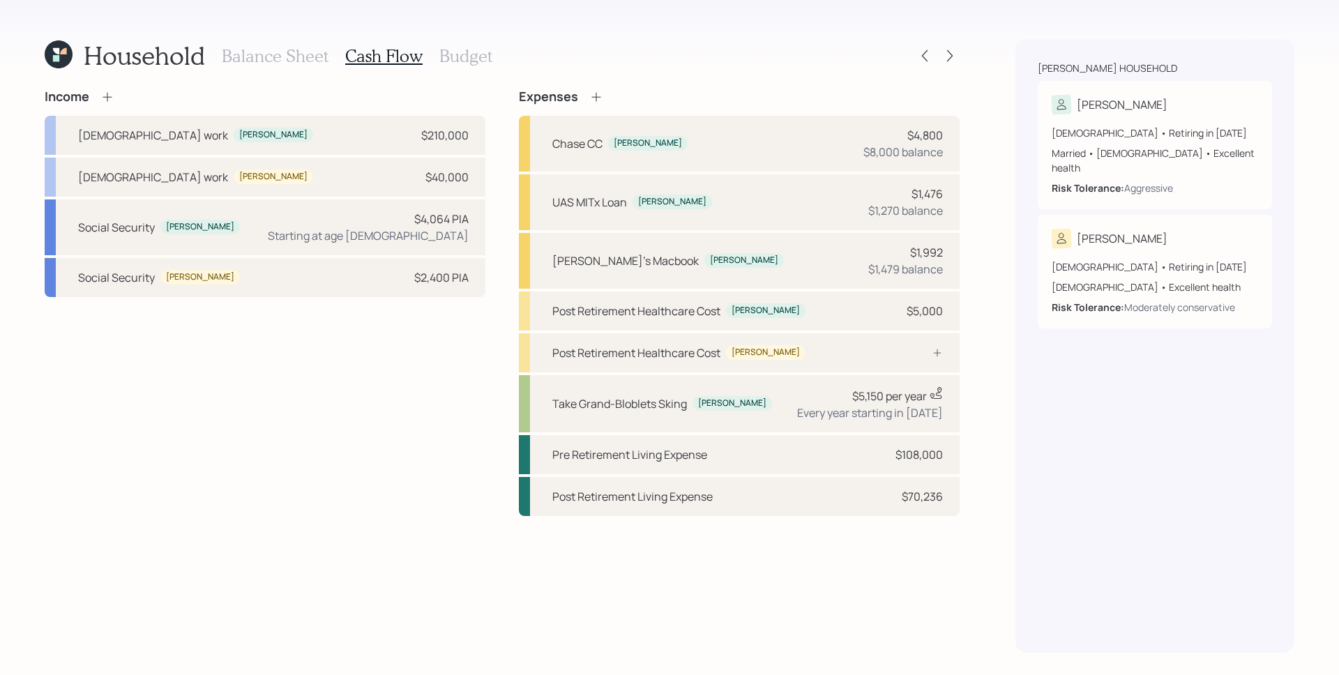
click at [303, 57] on h3 "Balance Sheet" at bounding box center [275, 56] width 107 height 20
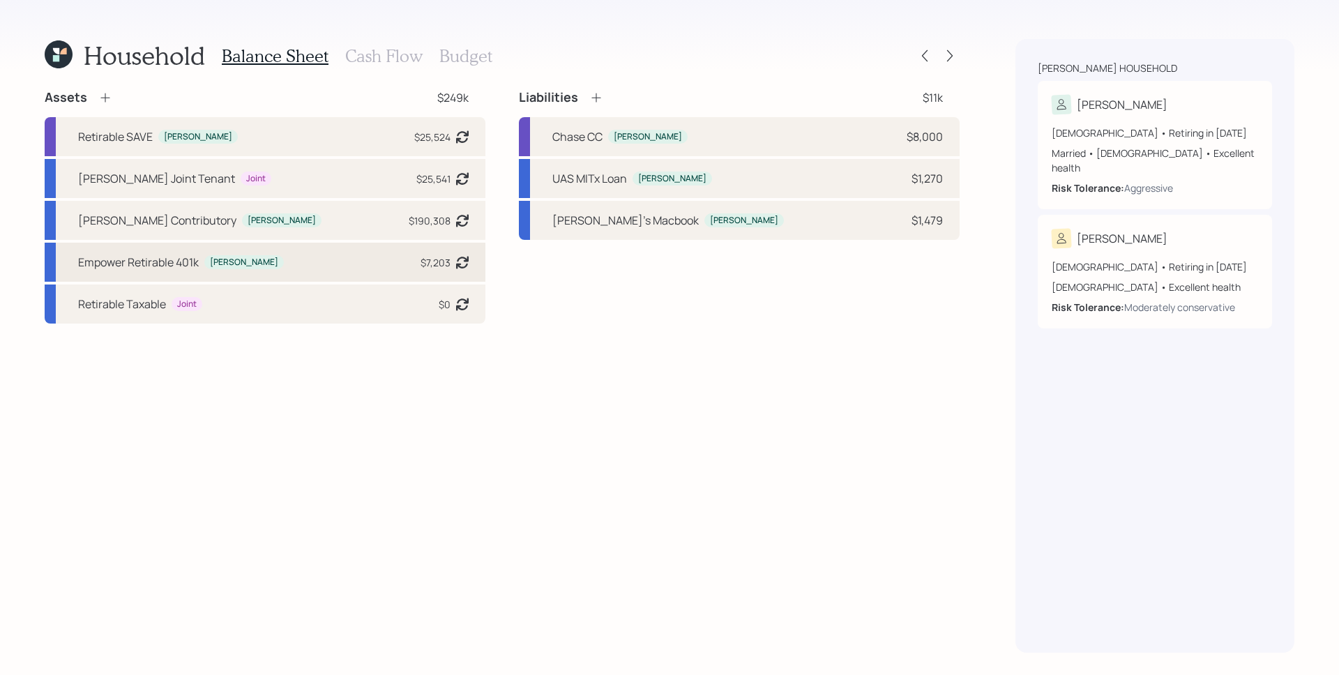
click at [279, 268] on div "Empower Retirable 401k Trevor $7,203 Asset balance last updated on 07-31-2024." at bounding box center [265, 262] width 441 height 39
select select "company_sponsored"
select select "balanced"
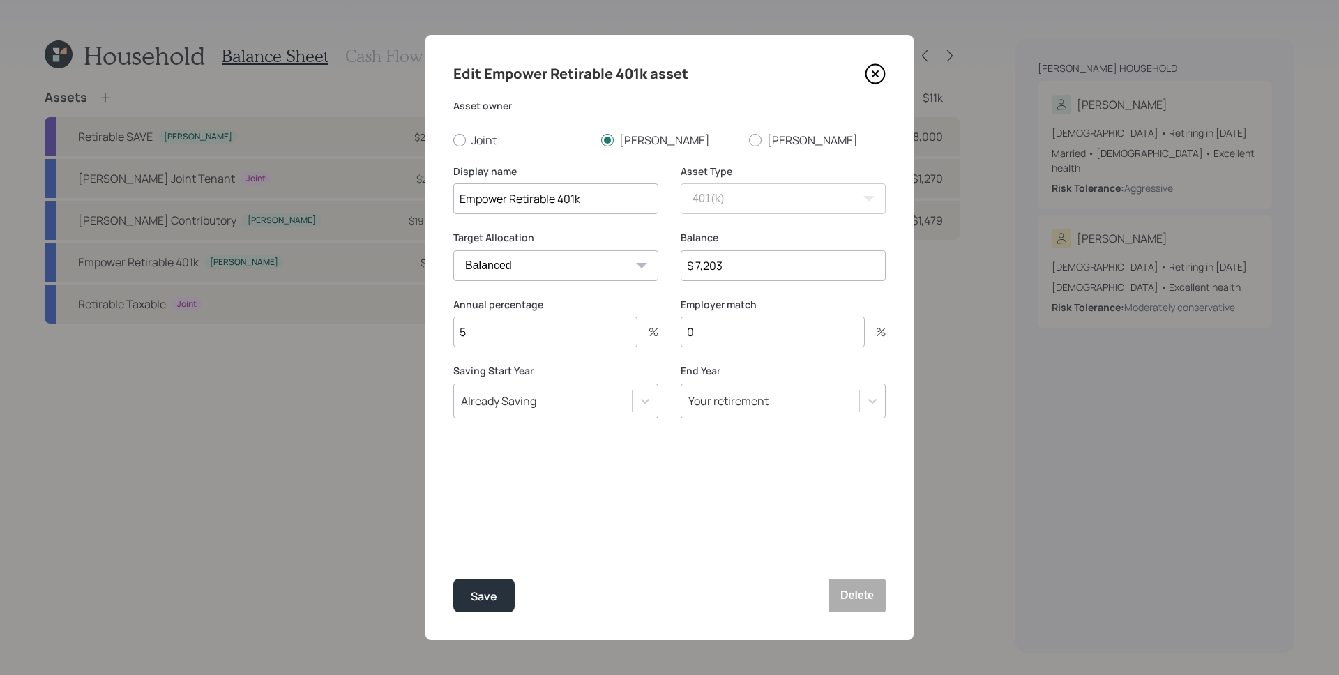
drag, startPoint x: 494, startPoint y: 335, endPoint x: 459, endPoint y: 335, distance: 34.9
click at [459, 335] on input "5" at bounding box center [545, 332] width 184 height 31
drag, startPoint x: 741, startPoint y: 335, endPoint x: 652, endPoint y: 334, distance: 89.2
click at [652, 334] on div "Annual percentage 5 % Employer match 0 %" at bounding box center [669, 331] width 432 height 67
type input "3"
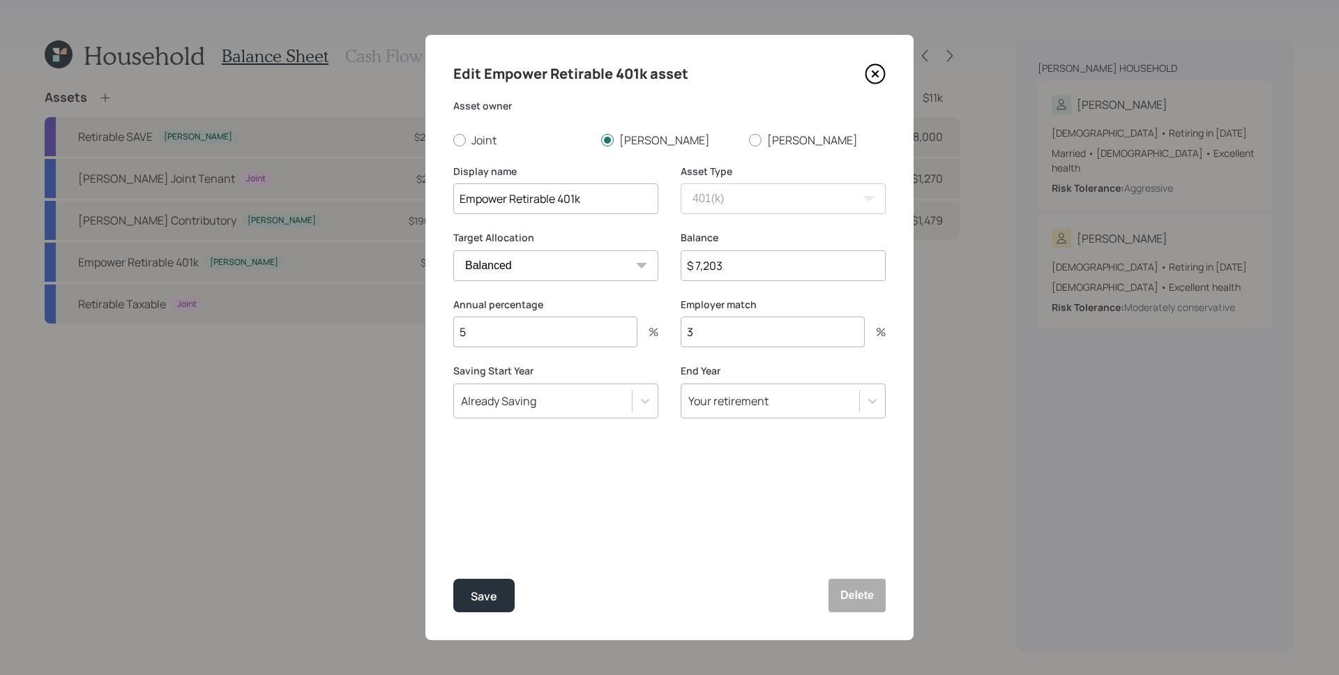
click at [651, 355] on div "Annual percentage 5 %" at bounding box center [555, 331] width 205 height 67
drag, startPoint x: 506, startPoint y: 339, endPoint x: 420, endPoint y: 336, distance: 86.5
click at [420, 336] on div "Edit Empower Retirable 401k asset Asset owner Joint Trevor Tina Display name Em…" at bounding box center [669, 337] width 1339 height 675
type input "6"
click at [687, 357] on div "Employer match 3 %" at bounding box center [782, 331] width 205 height 67
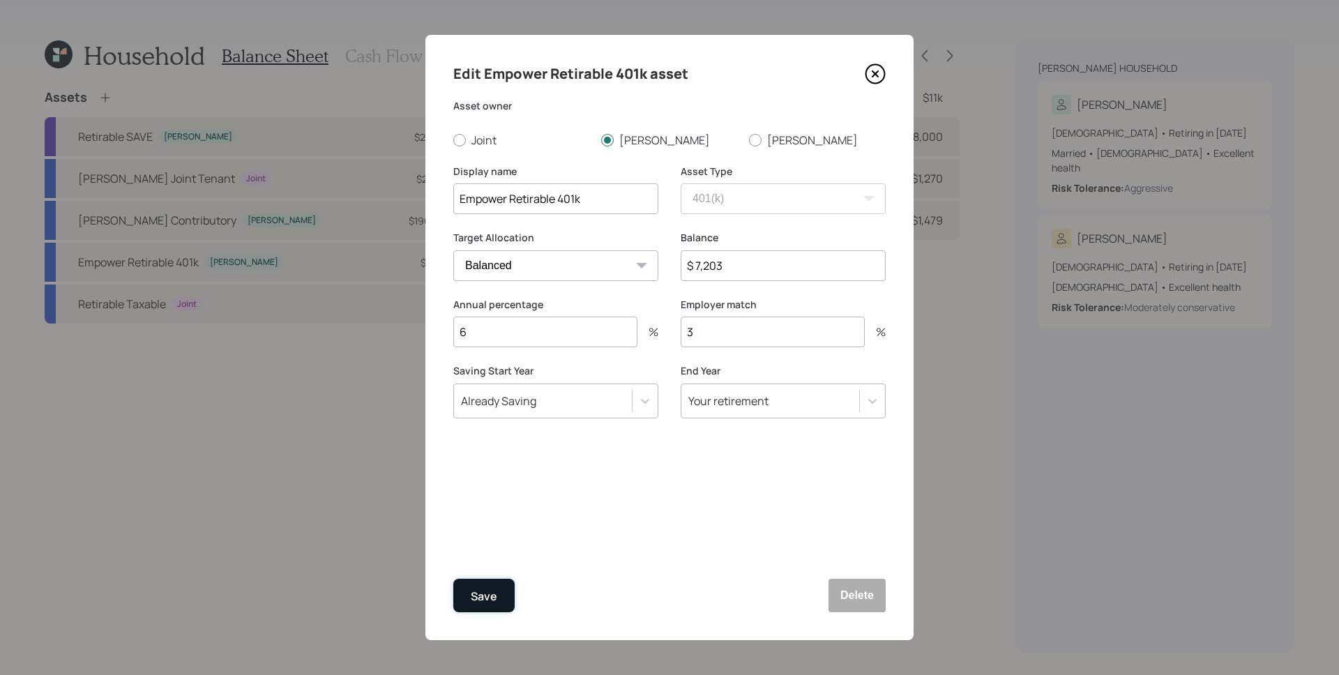
click at [495, 590] on div "Save" at bounding box center [484, 596] width 26 height 19
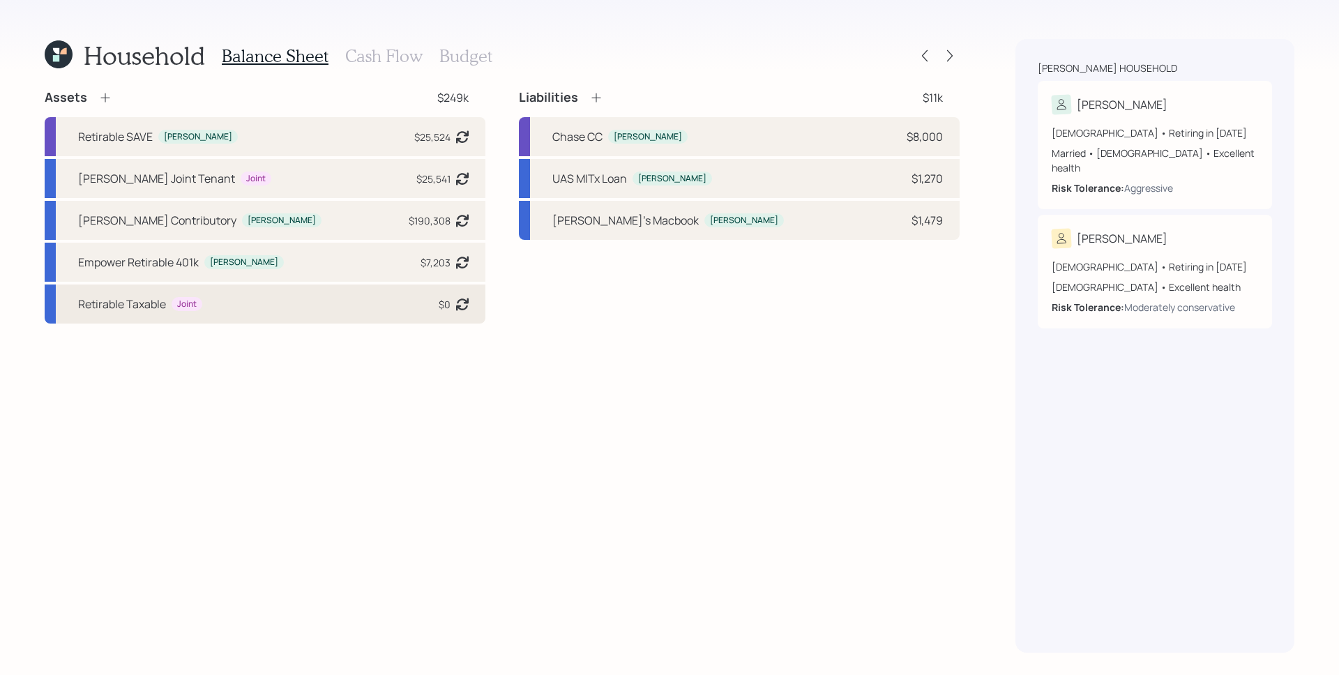
click at [221, 308] on div "Retirable Taxable Joint $0 Asset balance last updated on 07-31-2024." at bounding box center [265, 303] width 441 height 39
select select "taxable"
select select "balanced"
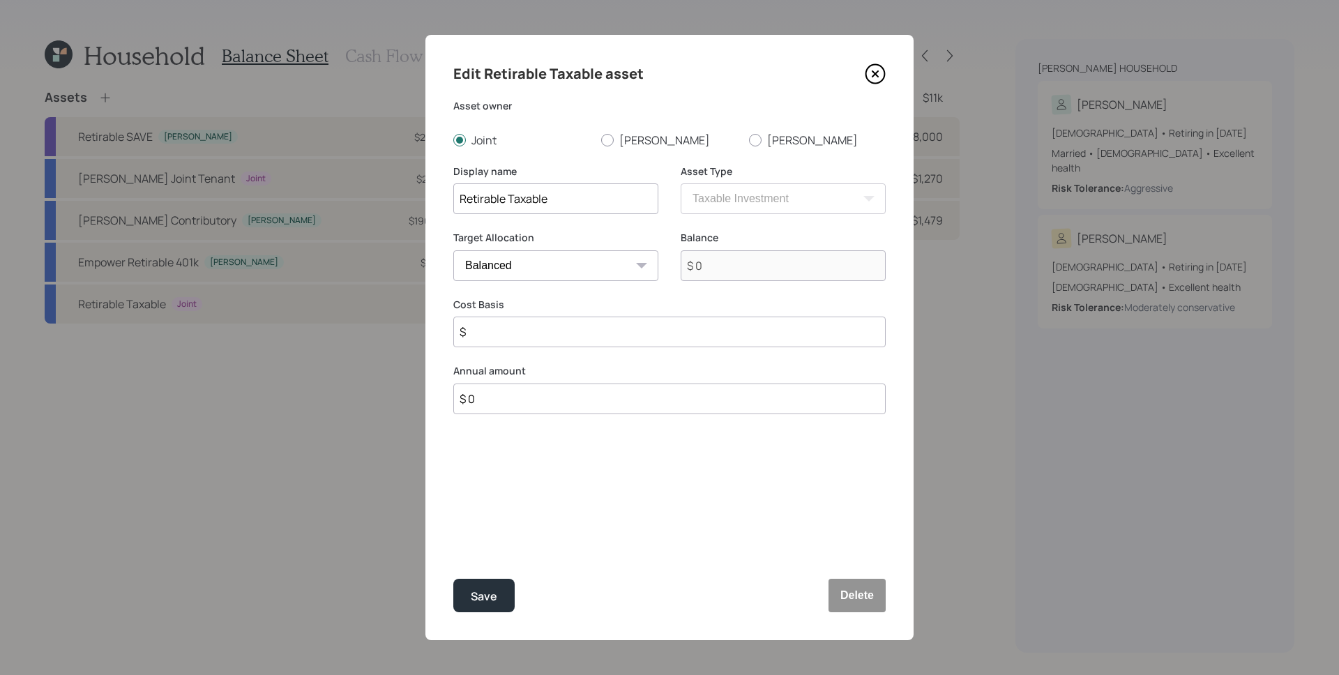
click at [872, 73] on icon at bounding box center [875, 73] width 21 height 21
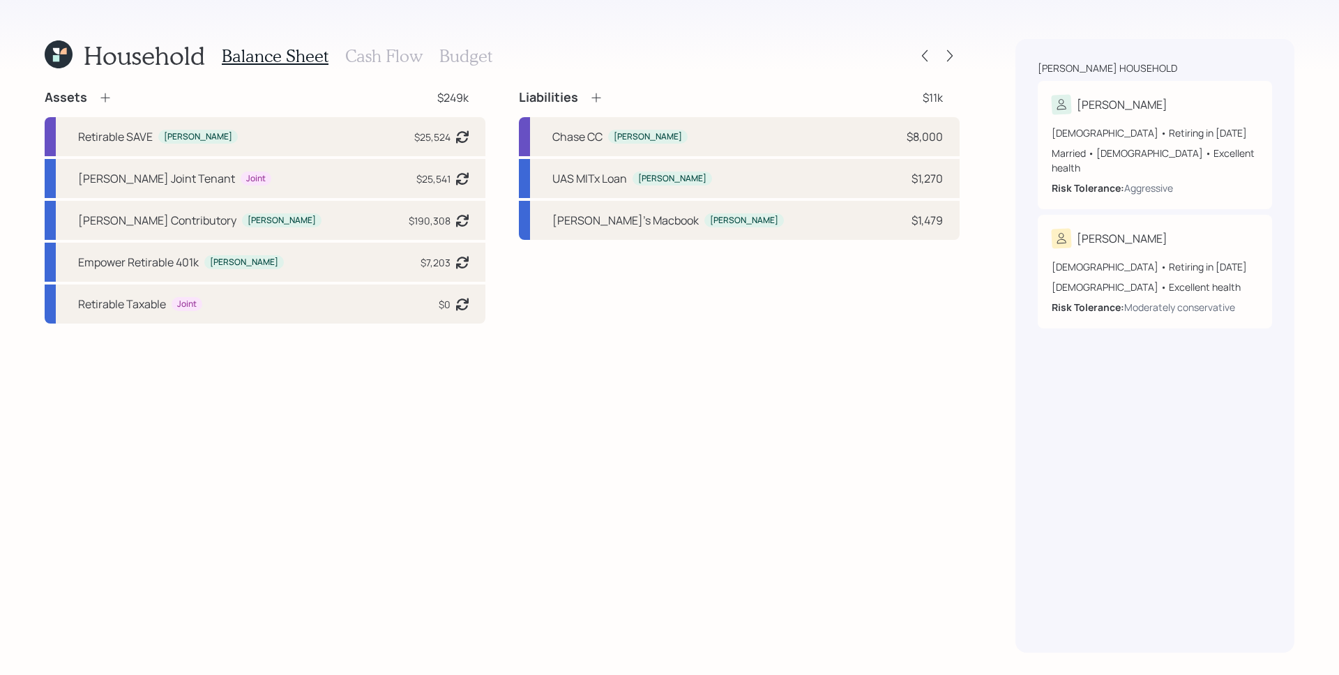
click at [399, 54] on h3 "Cash Flow" at bounding box center [383, 56] width 77 height 20
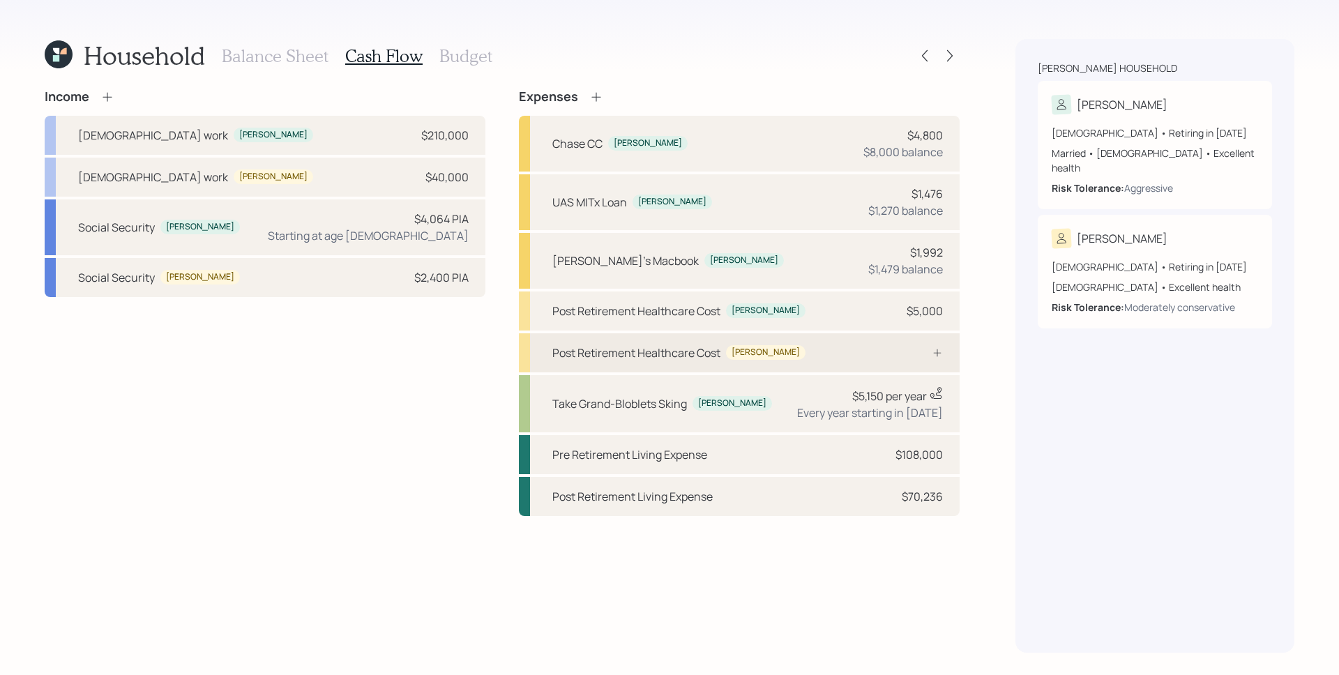
click at [941, 353] on icon at bounding box center [936, 352] width 11 height 11
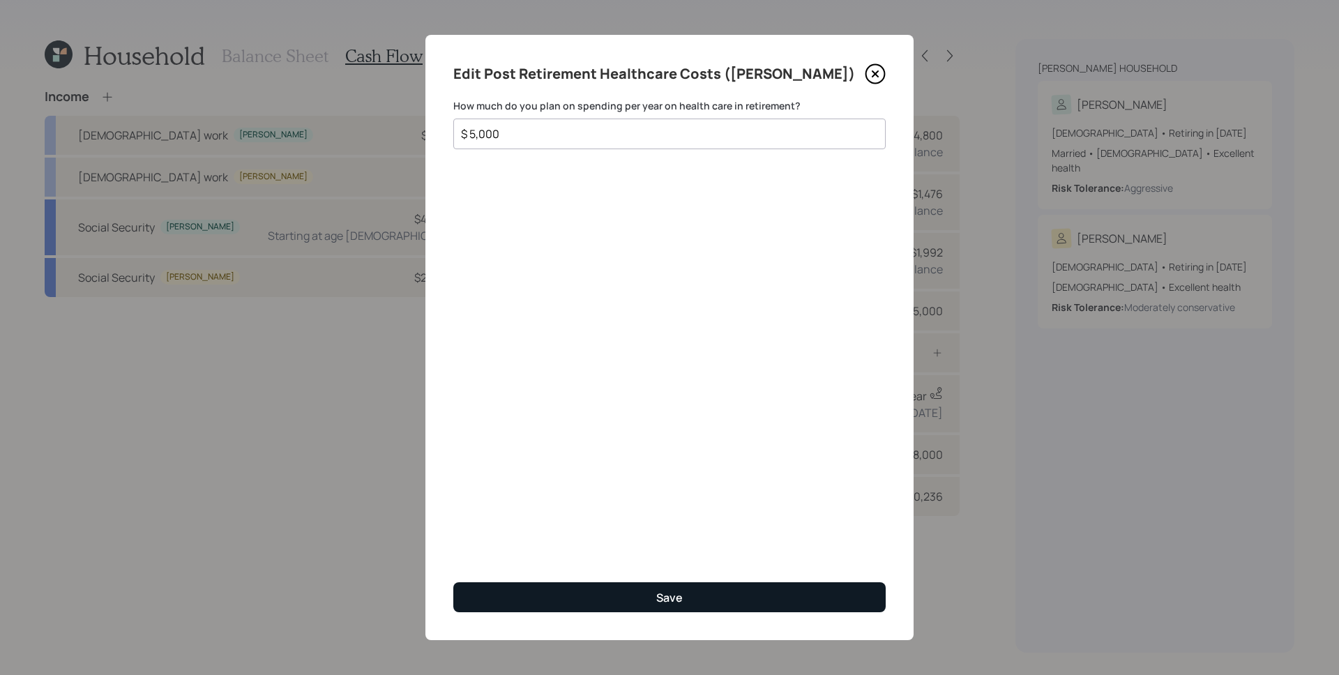
type input "$ 5,000"
click at [779, 600] on button "Save" at bounding box center [669, 597] width 432 height 30
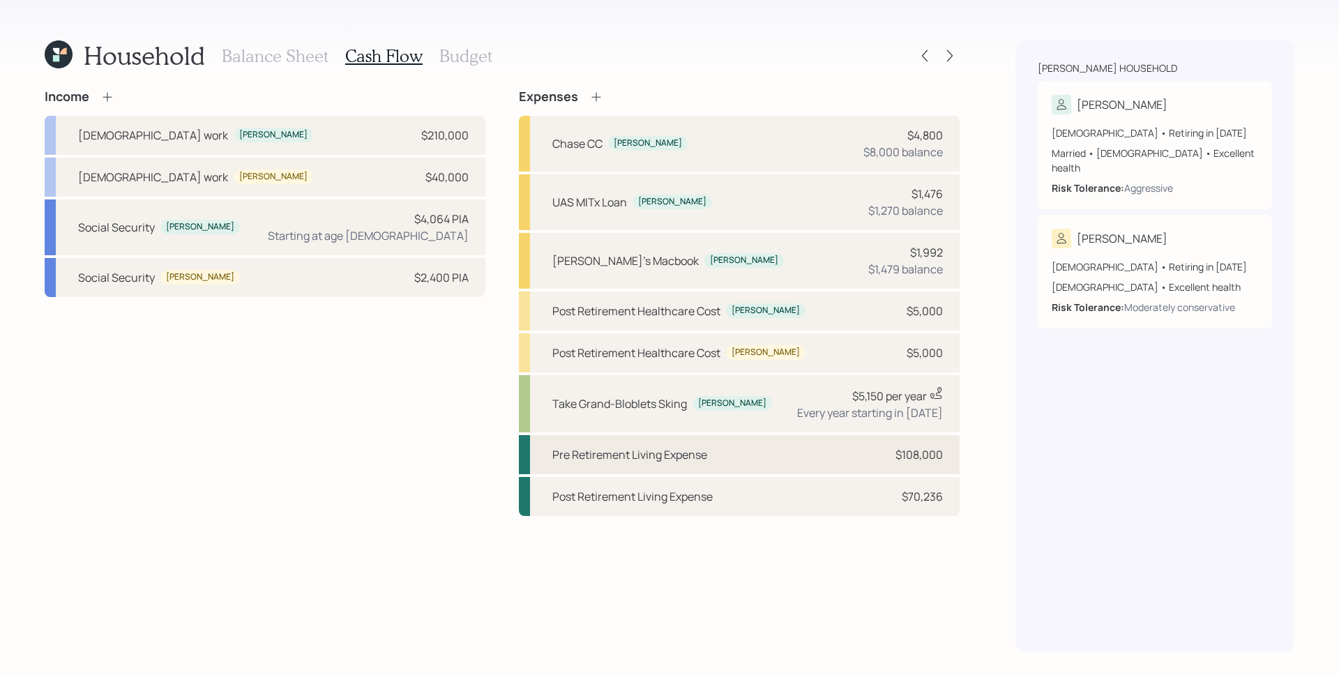
click at [910, 458] on div "$108,000" at bounding box center [918, 454] width 47 height 17
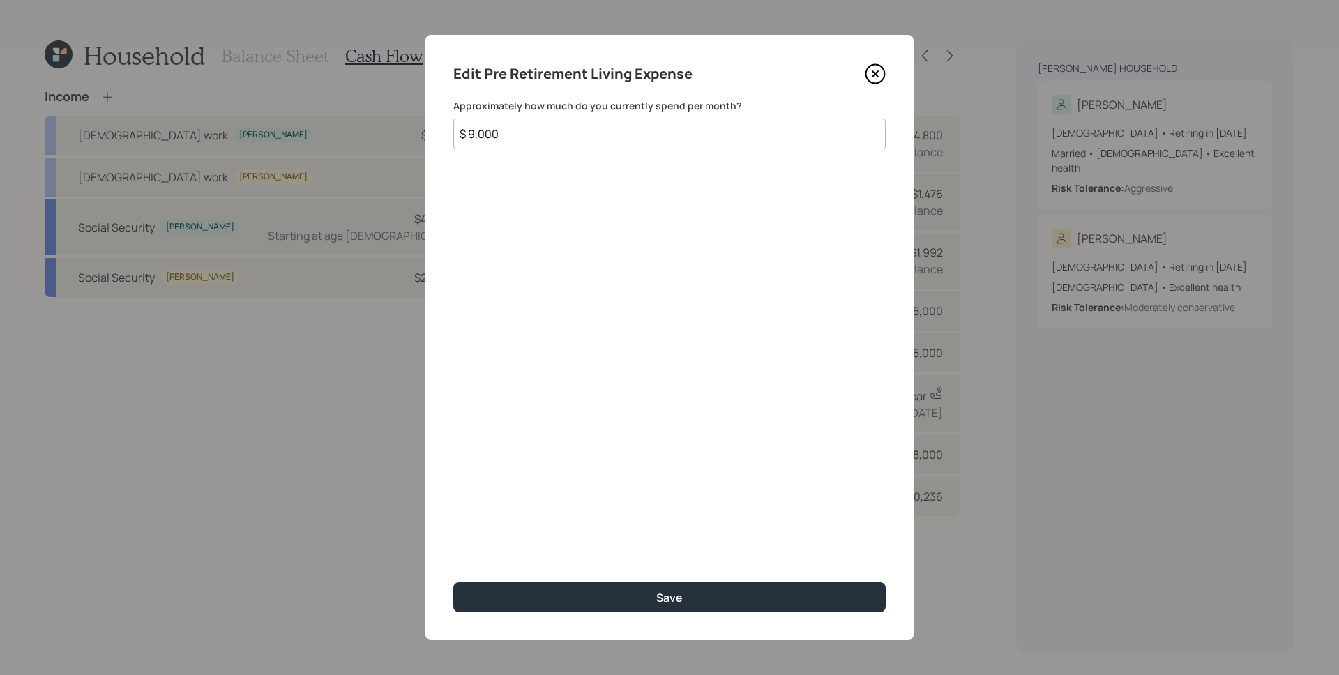
click at [469, 132] on input "$ 9,000" at bounding box center [669, 134] width 432 height 31
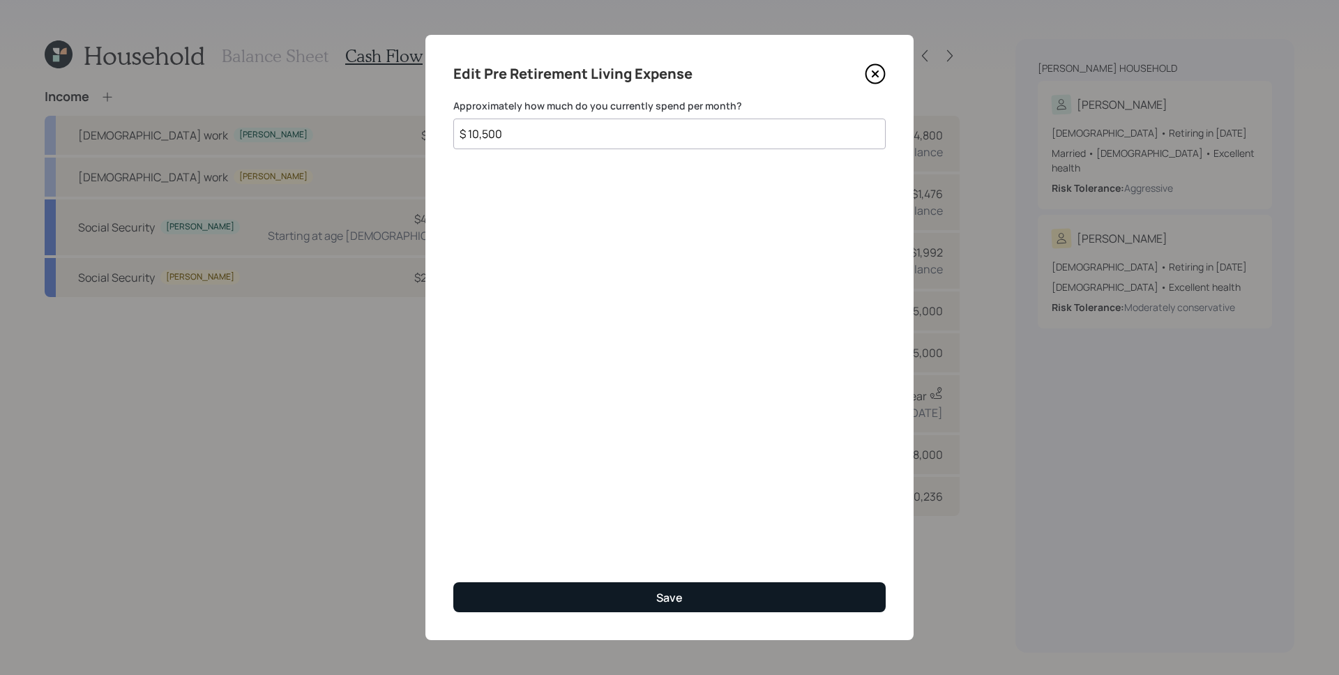
type input "$ 10,500"
click at [711, 593] on button "Save" at bounding box center [669, 597] width 432 height 30
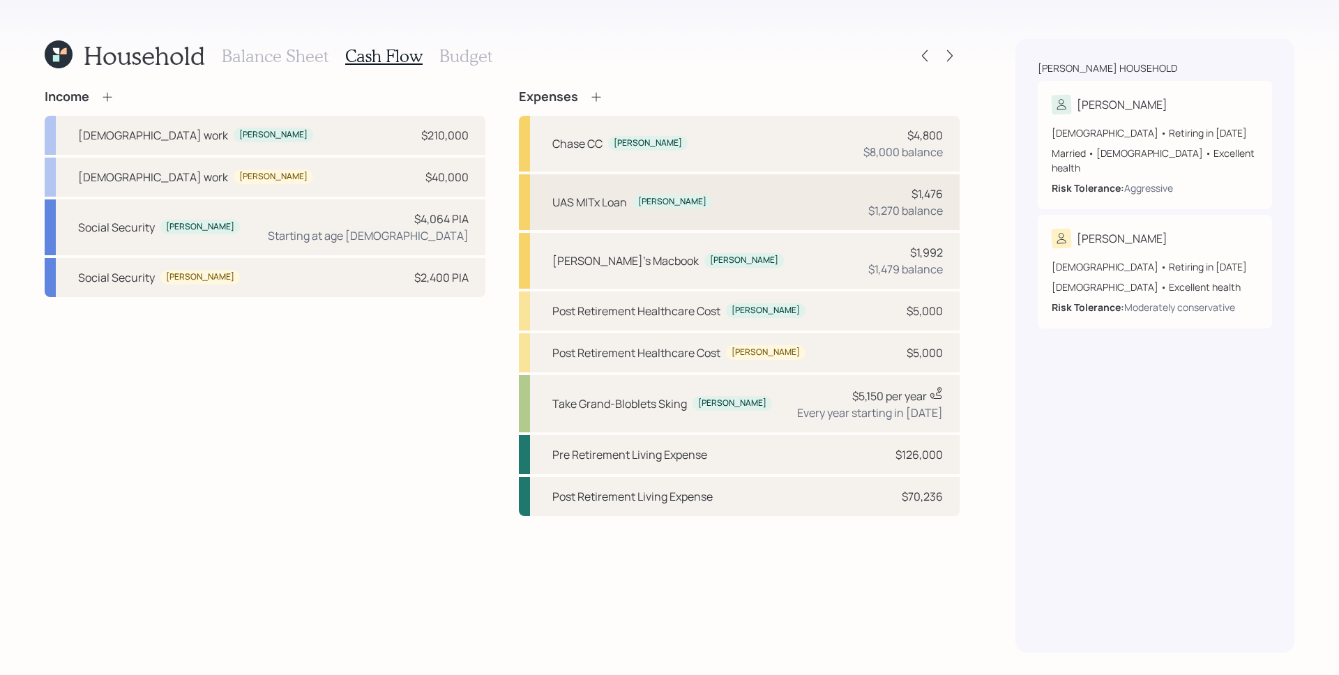
click at [856, 206] on div "UAS MITx Loan Trevor $1,476 $1,270 balance" at bounding box center [739, 202] width 441 height 56
select select "student"
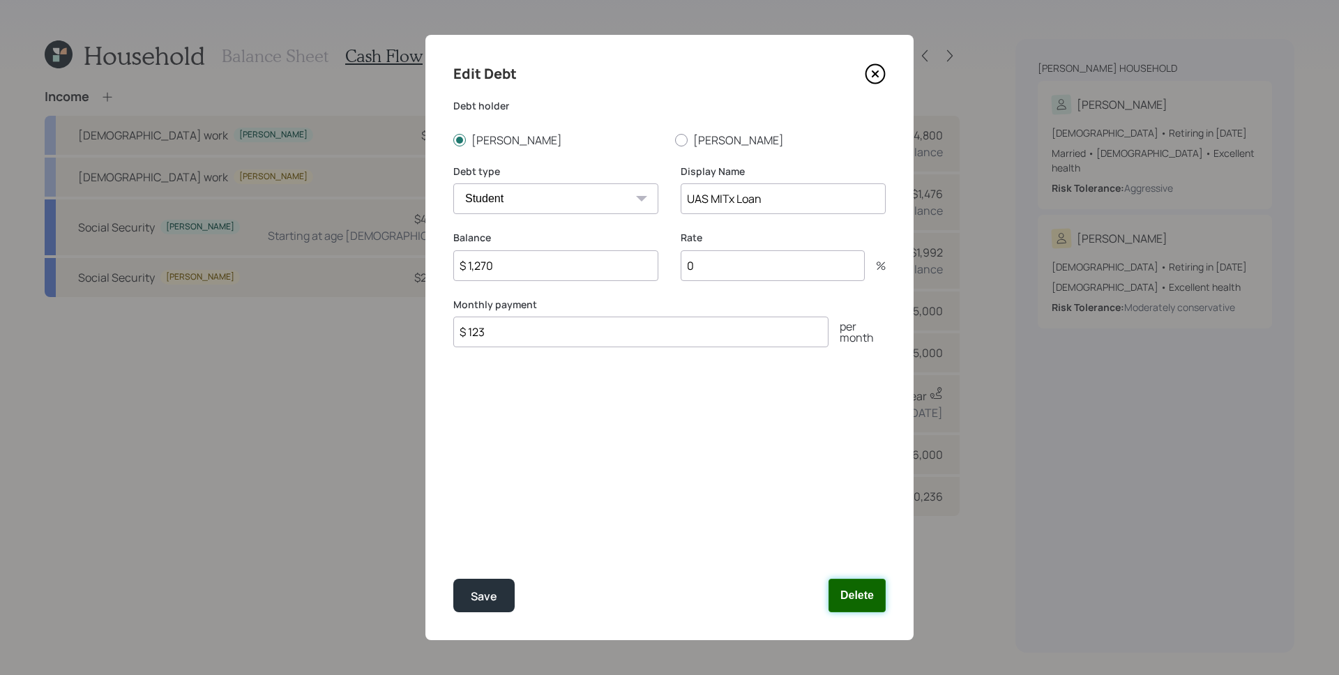
click at [855, 598] on button "Delete" at bounding box center [856, 595] width 57 height 33
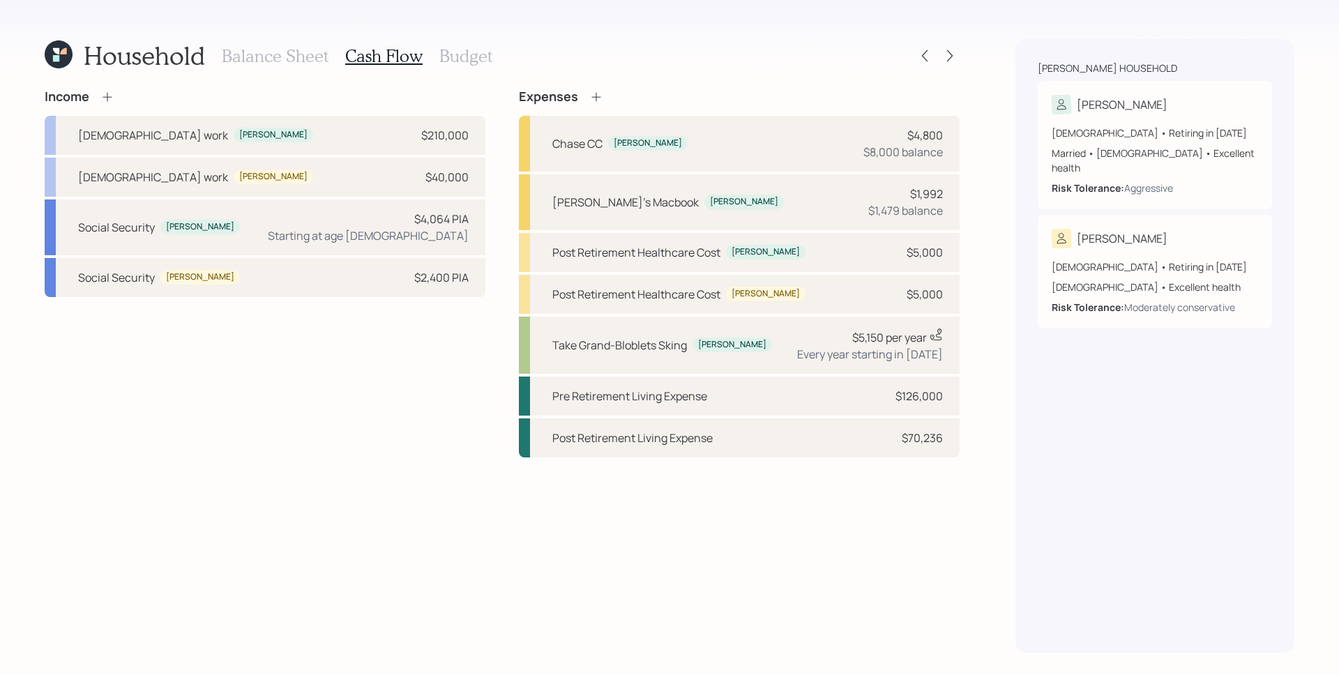
click at [465, 52] on h3 "Budget" at bounding box center [465, 56] width 53 height 20
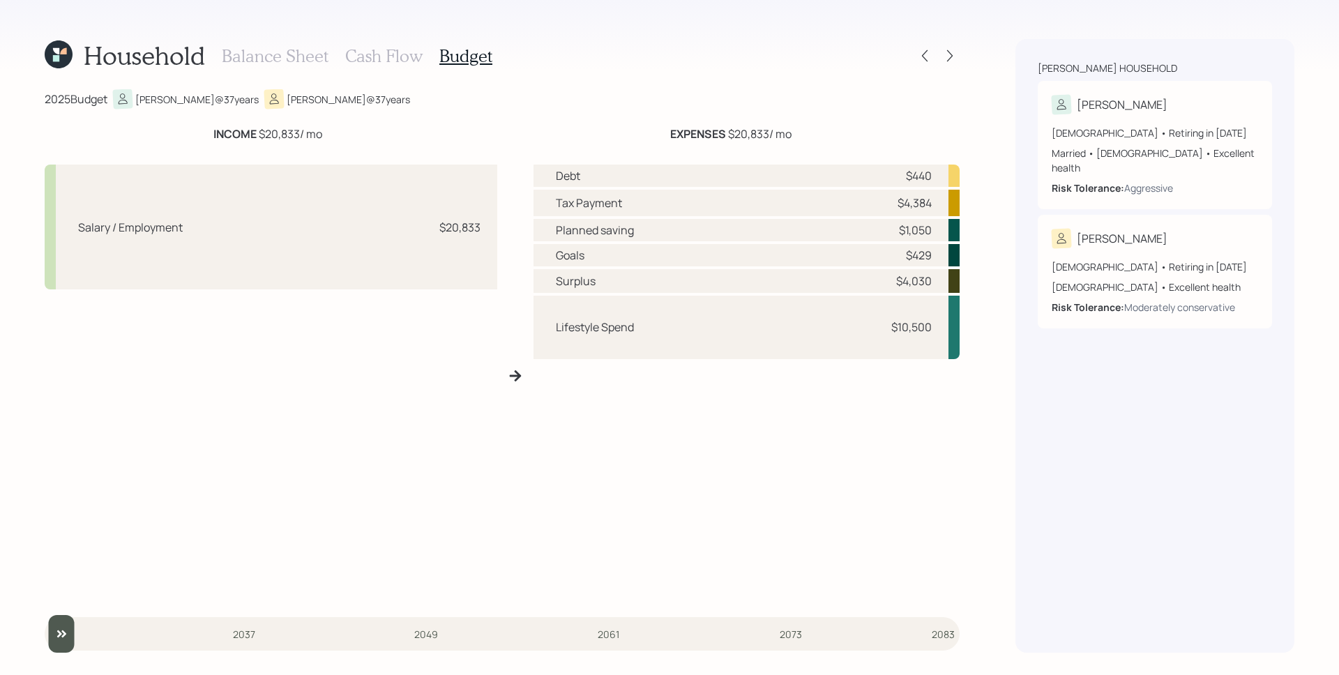
click at [379, 59] on h3 "Cash Flow" at bounding box center [383, 56] width 77 height 20
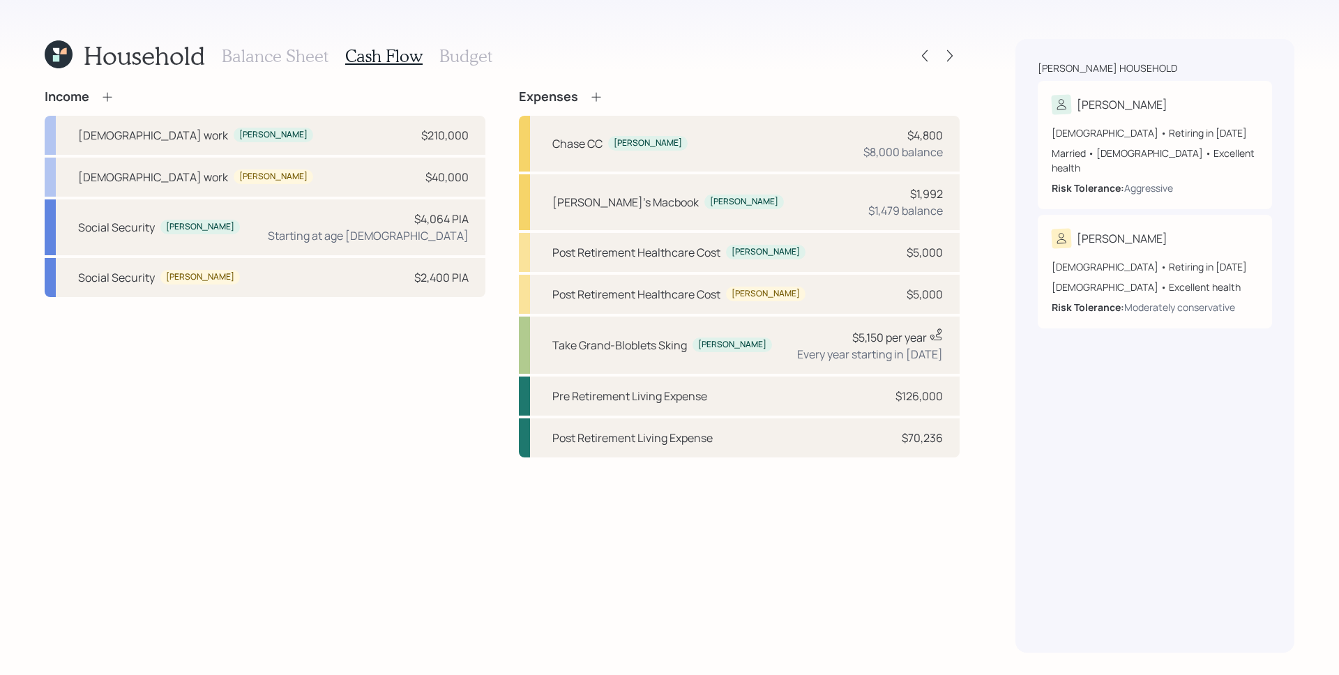
click at [594, 96] on icon at bounding box center [596, 97] width 14 height 14
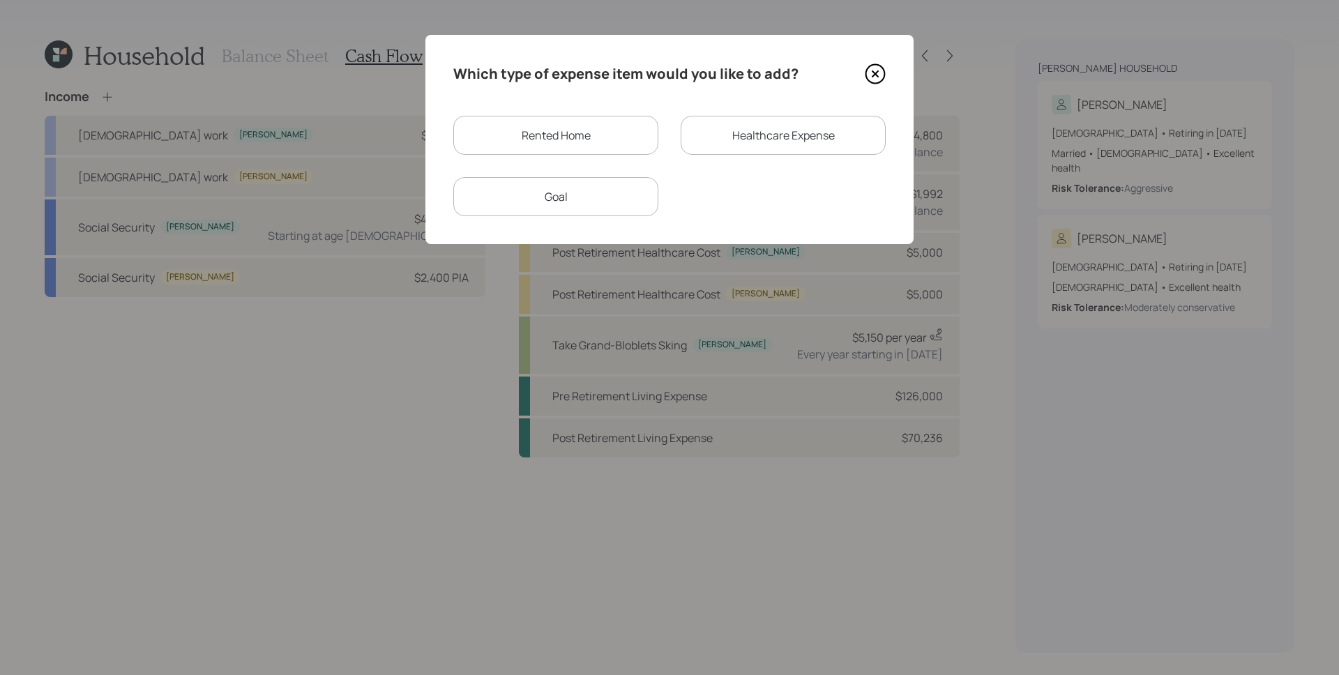
click at [604, 136] on div "Rented Home" at bounding box center [555, 135] width 205 height 39
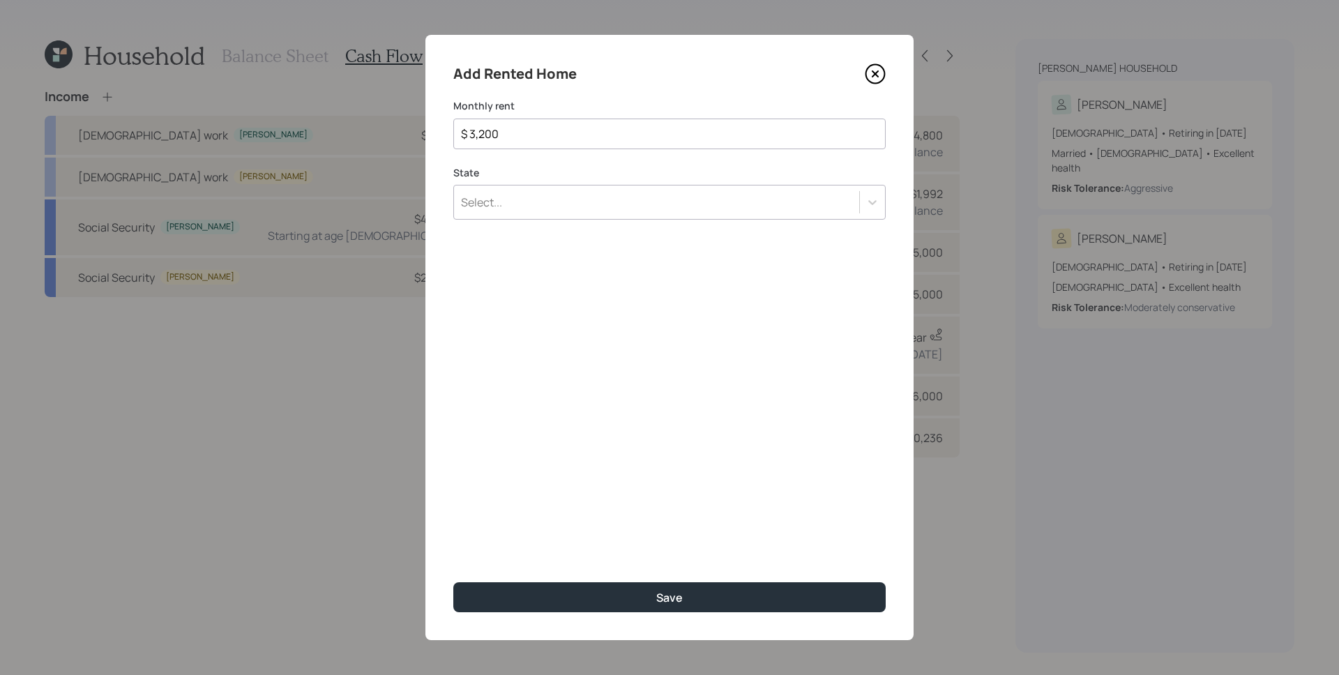
type input "$ 3,200"
click at [611, 205] on div "Select..." at bounding box center [656, 202] width 405 height 24
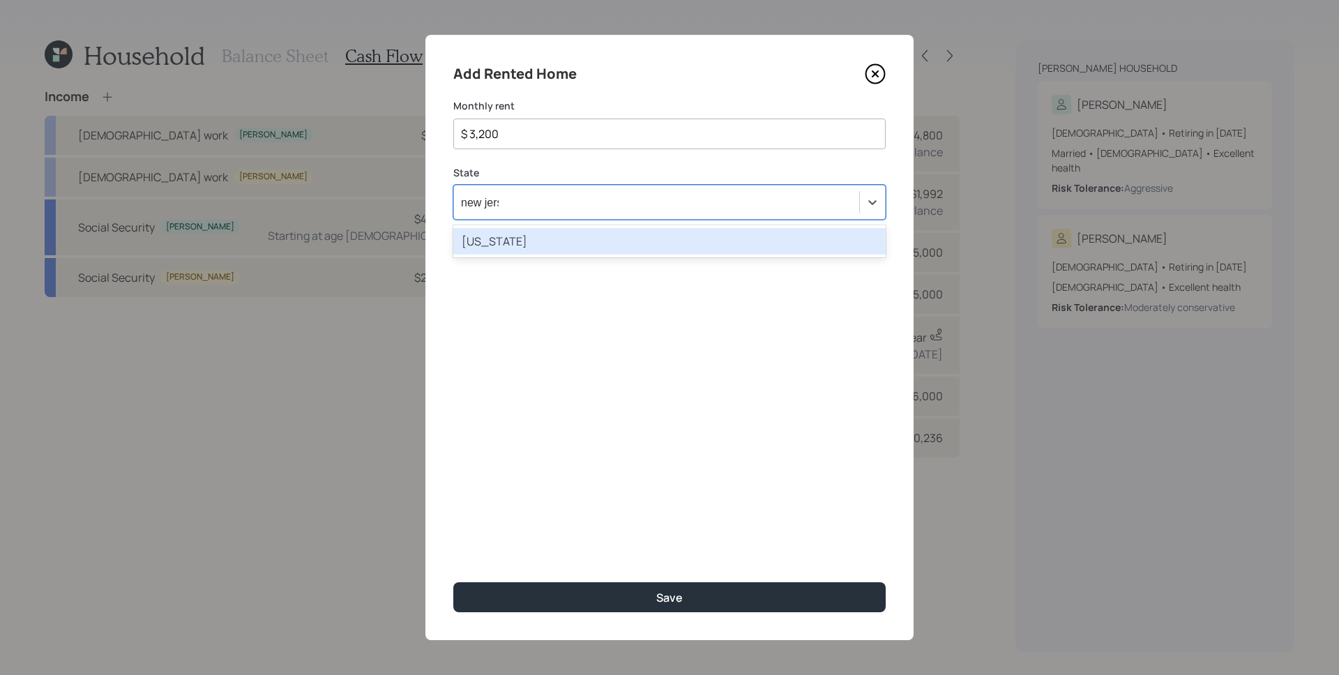
type input "new jerse"
click at [563, 247] on div "New Jersey" at bounding box center [669, 241] width 432 height 26
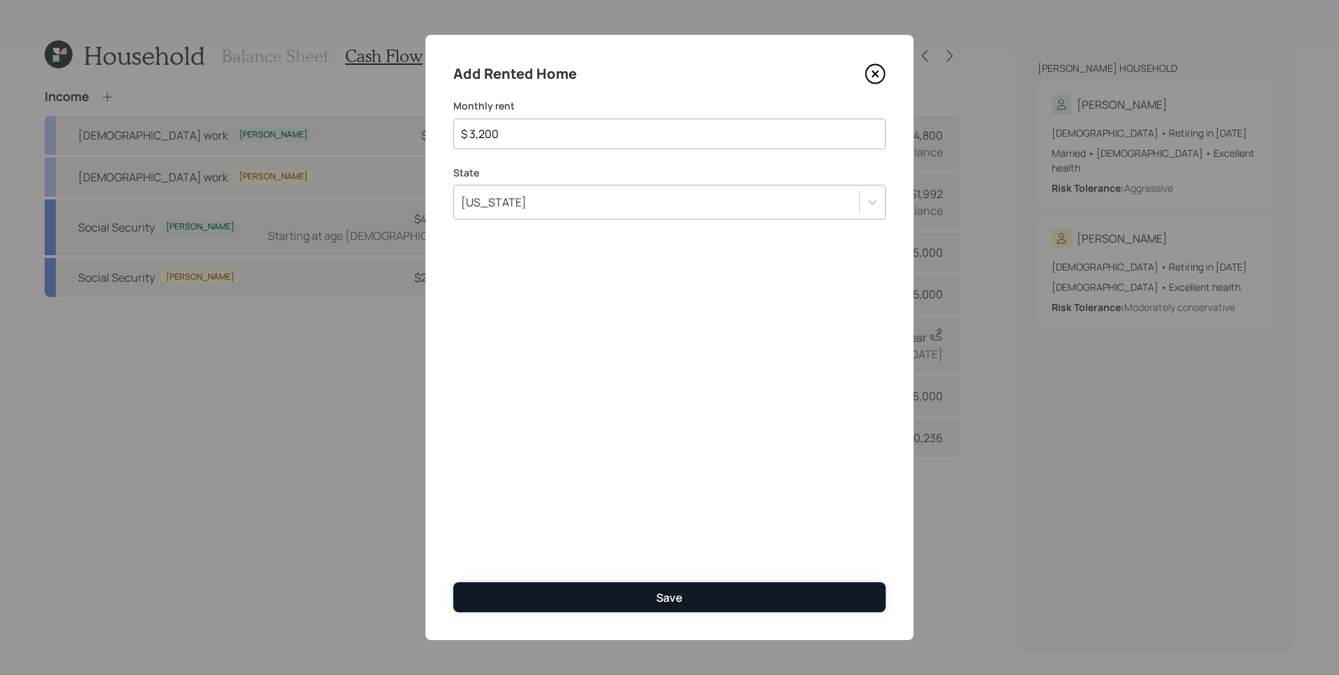
click at [711, 602] on button "Save" at bounding box center [669, 597] width 432 height 30
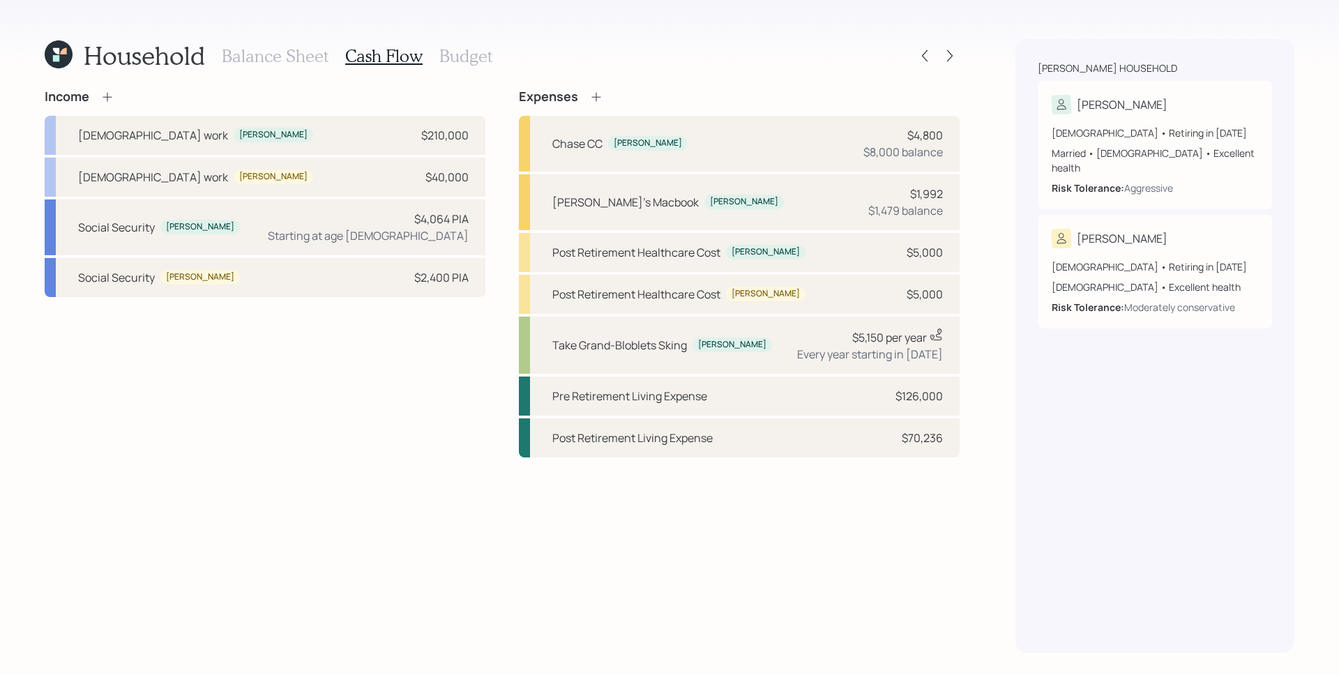
click at [598, 98] on icon at bounding box center [596, 97] width 14 height 14
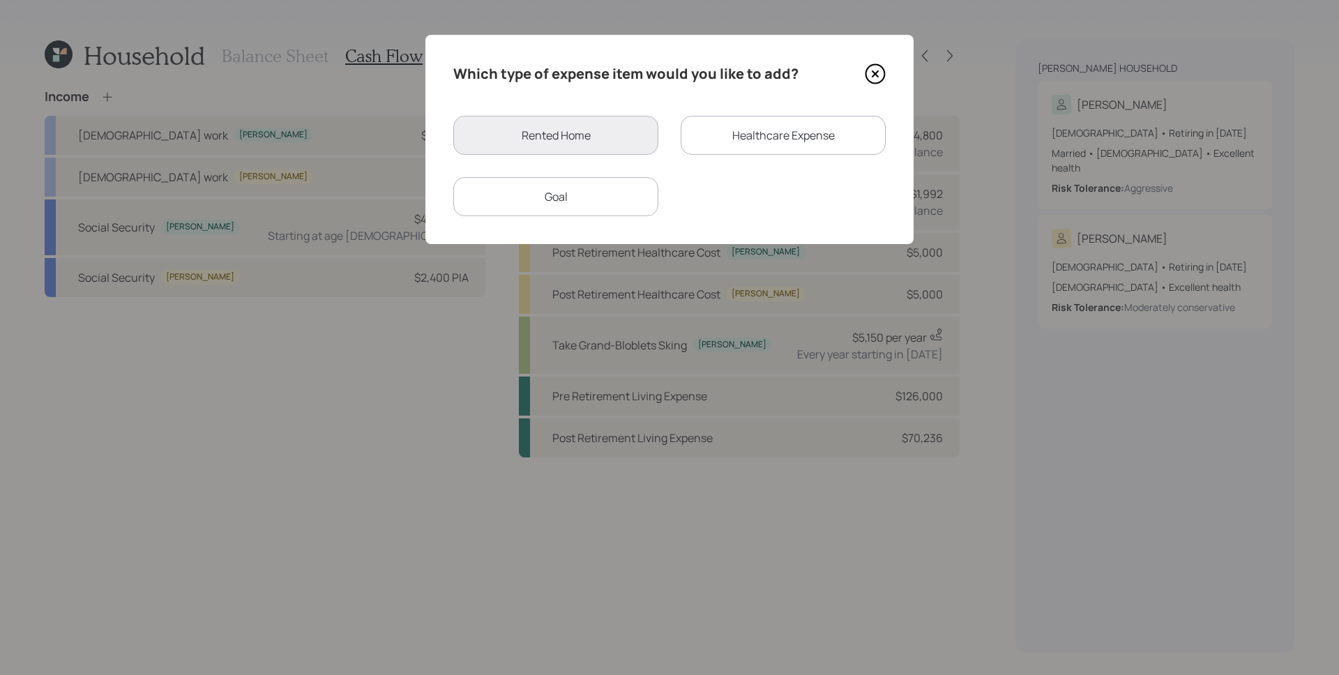
click at [875, 71] on icon at bounding box center [875, 73] width 21 height 21
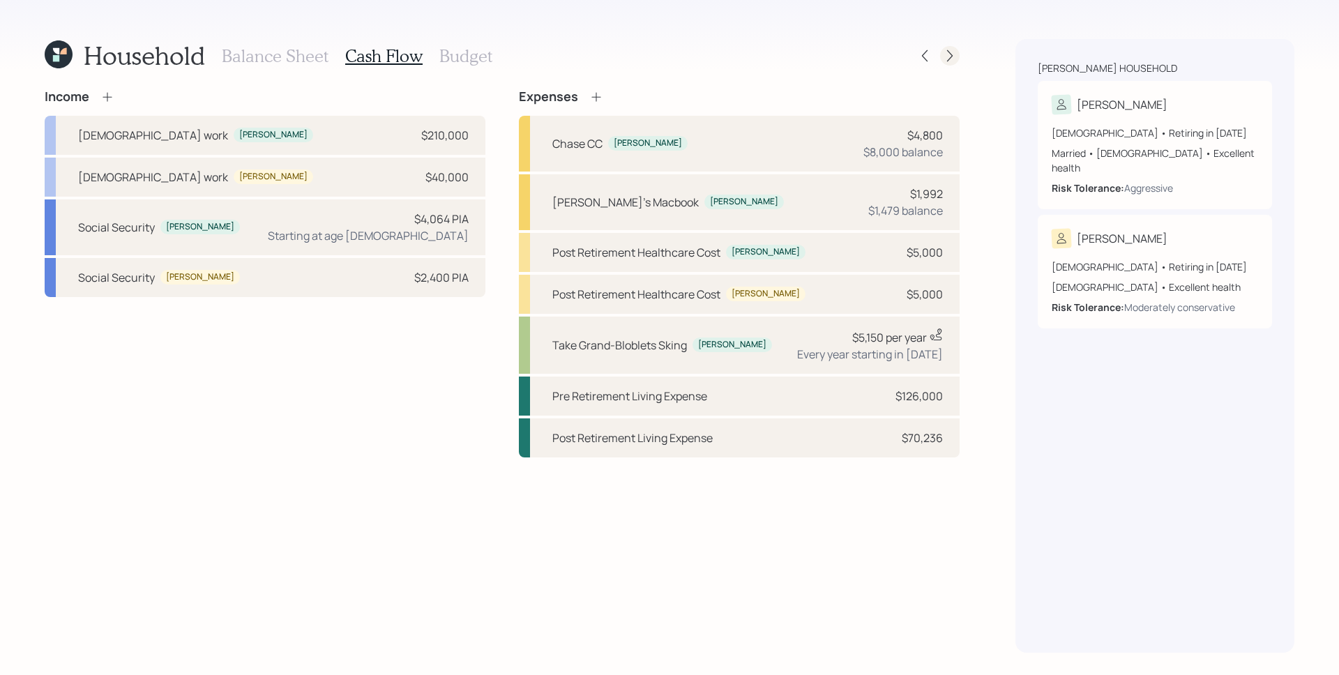
click at [956, 52] on icon at bounding box center [950, 56] width 14 height 14
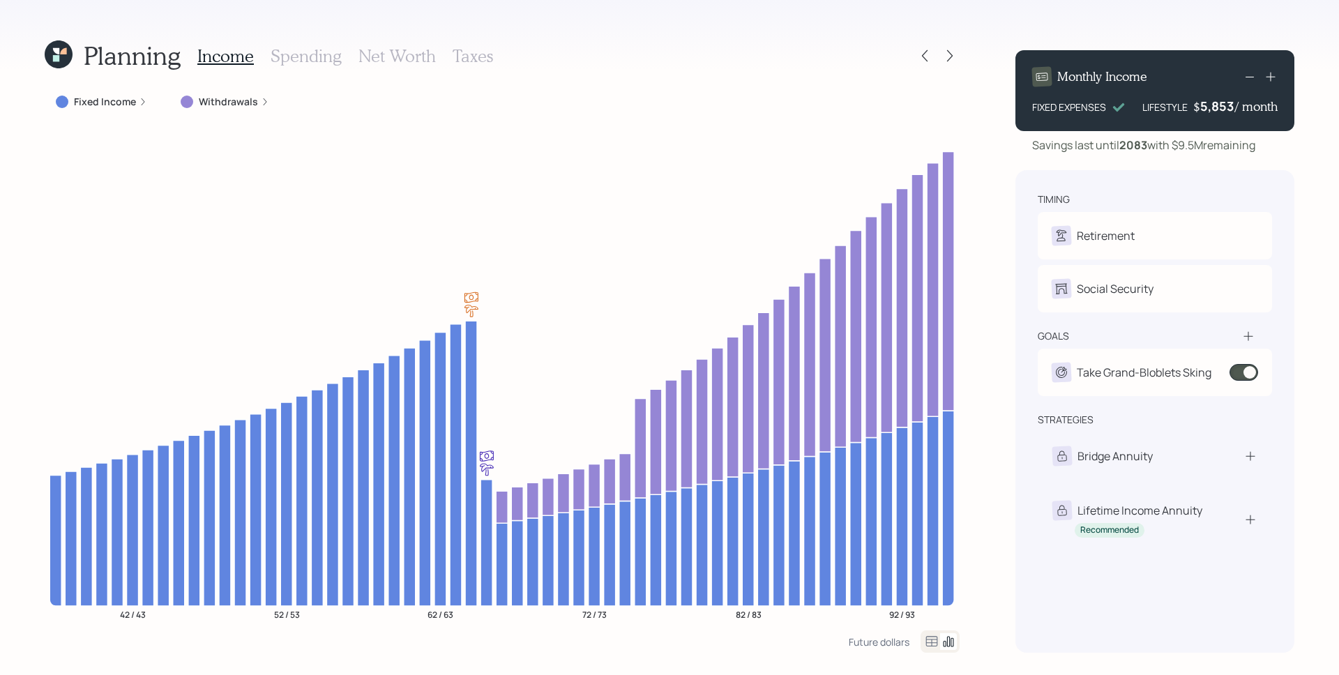
click at [1274, 79] on icon at bounding box center [1270, 77] width 14 height 14
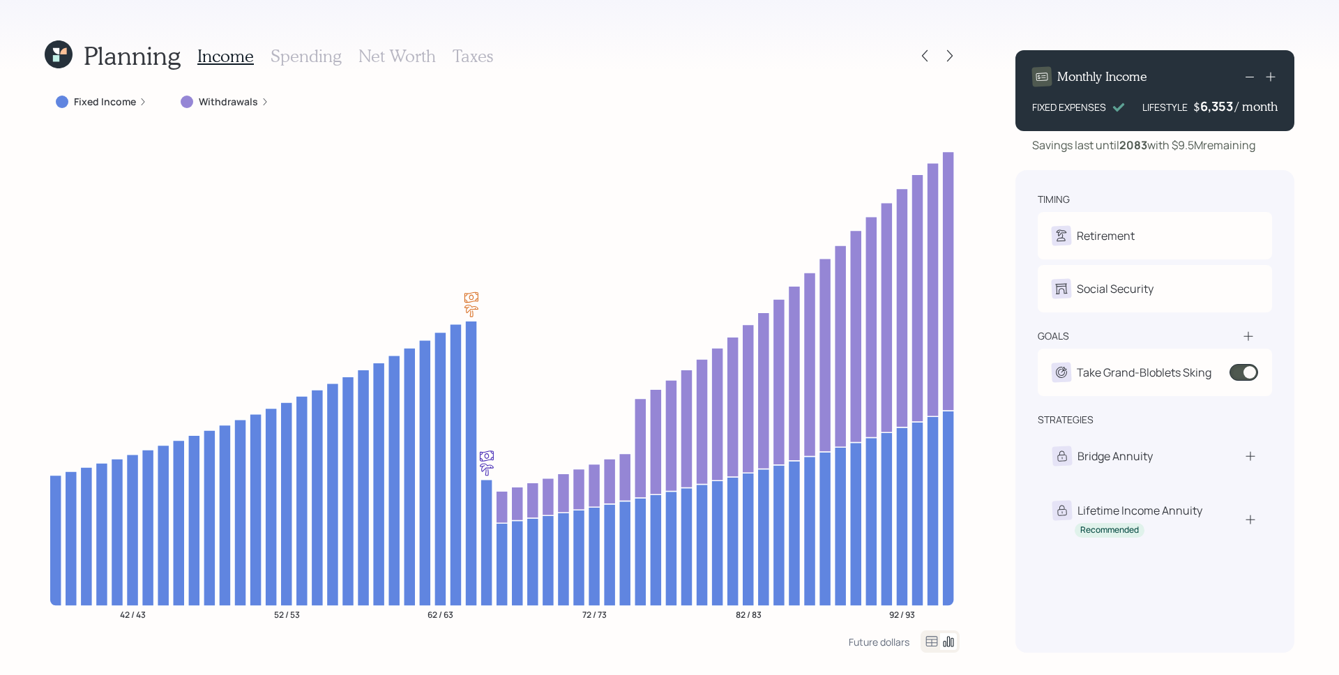
click at [1274, 79] on icon at bounding box center [1270, 77] width 14 height 14
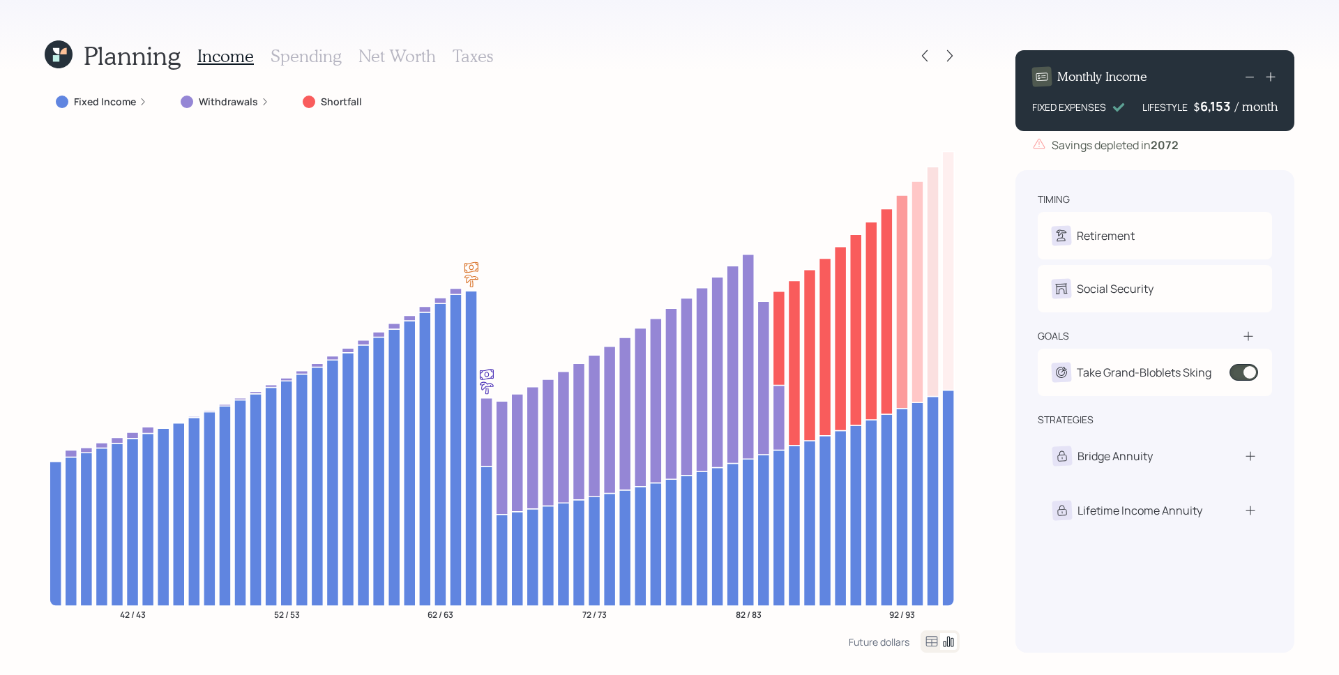
click at [1274, 79] on icon at bounding box center [1270, 77] width 14 height 14
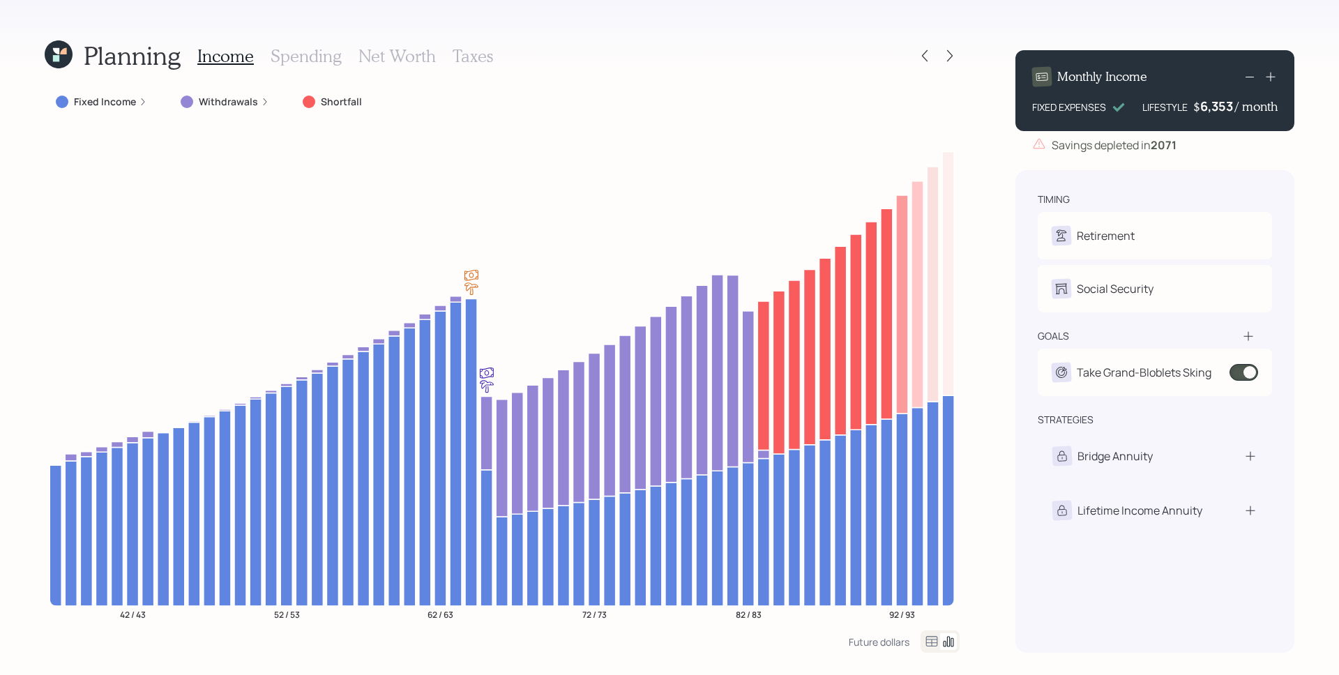
click at [1252, 77] on rect at bounding box center [1249, 77] width 8 height 1
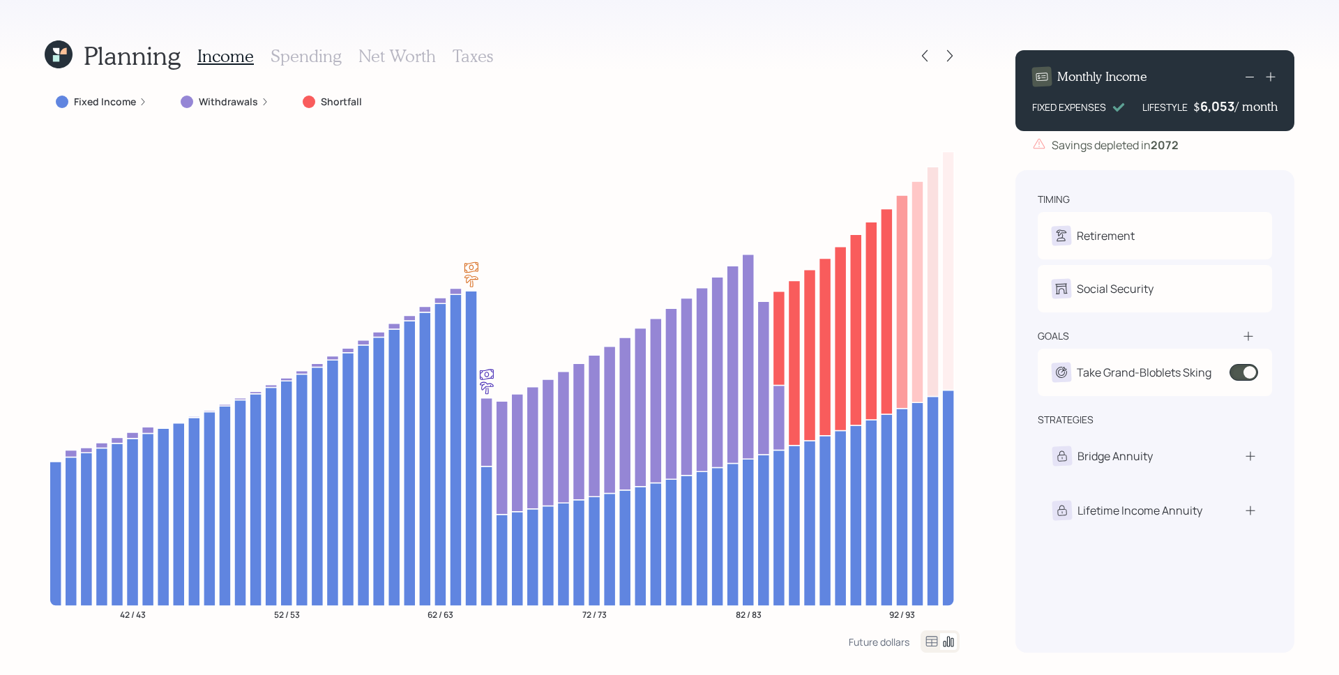
click at [1252, 77] on rect at bounding box center [1249, 77] width 8 height 1
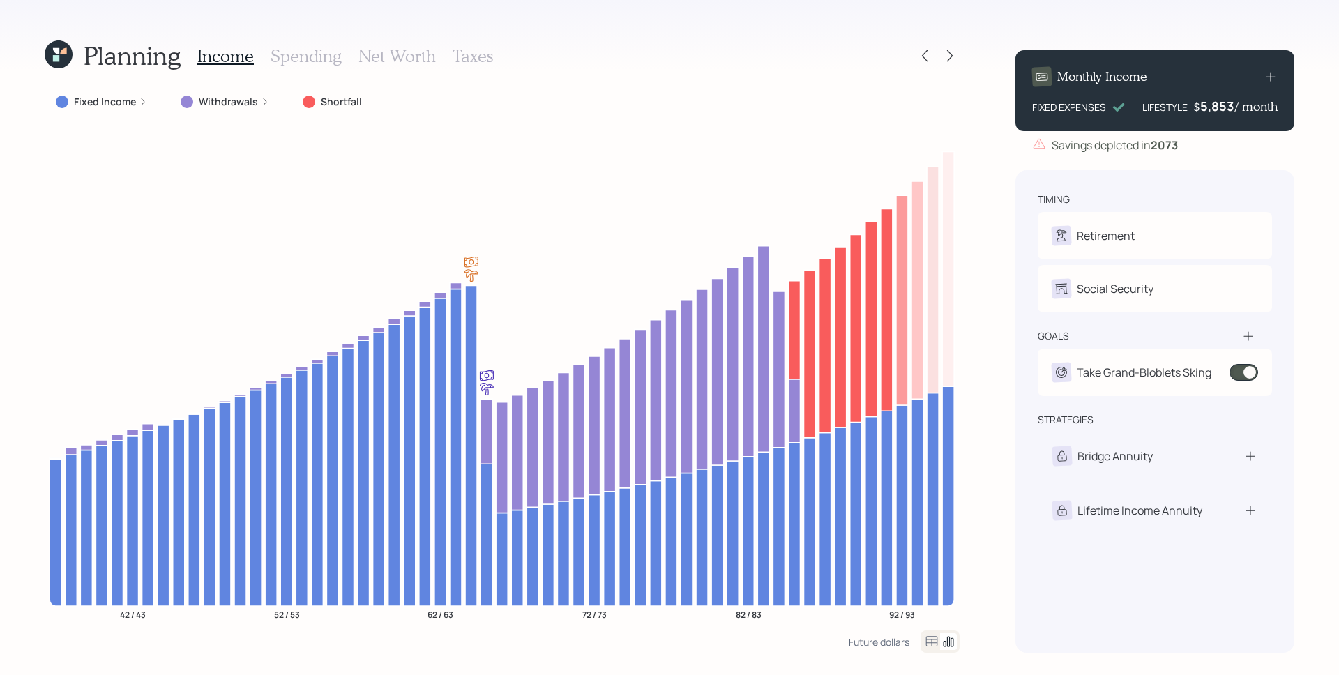
click at [1252, 77] on rect at bounding box center [1249, 77] width 8 height 1
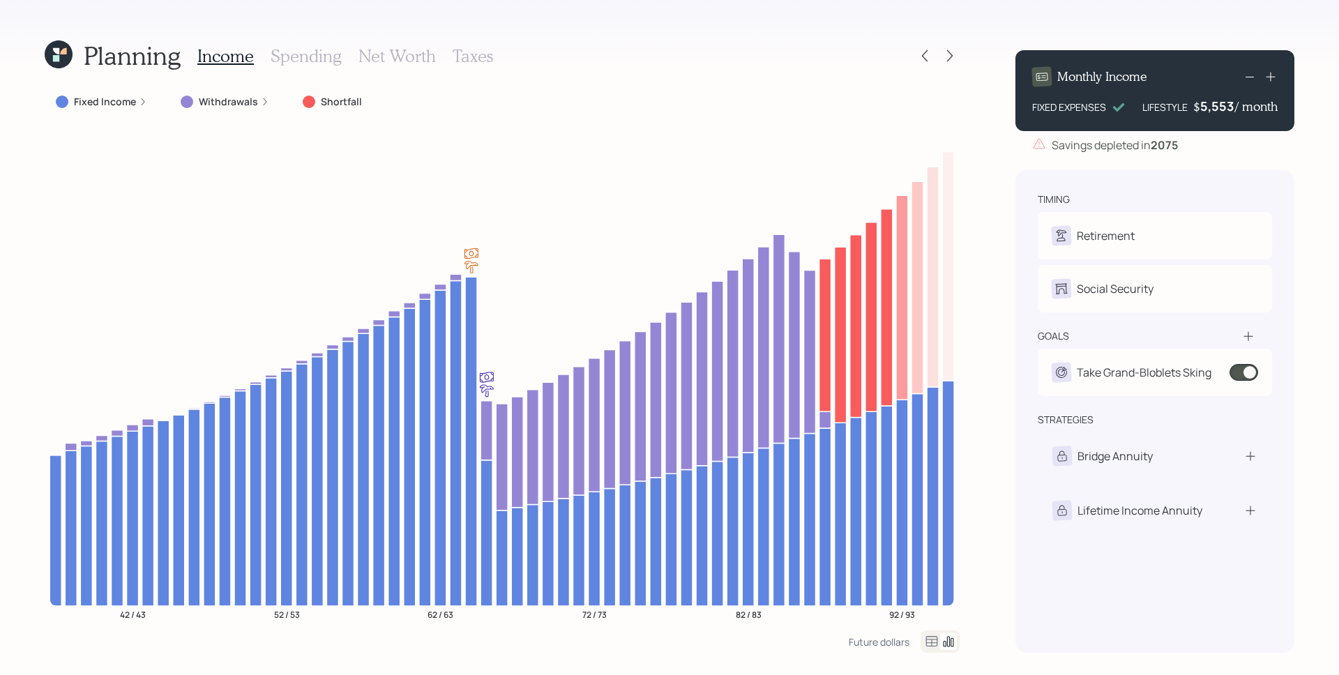
click at [1252, 77] on rect at bounding box center [1249, 77] width 8 height 1
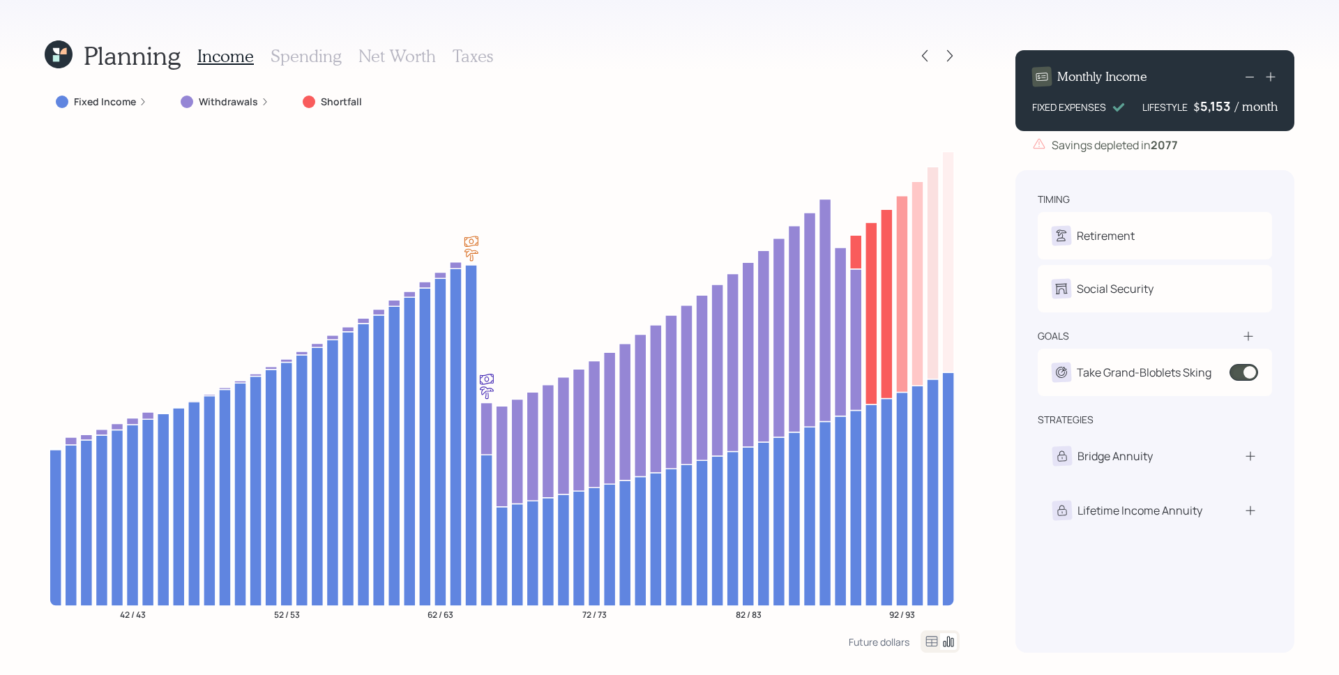
click at [1252, 77] on rect at bounding box center [1249, 77] width 8 height 1
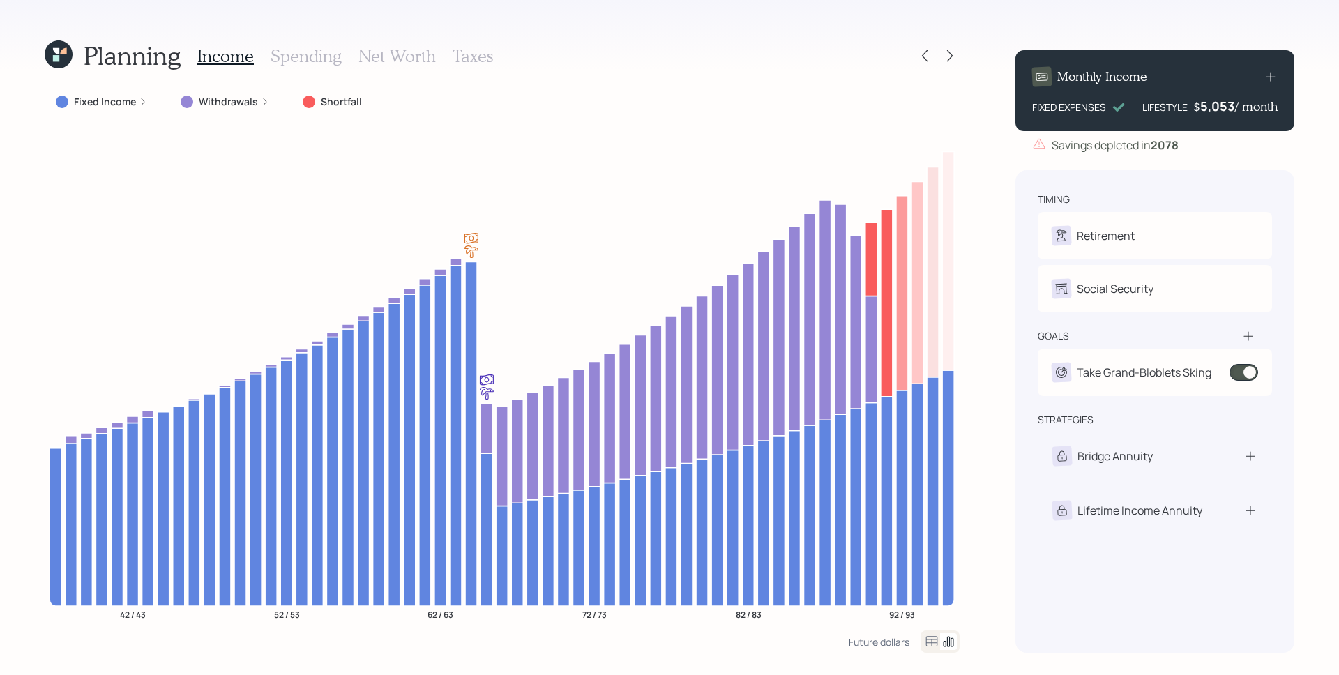
click at [1252, 77] on rect at bounding box center [1249, 77] width 8 height 1
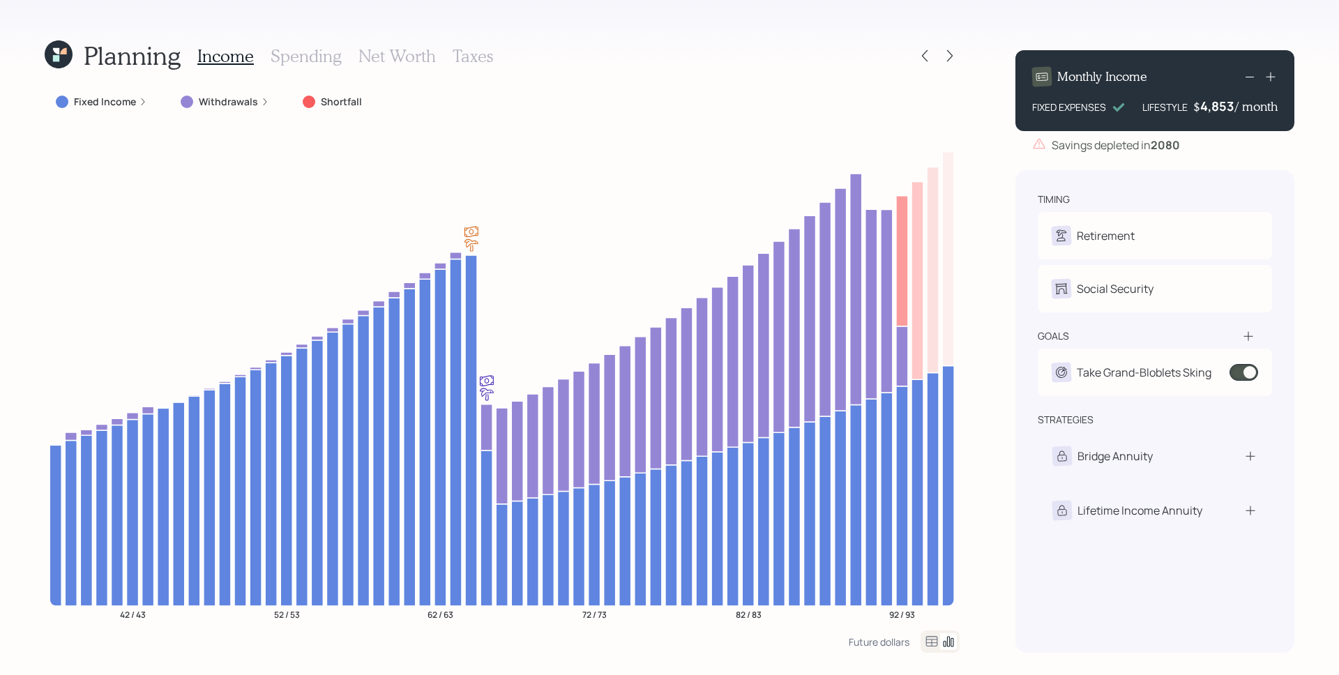
click at [1255, 81] on icon at bounding box center [1249, 76] width 17 height 17
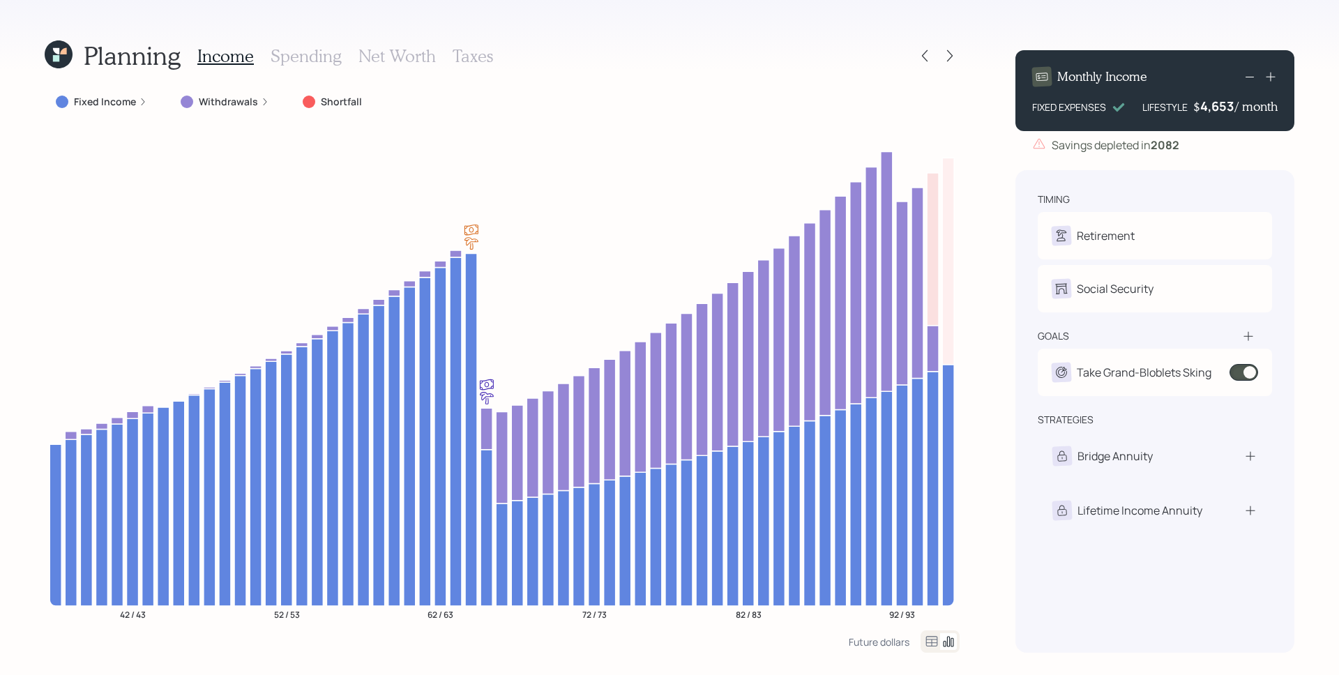
click at [1255, 81] on icon at bounding box center [1249, 76] width 17 height 17
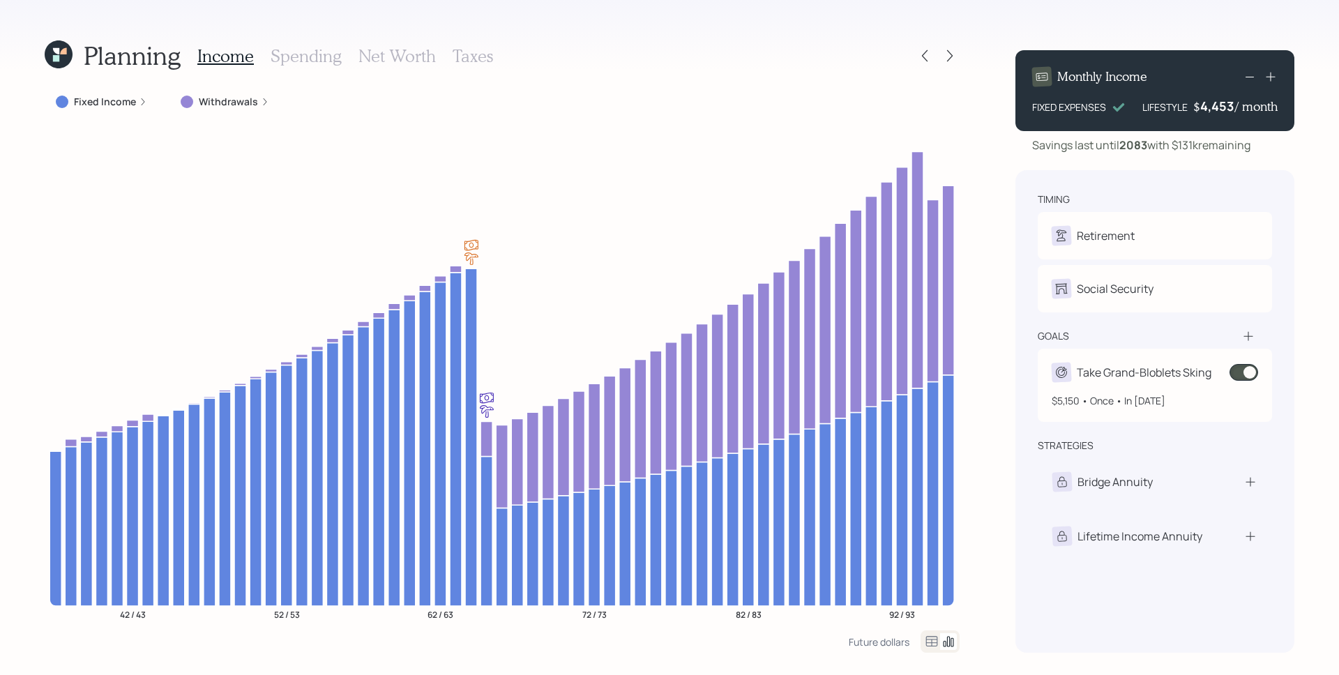
click at [1157, 400] on div "$5,150 • Once • In [DATE]" at bounding box center [1154, 400] width 206 height 15
select select "1"
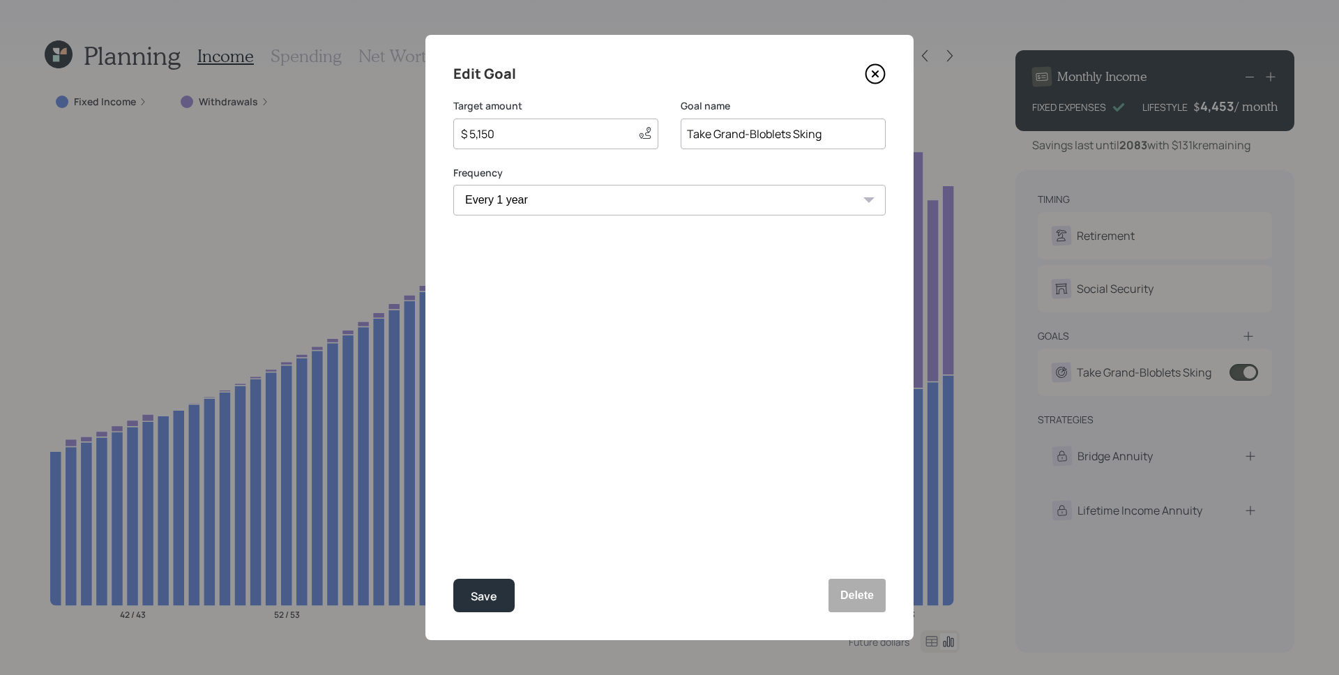
select select "2031"
click at [713, 134] on input "Take Grand-Bloblets Sking" at bounding box center [782, 134] width 205 height 31
click at [712, 134] on input "Take Grand-Bloblets Sking" at bounding box center [782, 134] width 205 height 31
click at [507, 592] on button "Save" at bounding box center [483, 595] width 61 height 33
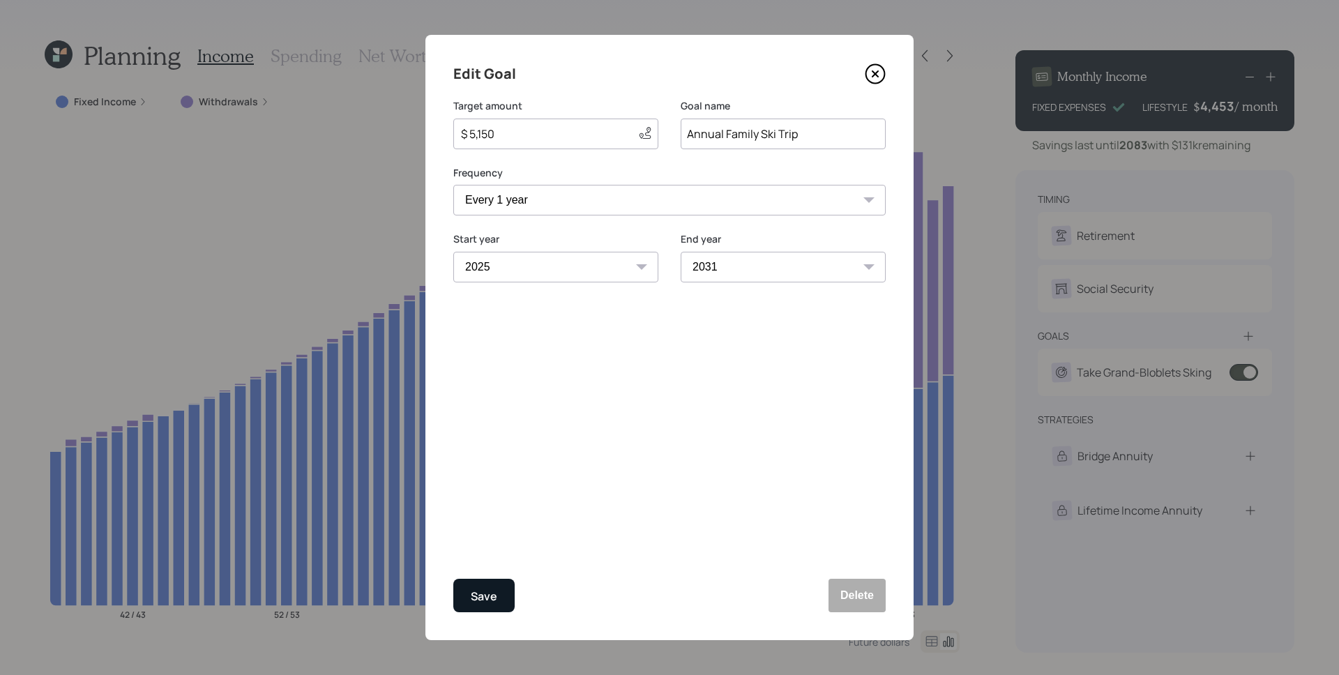
type input "Take Grand-Bloblets Sking"
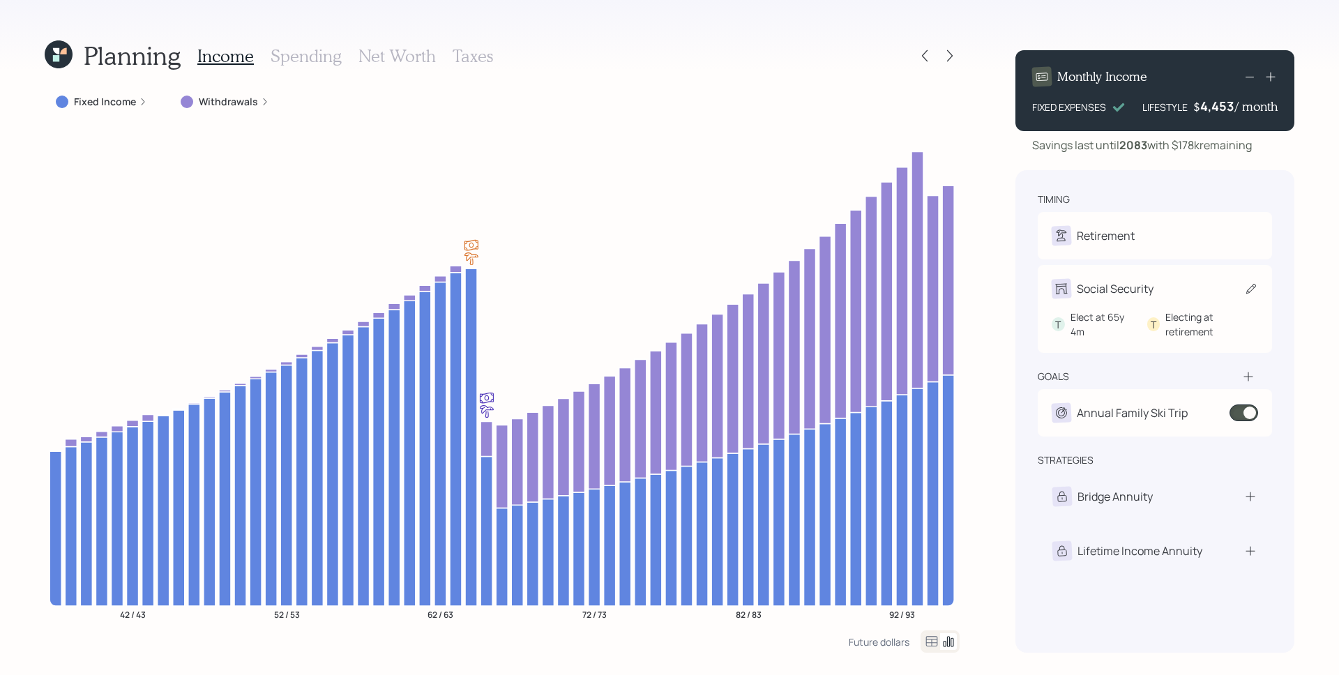
click at [1142, 287] on div "Social Security" at bounding box center [1115, 288] width 77 height 17
select select "4"
select select "11"
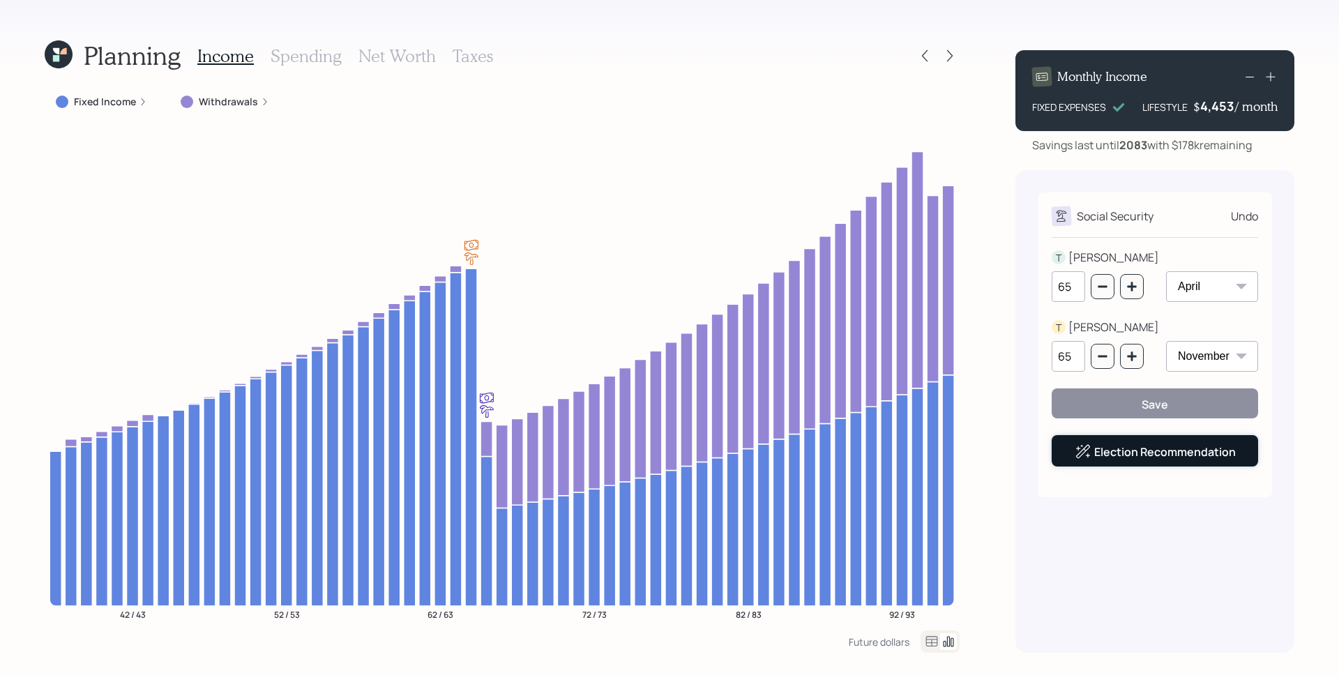
click at [1178, 448] on link "Election Recommendation" at bounding box center [1165, 451] width 142 height 15
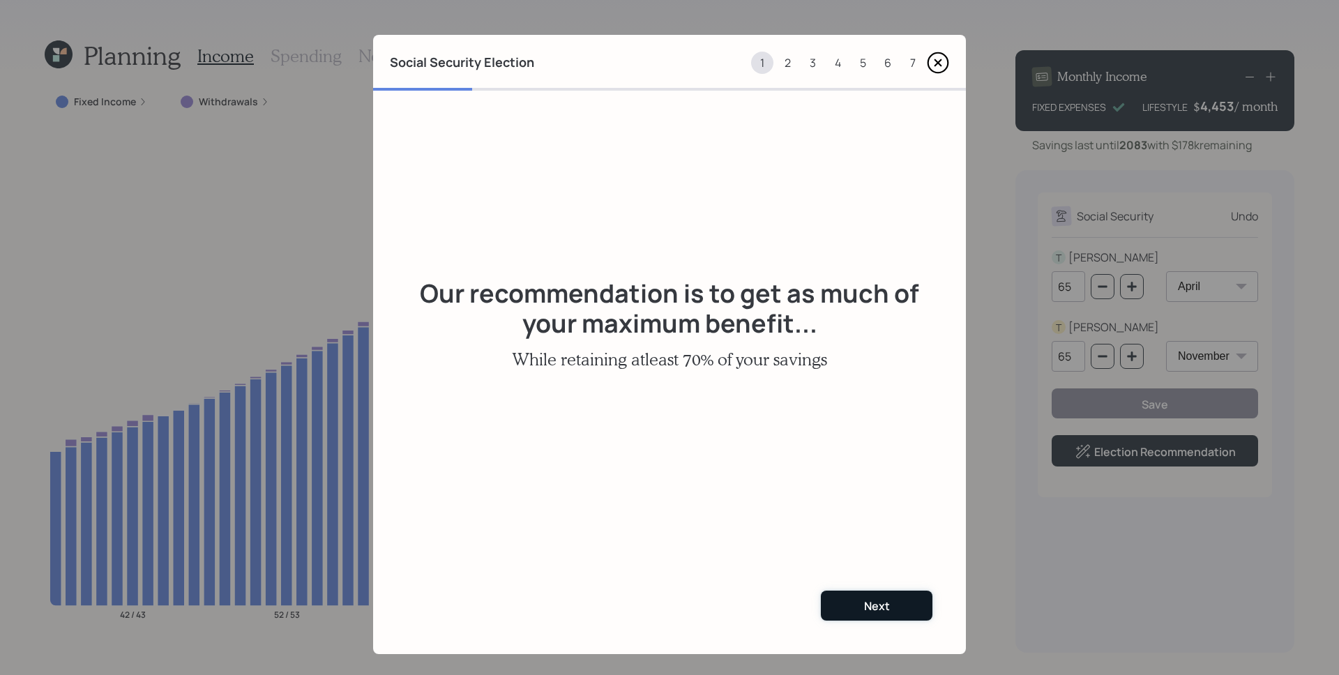
click at [876, 609] on div "Next" at bounding box center [877, 605] width 26 height 15
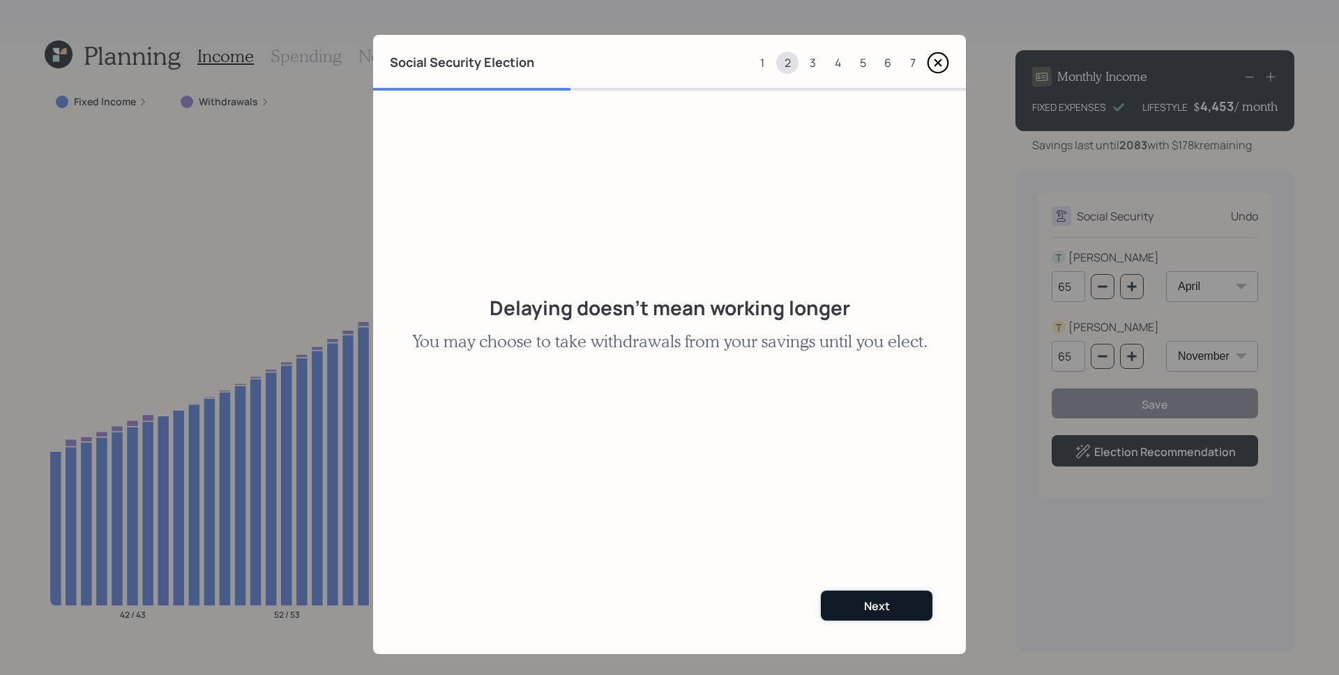
click at [874, 616] on button "Next" at bounding box center [877, 606] width 112 height 30
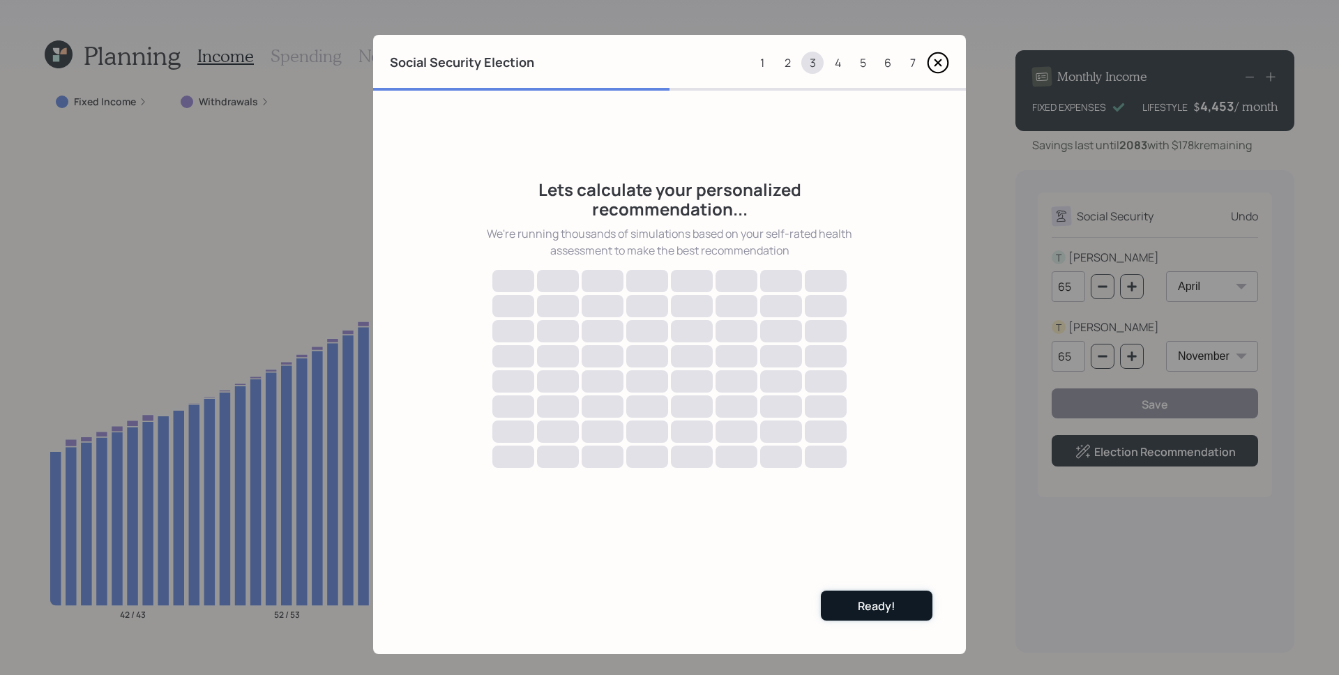
click at [860, 608] on div "Ready!" at bounding box center [877, 605] width 38 height 15
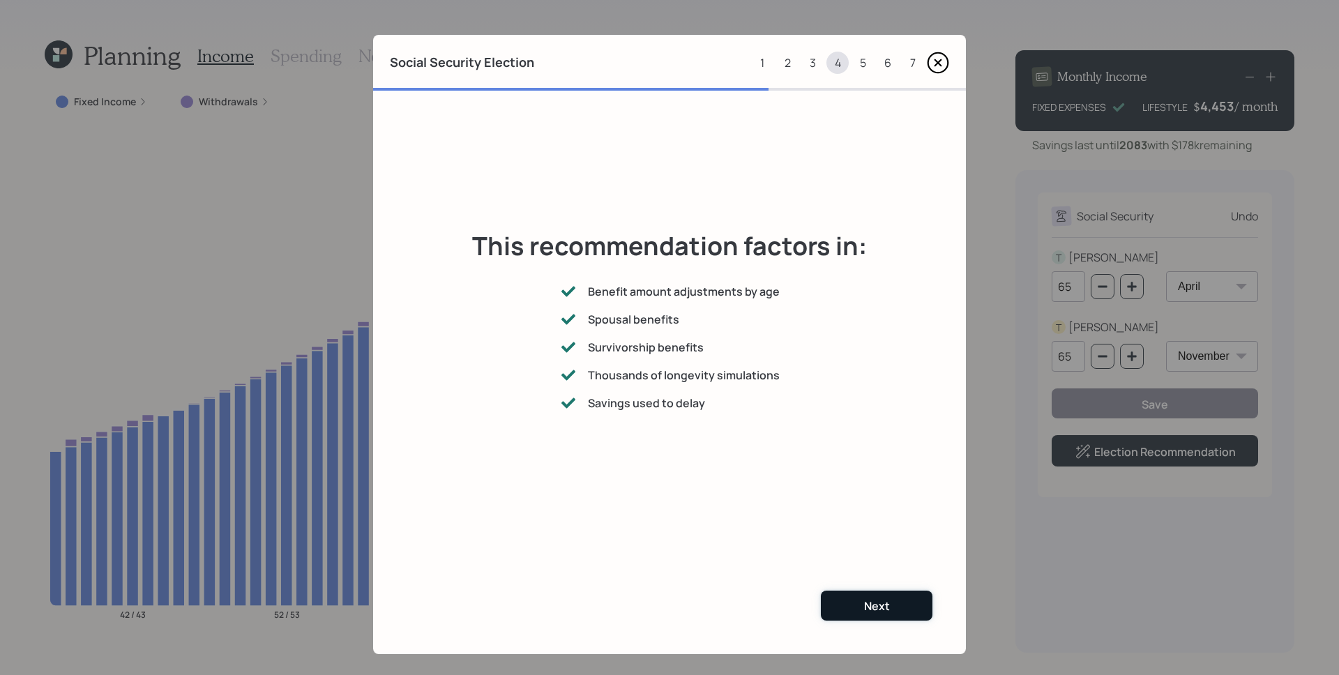
click at [881, 607] on div "Next" at bounding box center [877, 605] width 26 height 15
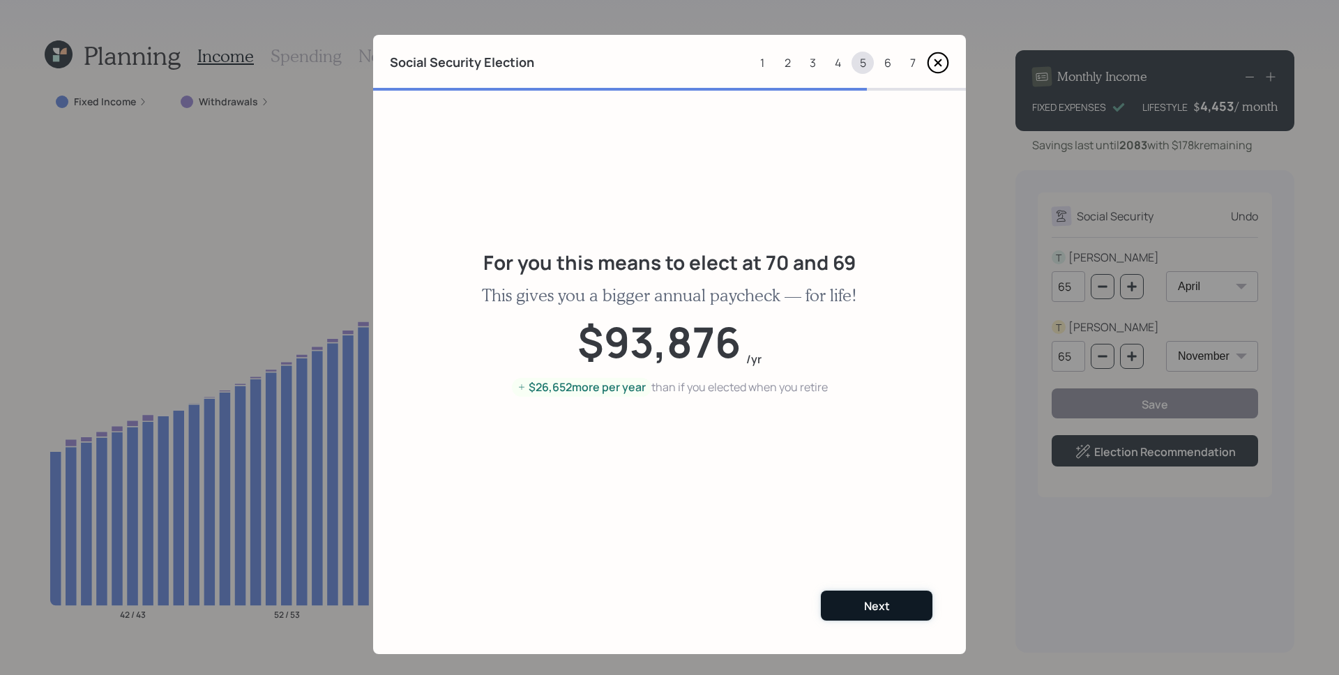
click at [875, 607] on div "Next" at bounding box center [877, 605] width 26 height 15
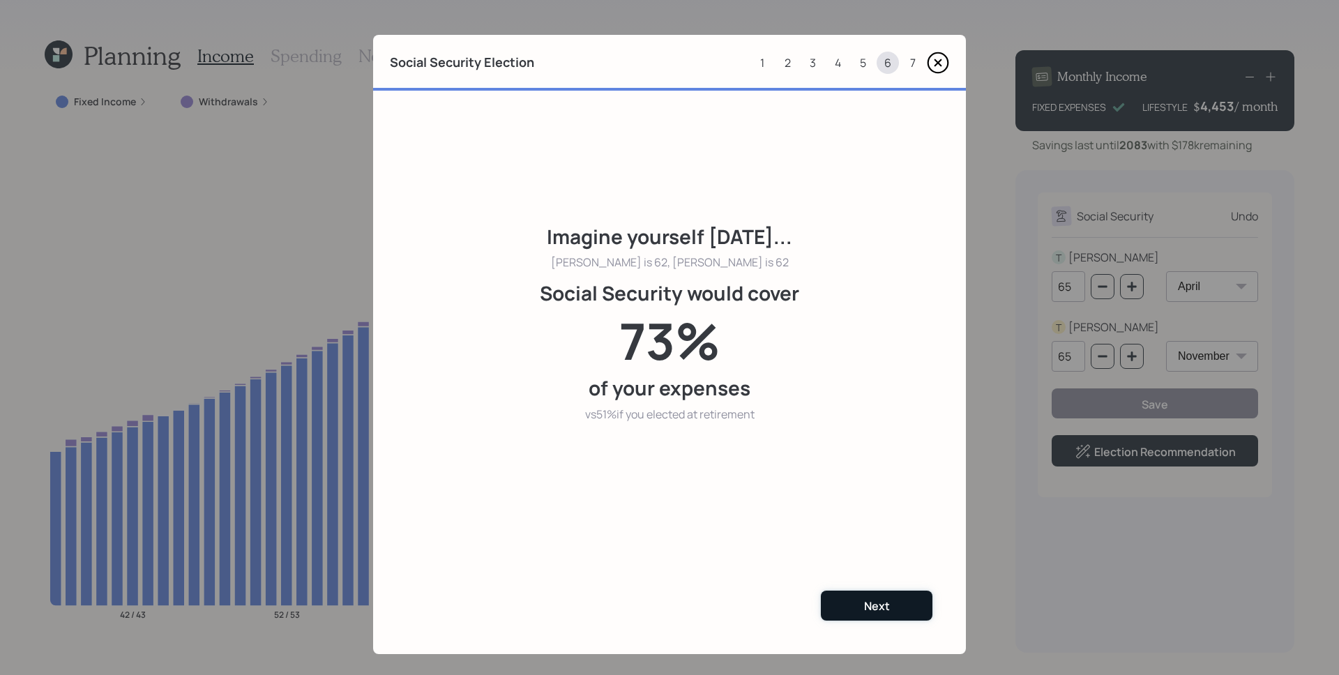
click at [876, 605] on div "Next" at bounding box center [877, 605] width 26 height 15
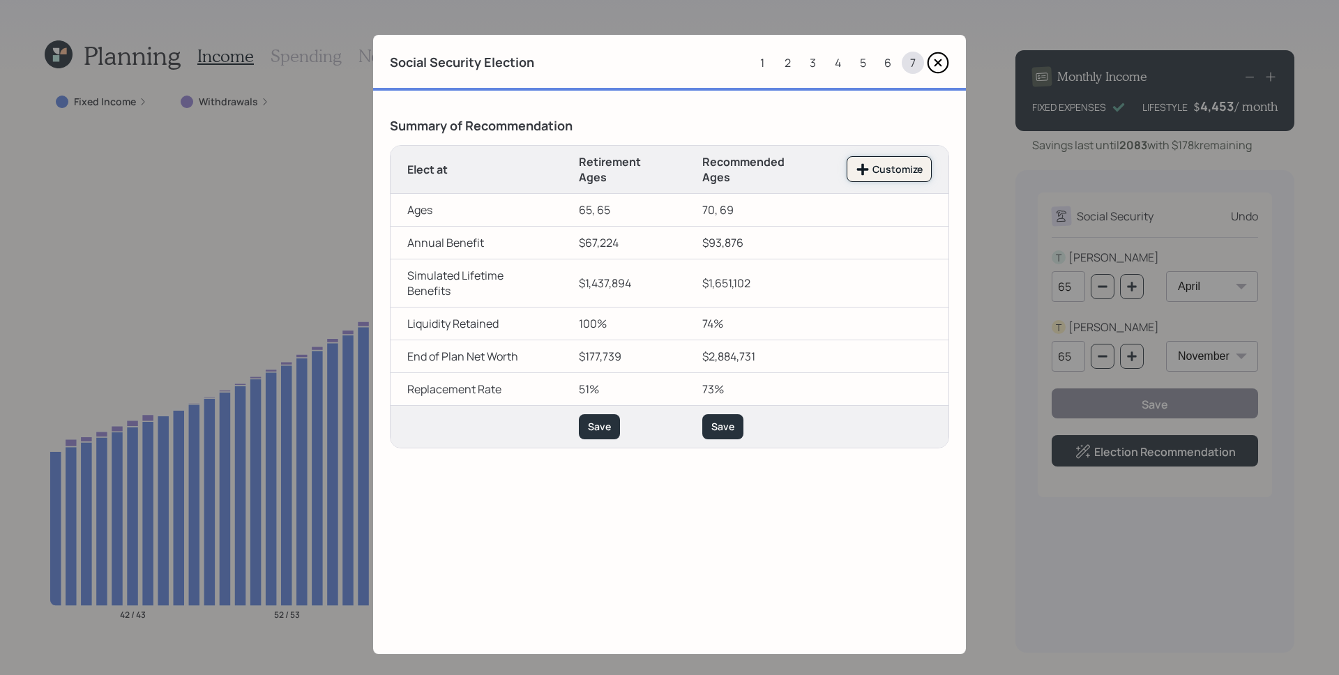
click at [883, 171] on div "Customize" at bounding box center [888, 169] width 67 height 14
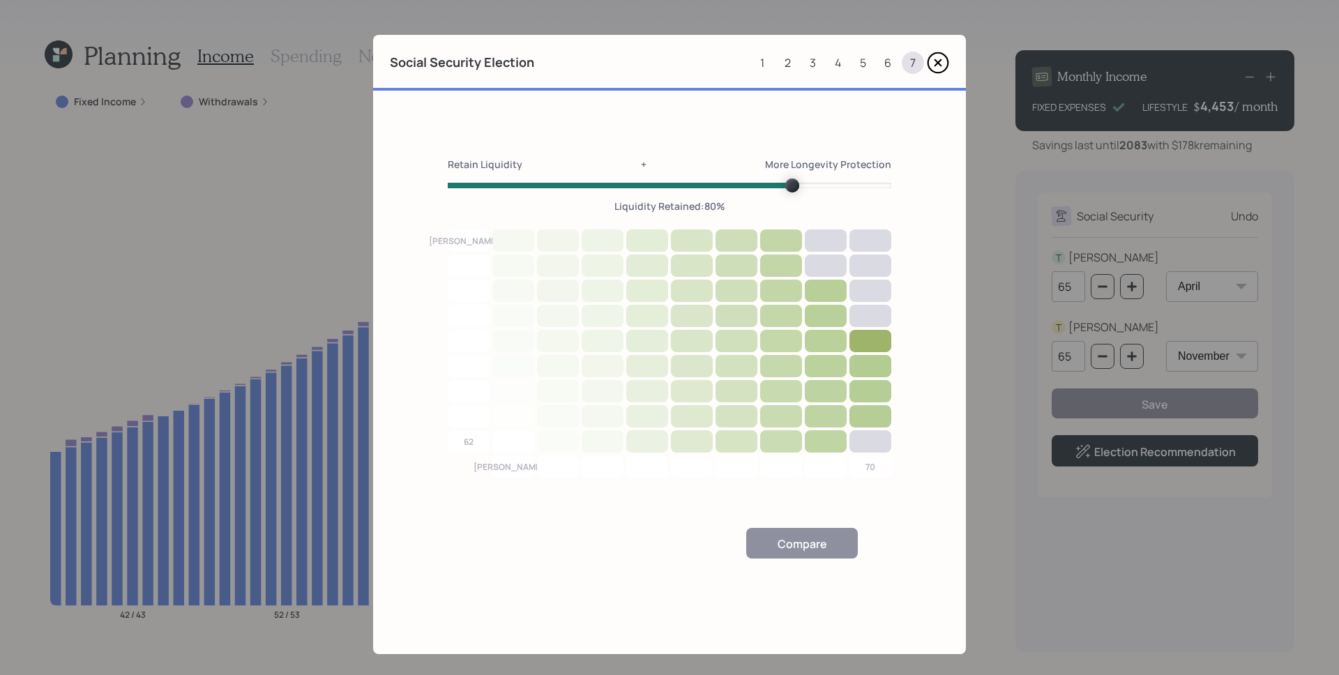
click at [785, 181] on span "Volume" at bounding box center [792, 185] width 14 height 14
click at [872, 344] on div at bounding box center [871, 341] width 44 height 24
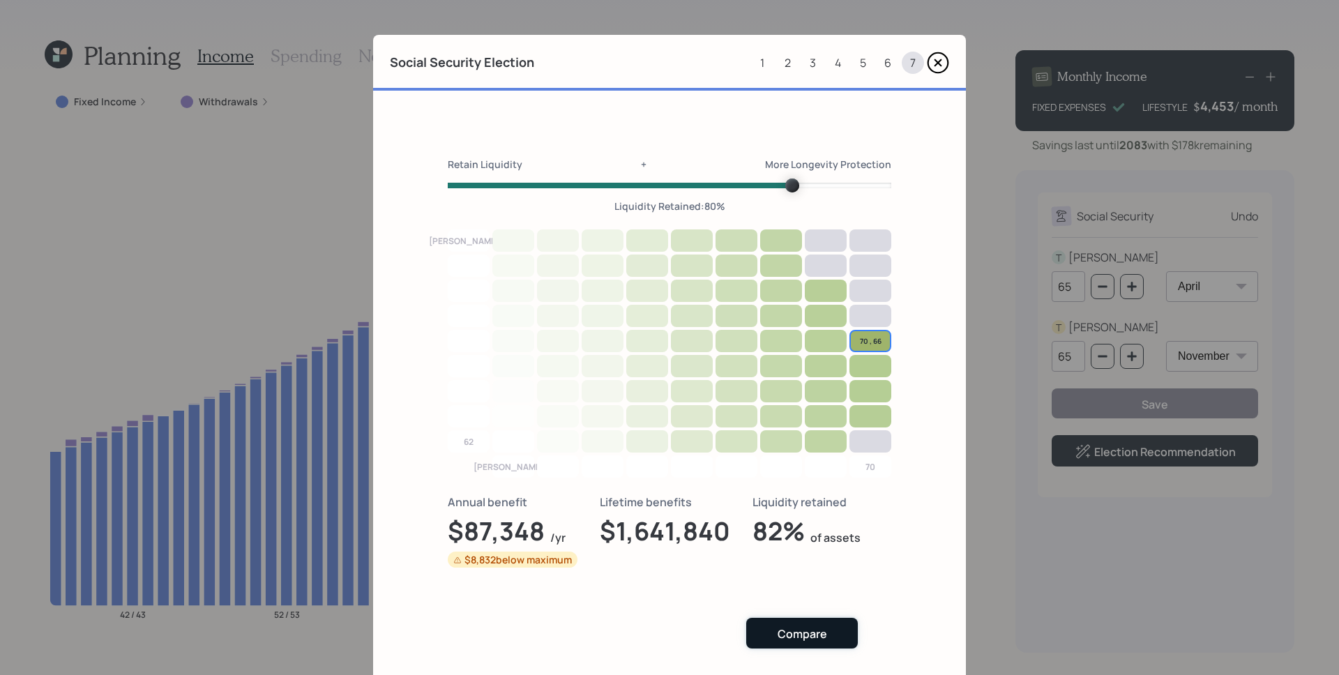
click at [803, 631] on div "Compare" at bounding box center [802, 633] width 50 height 15
